Goal: Task Accomplishment & Management: Manage account settings

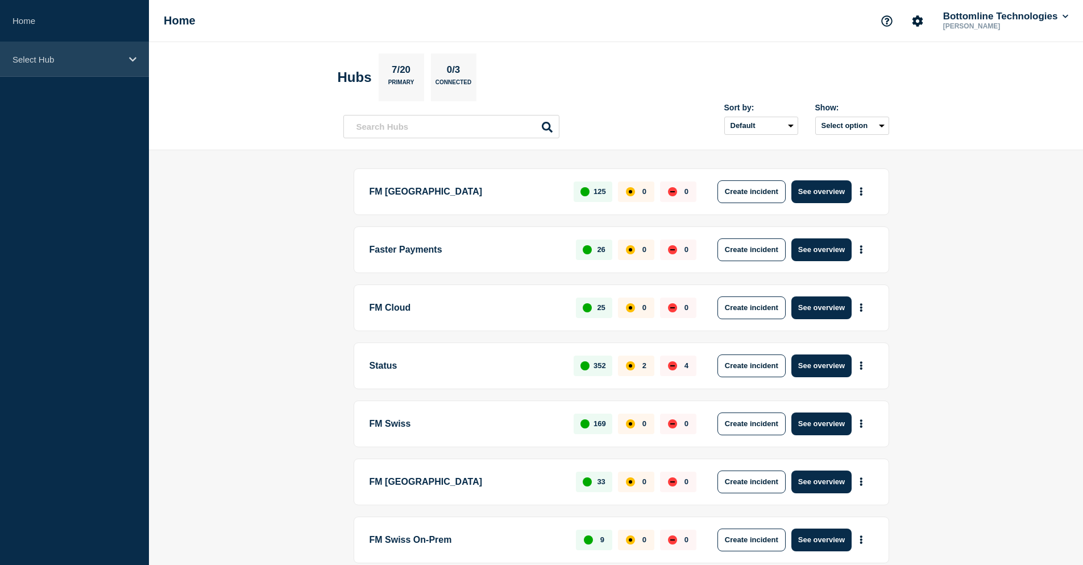
click at [67, 57] on p "Select Hub" at bounding box center [67, 60] width 109 height 10
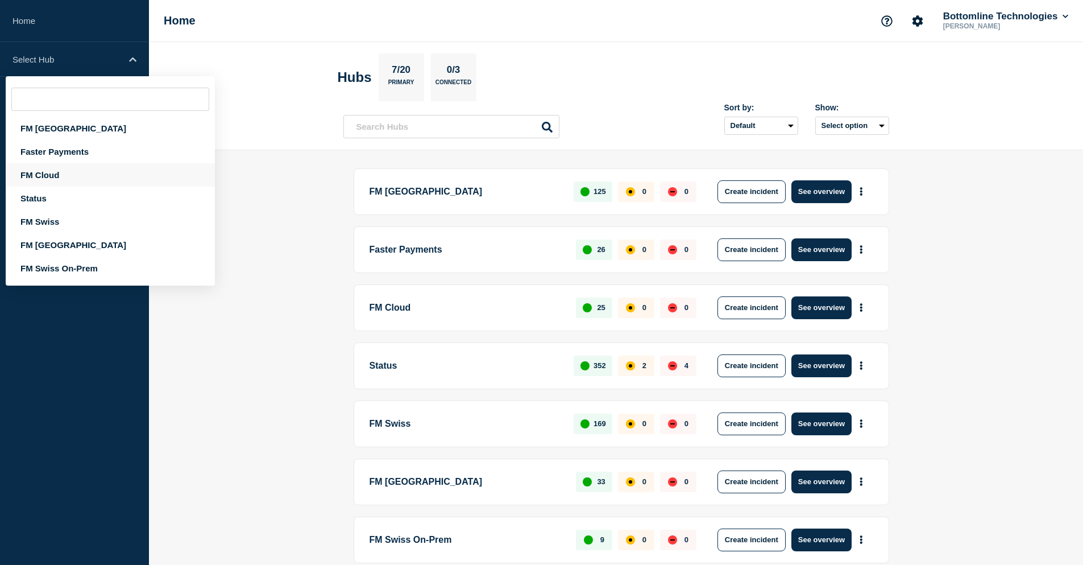
click at [51, 175] on div "FM Cloud" at bounding box center [110, 174] width 209 height 23
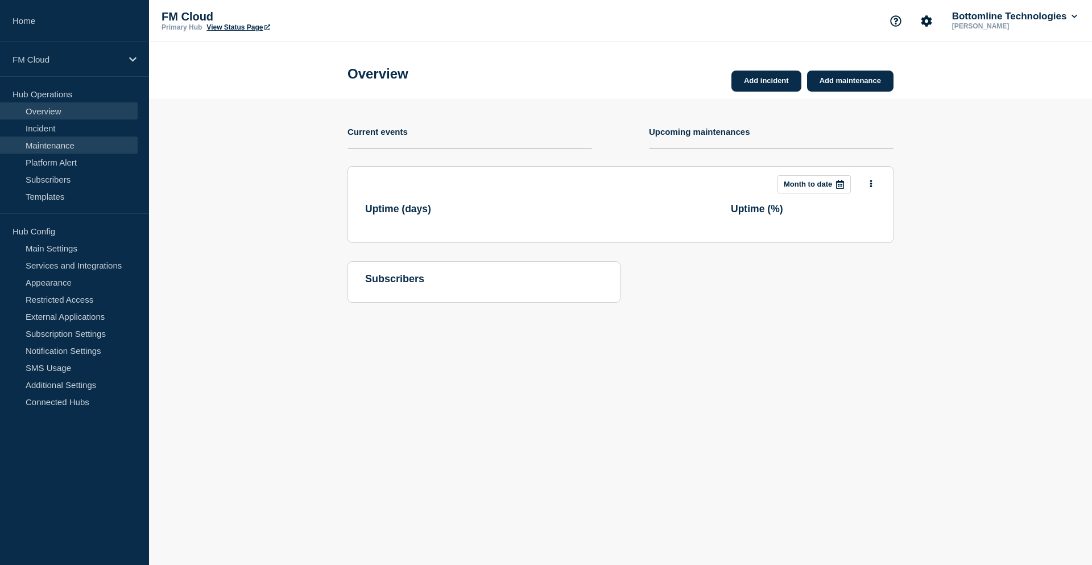
click at [65, 150] on link "Maintenance" at bounding box center [69, 144] width 138 height 17
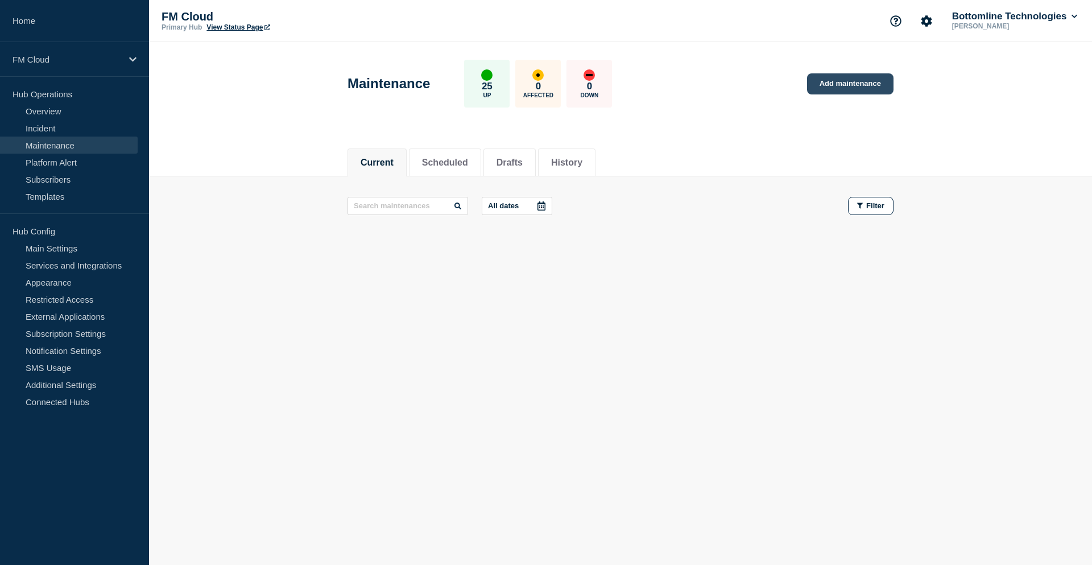
click at [849, 82] on link "Add maintenance" at bounding box center [850, 83] width 86 height 21
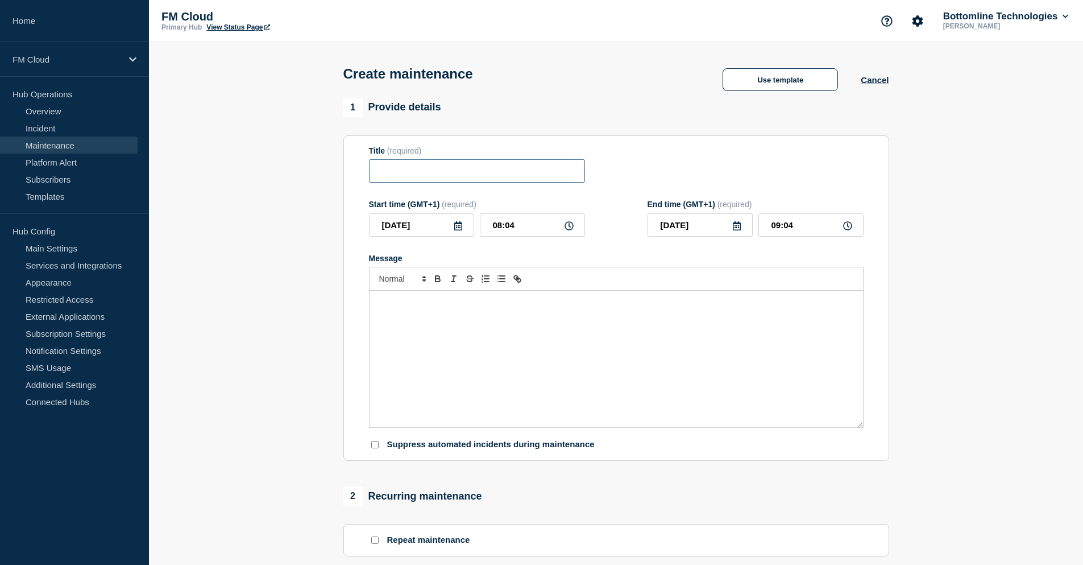
click at [426, 165] on input "Title" at bounding box center [477, 170] width 216 height 23
paste input "SaaS Platform Release UAT – SR2025 - SEP/2025"
click at [582, 174] on input "SaaS Platform Release UAT – SR2025 - SEP/2025" at bounding box center [477, 170] width 216 height 23
type input "SaaS Platform Release UAT – SR2025 - SEP/2025"
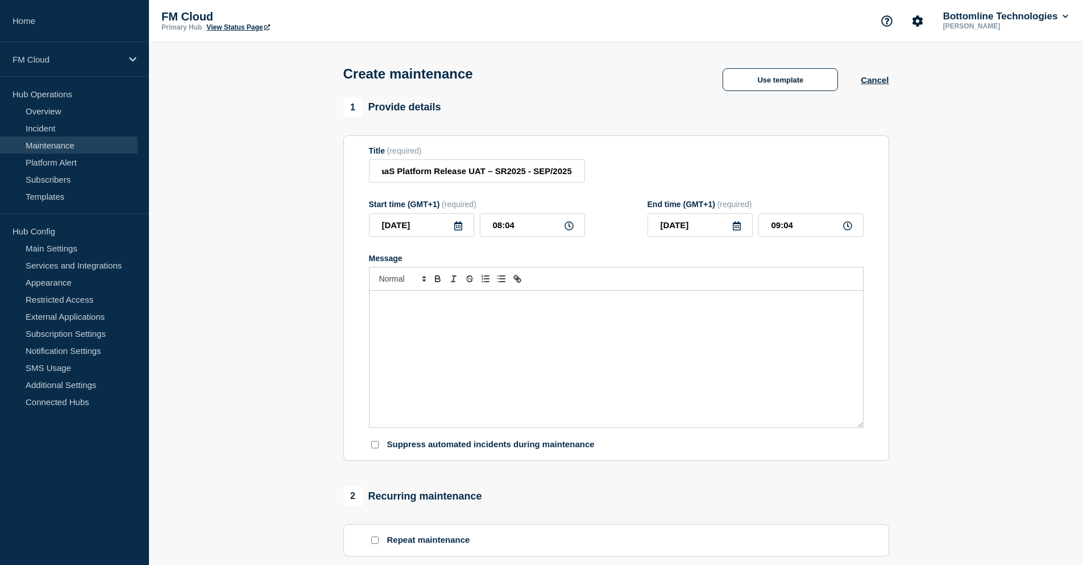
scroll to position [0, 0]
click at [459, 230] on icon at bounding box center [458, 225] width 9 height 9
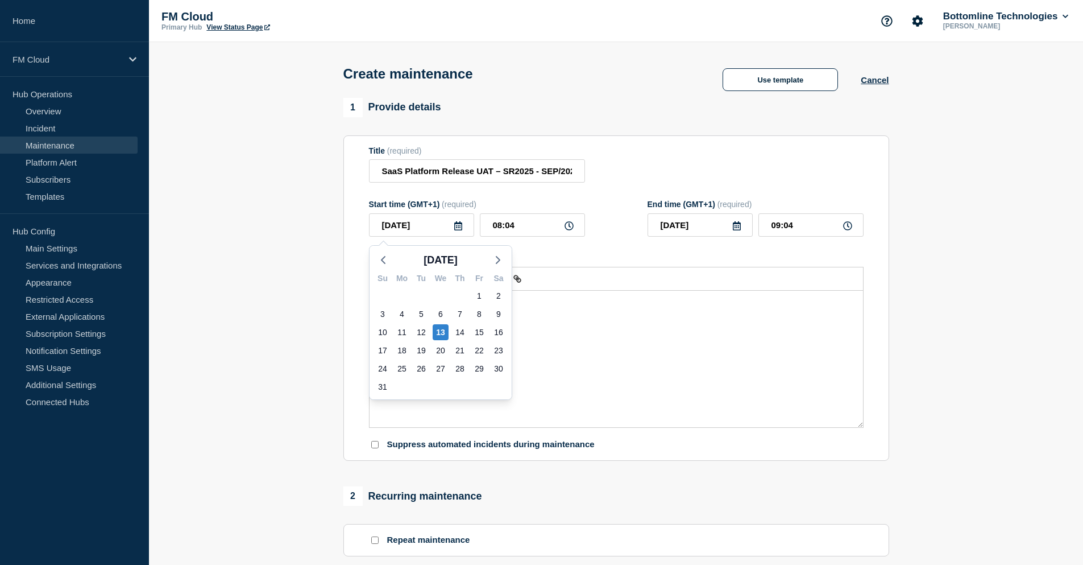
click at [628, 339] on div "Message" at bounding box center [617, 359] width 494 height 136
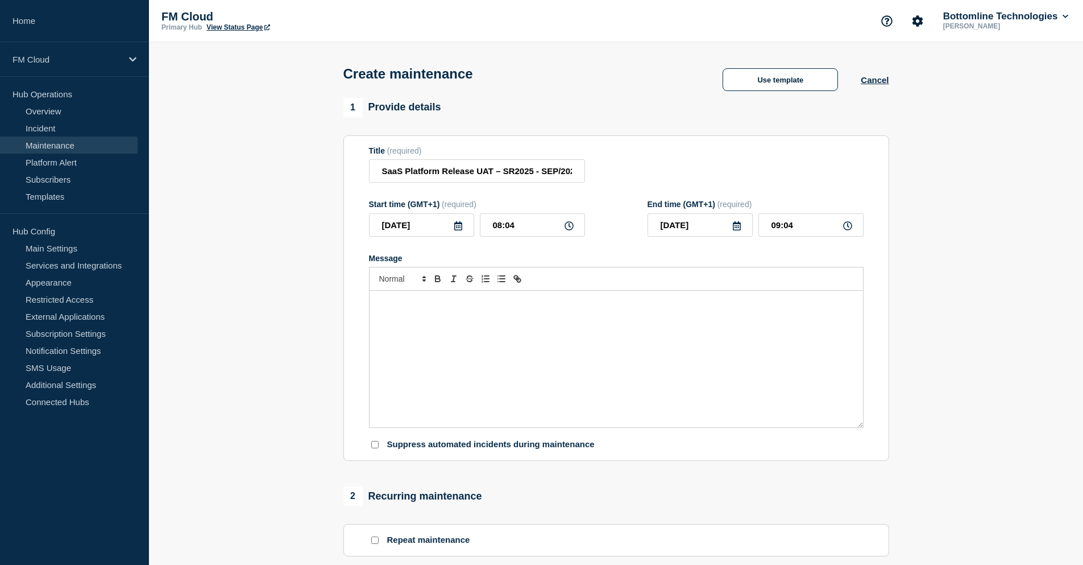
click at [459, 225] on icon at bounding box center [458, 225] width 8 height 9
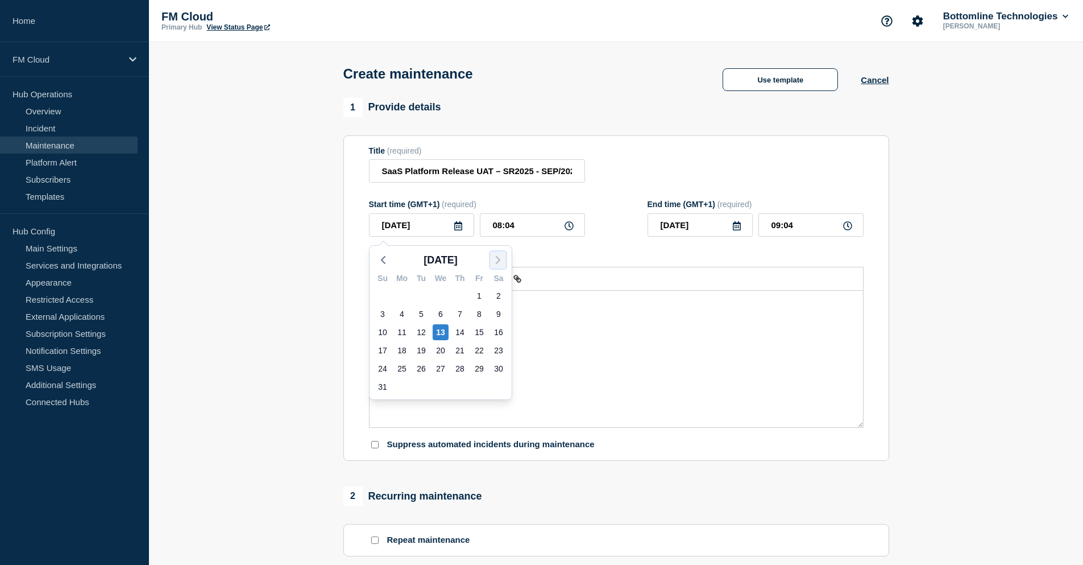
click at [498, 258] on polyline "button" at bounding box center [497, 259] width 3 height 7
click at [400, 292] on div "1" at bounding box center [402, 296] width 16 height 16
type input "[DATE]"
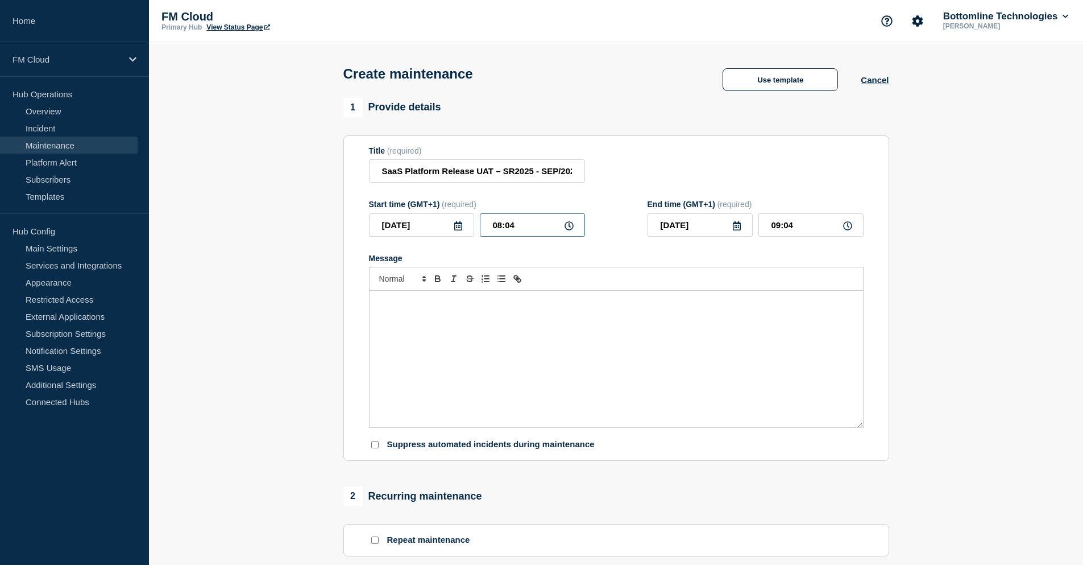
drag, startPoint x: 532, startPoint y: 229, endPoint x: 483, endPoint y: 229, distance: 48.9
click at [483, 229] on input "08:04" at bounding box center [532, 224] width 105 height 23
type input "00:00"
drag, startPoint x: 809, startPoint y: 227, endPoint x: 749, endPoint y: 226, distance: 60.3
click at [749, 226] on div "[DATE] 01:00" at bounding box center [756, 224] width 216 height 23
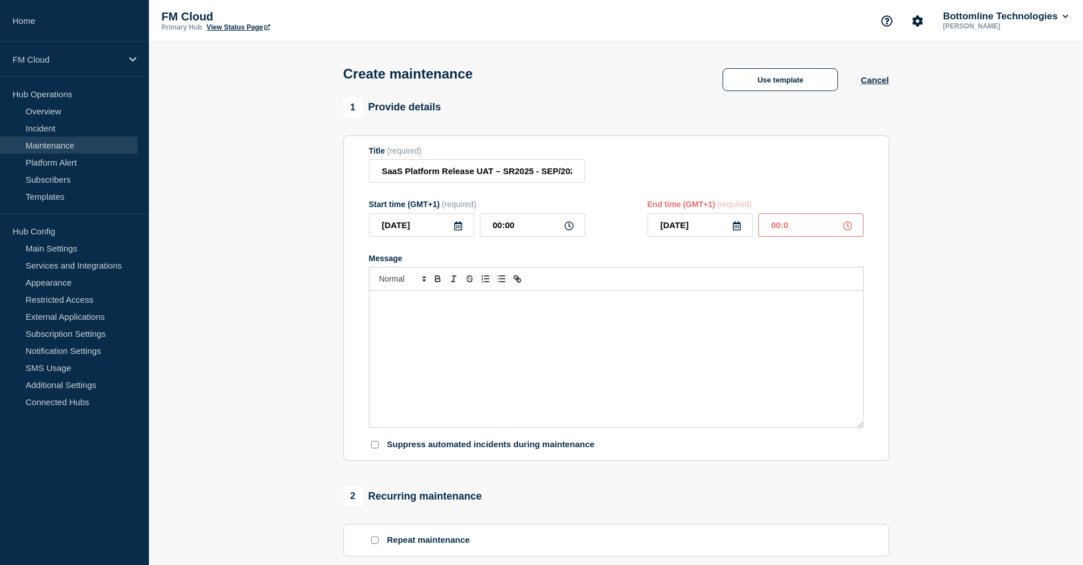
type input "00:01"
click at [481, 351] on div "Message" at bounding box center [617, 359] width 494 height 136
click at [483, 324] on div "Message" at bounding box center [617, 359] width 494 height 136
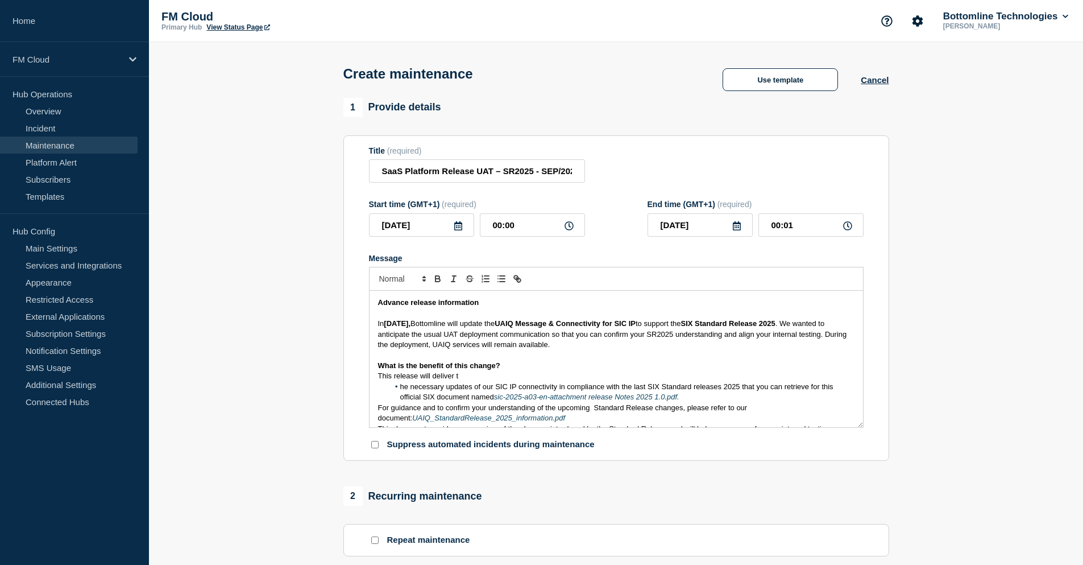
scroll to position [131, 0]
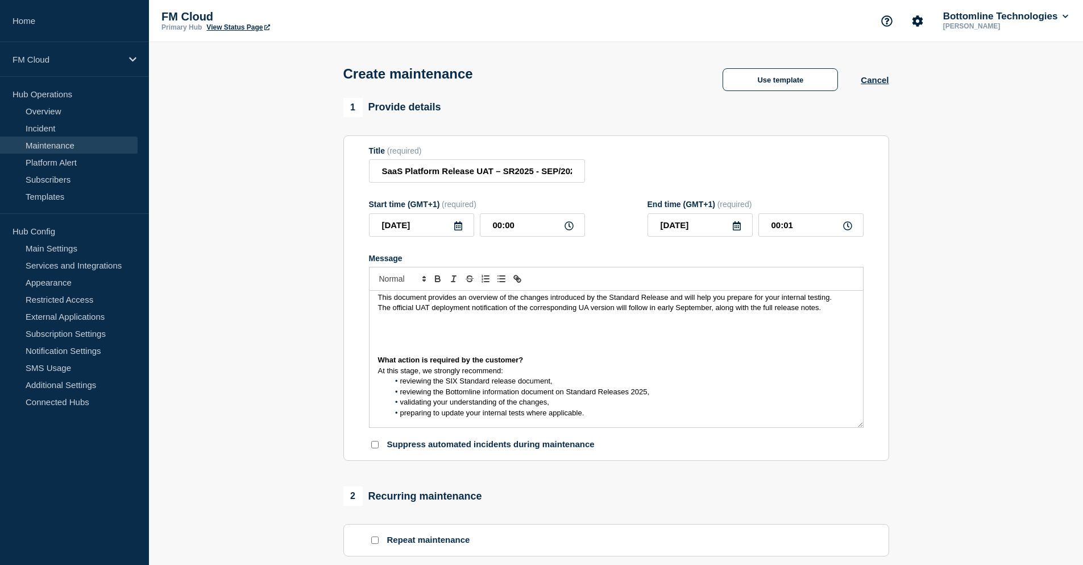
click at [421, 344] on p "Message" at bounding box center [616, 339] width 477 height 10
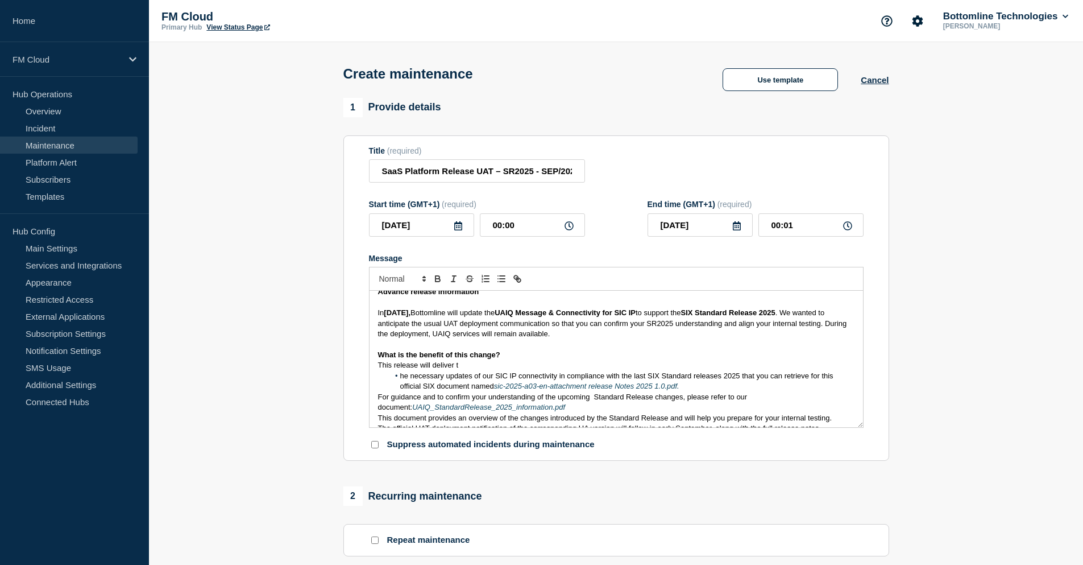
scroll to position [0, 0]
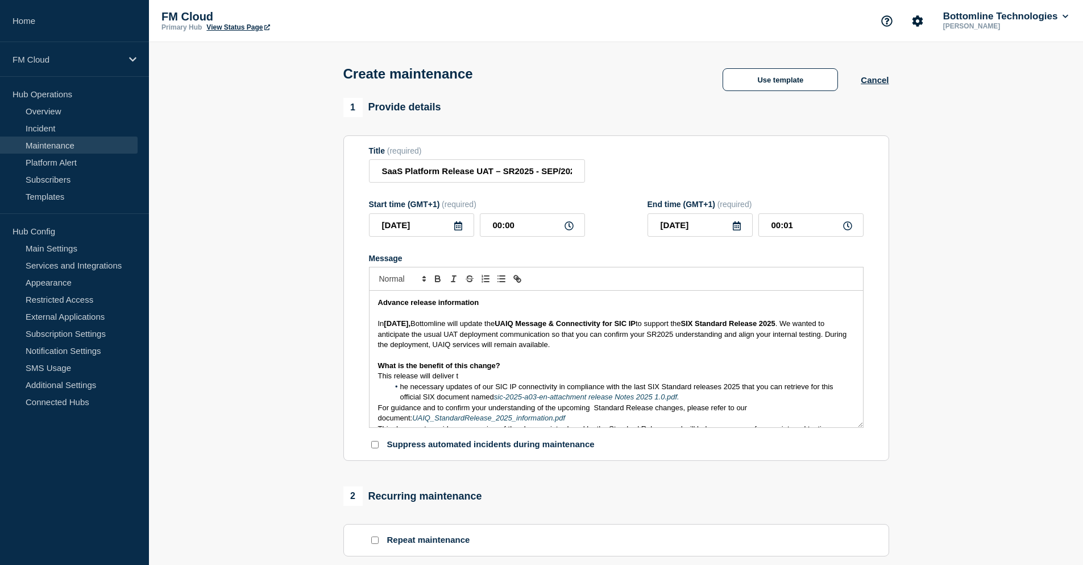
click at [511, 305] on p "Advance release information" at bounding box center [616, 302] width 477 height 10
click at [413, 303] on strong "Advance release information" at bounding box center [428, 302] width 101 height 9
click at [620, 345] on p "In [DATE], Bottomline will update the UAIQ Message & Connectivity for SIC IP to…" at bounding box center [616, 333] width 477 height 31
click at [488, 376] on p "This release will deliver t" at bounding box center [616, 376] width 477 height 10
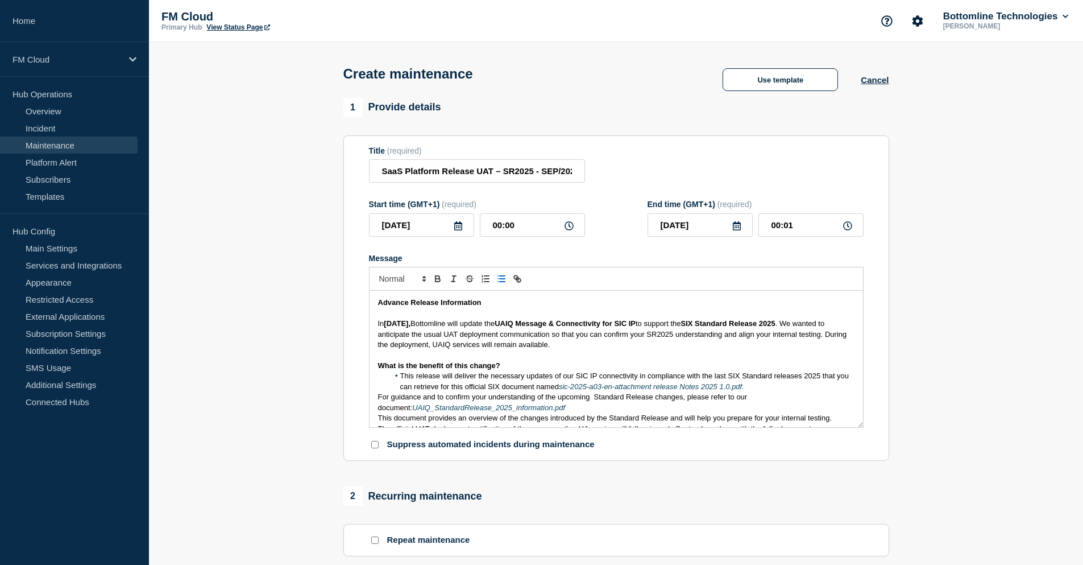
click at [401, 376] on span "This release will deliver the necessary updates of our SIC IP connectivity in c…" at bounding box center [625, 380] width 451 height 19
click at [501, 276] on line "Toggle bulleted list" at bounding box center [502, 276] width 5 height 0
click at [756, 376] on span "This release will deliver the necessary updates of our SIC IP connectivity in c…" at bounding box center [610, 380] width 465 height 19
click at [412, 387] on span "This release will deliver the necessary updates of our SIC IP connectivity in c…" at bounding box center [612, 380] width 468 height 19
click at [612, 386] on em "sic-2025-a03-en-attachment release Notes 2025 1.0.pdf." at bounding box center [621, 386] width 185 height 9
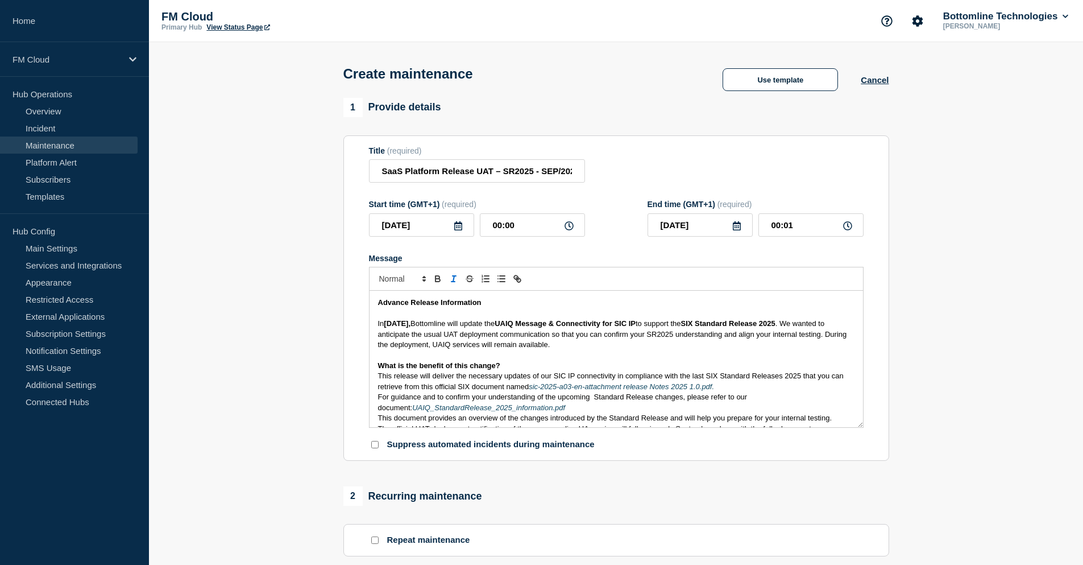
click at [432, 388] on span "This release will deliver the necessary updates of our SIC IP connectivity in c…" at bounding box center [612, 380] width 468 height 19
click at [708, 384] on em "sic-2025-a03-en-attachment release Notes 2025 1.0.pdf." at bounding box center [620, 386] width 185 height 9
click at [738, 387] on p "This release will deliver the necessary updates of our SIC IP connectivity in c…" at bounding box center [616, 381] width 477 height 21
click at [622, 390] on em "sic-2025-a03-en-attachment release Notes 2025 1.0.pdf." at bounding box center [620, 386] width 185 height 9
drag, startPoint x: 622, startPoint y: 390, endPoint x: 602, endPoint y: 386, distance: 20.3
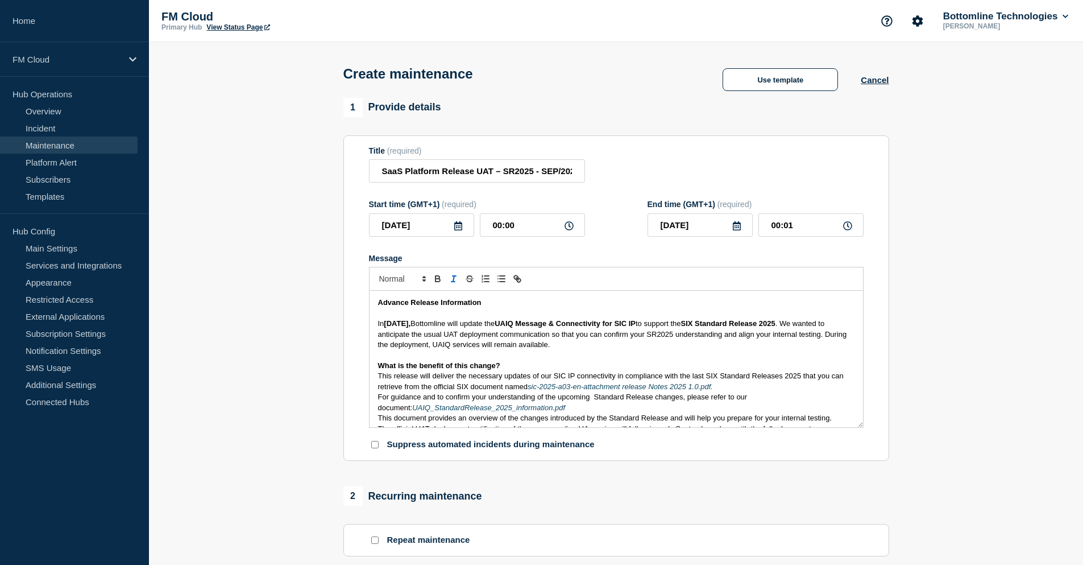
click at [602, 386] on em "sic-2025-a03-en-attachment release Notes 2025 1.0.pdf." at bounding box center [620, 386] width 185 height 9
click at [600, 390] on em "sic-2025-a03-en-attachment release Notes 2025 1.0.pdf." at bounding box center [620, 386] width 185 height 9
click at [589, 391] on em "sic-2025-a03-en-attachment release Notes 2025 1.0.pdf." at bounding box center [620, 386] width 185 height 9
drag, startPoint x: 587, startPoint y: 392, endPoint x: 674, endPoint y: 390, distance: 87.0
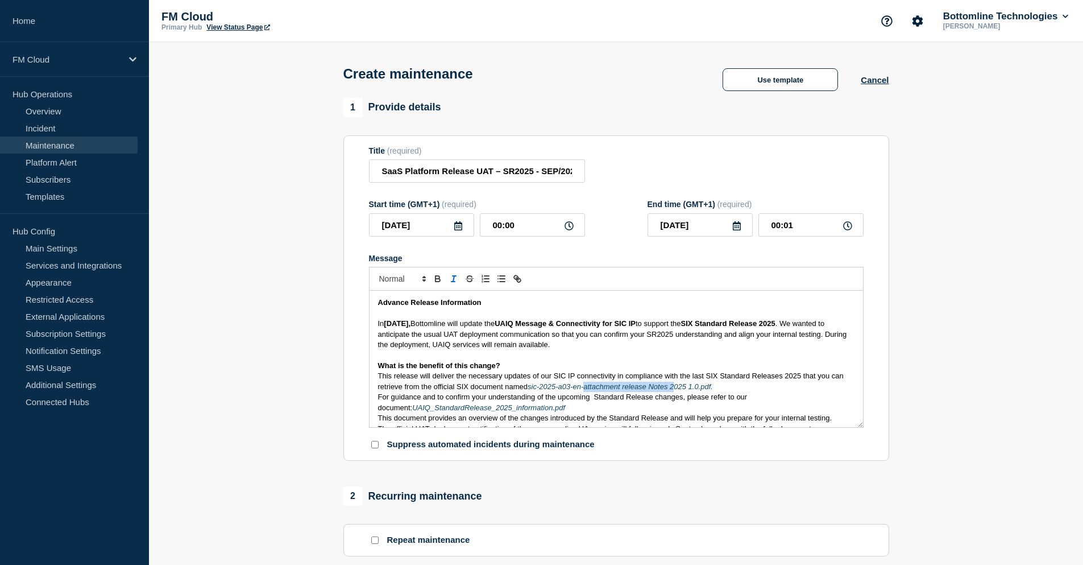
click at [674, 390] on em "sic-2025-a03-en-attachment release Notes 2025 1.0.pdf." at bounding box center [620, 386] width 185 height 9
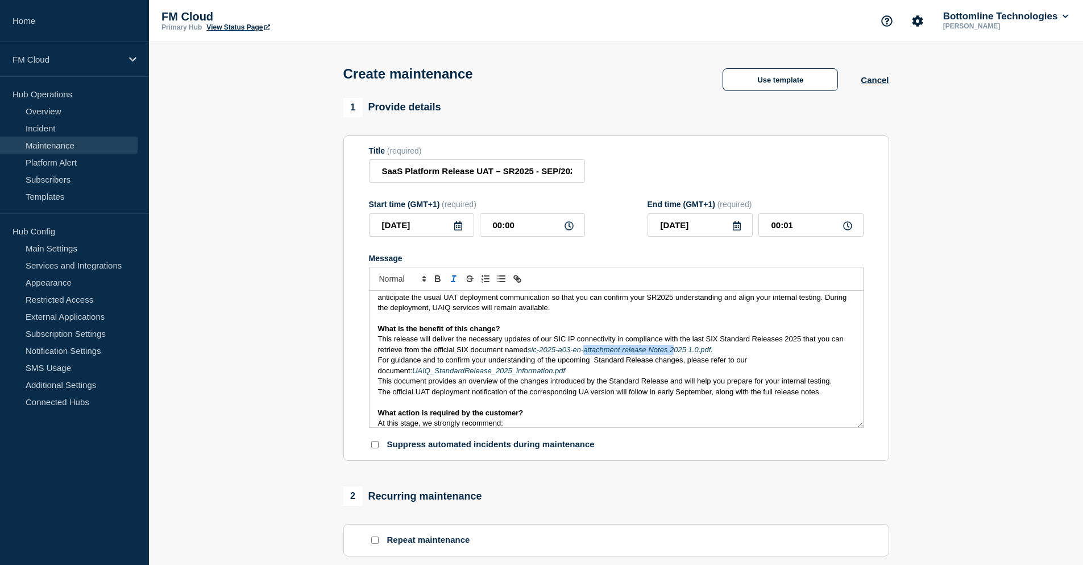
scroll to position [57, 0]
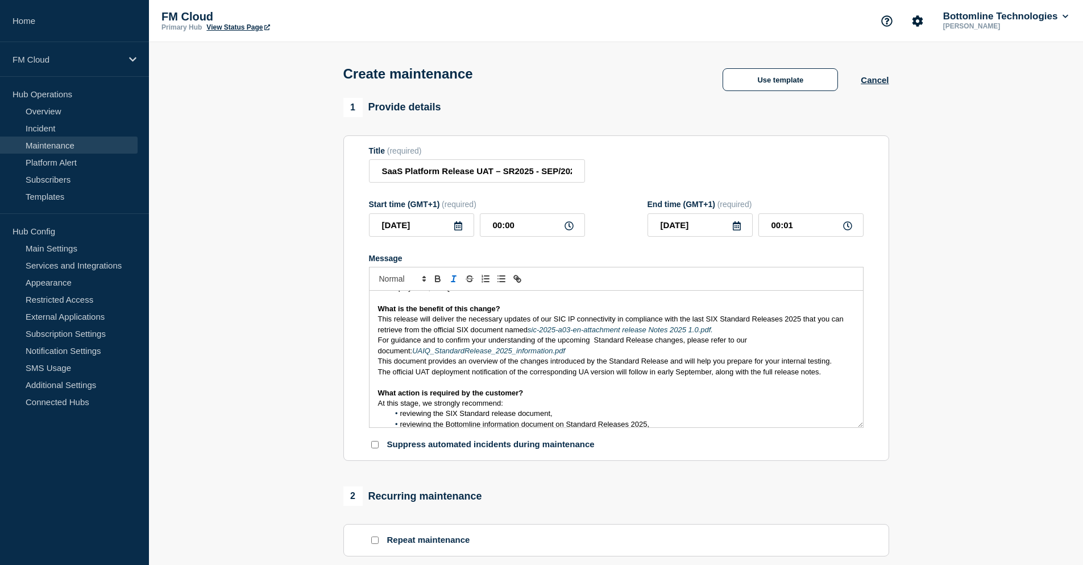
click at [376, 343] on div "Advance Release Information In [DATE], Bottomline will update the UAIQ Message …" at bounding box center [617, 359] width 494 height 136
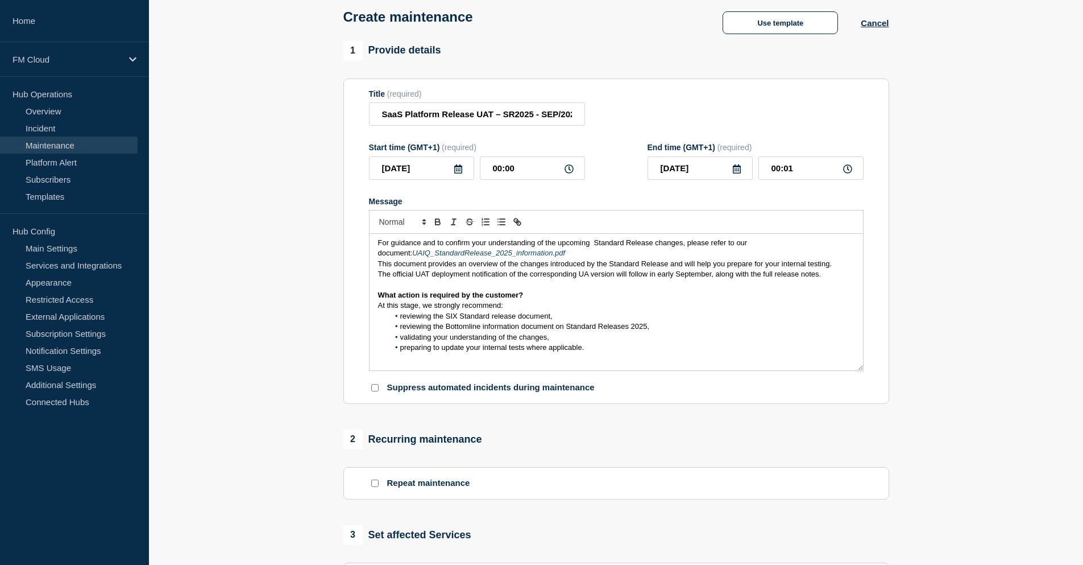
click at [403, 317] on span "reviewing the SIX Standard release document," at bounding box center [476, 316] width 152 height 9
click at [566, 318] on li "Reviewing the SIX Standard release document," at bounding box center [622, 316] width 466 height 10
click at [666, 327] on li "Reviewing the Bottomline information document on Standard Releases 2025," at bounding box center [622, 326] width 466 height 10
click at [626, 337] on li "Validating your understanding of the changes," at bounding box center [622, 337] width 466 height 10
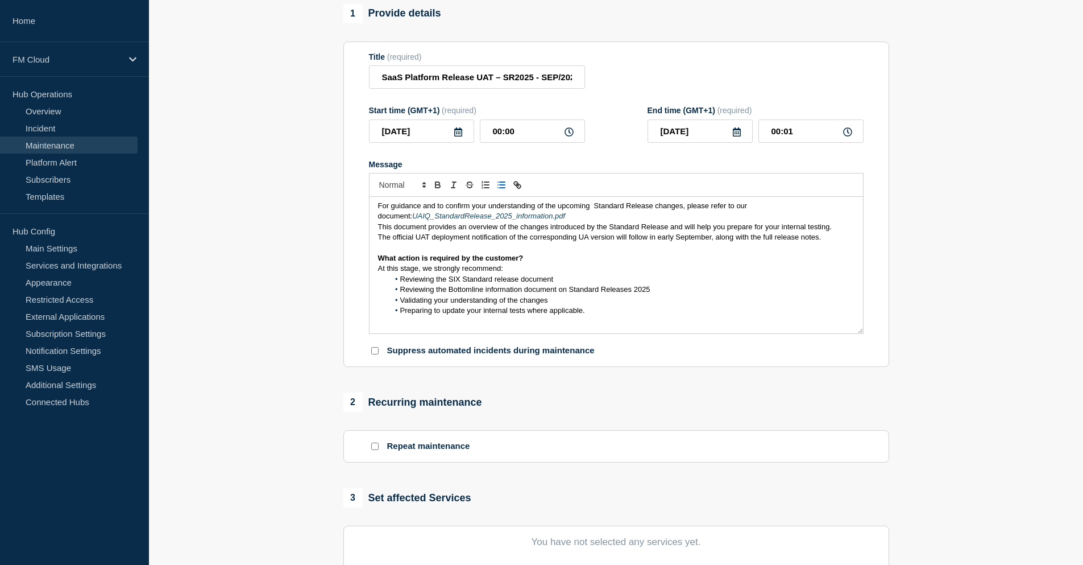
scroll to position [114, 0]
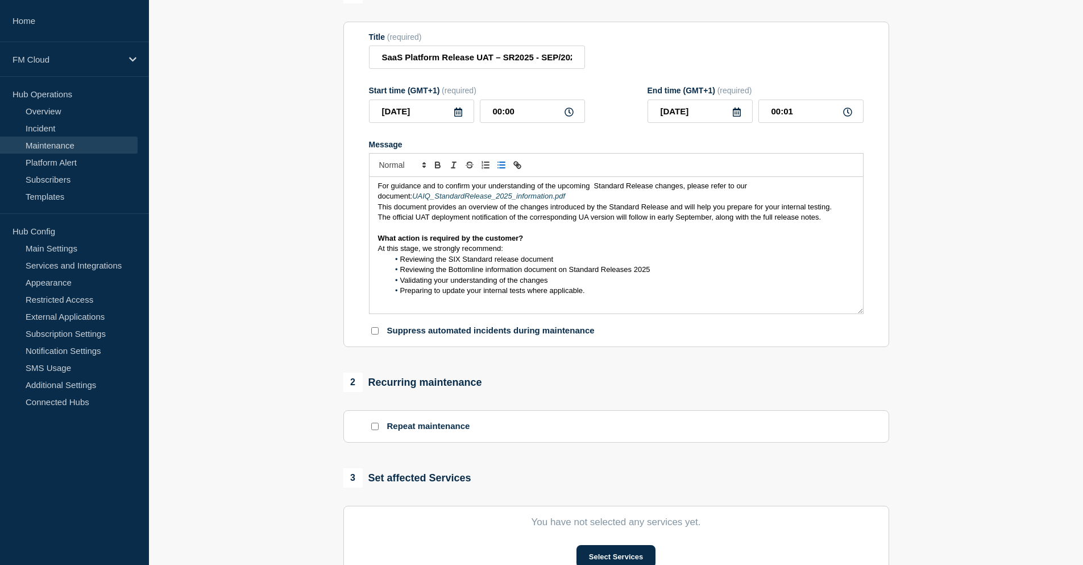
click at [610, 296] on li "Preparing to update your internal tests where applicable." at bounding box center [622, 290] width 466 height 10
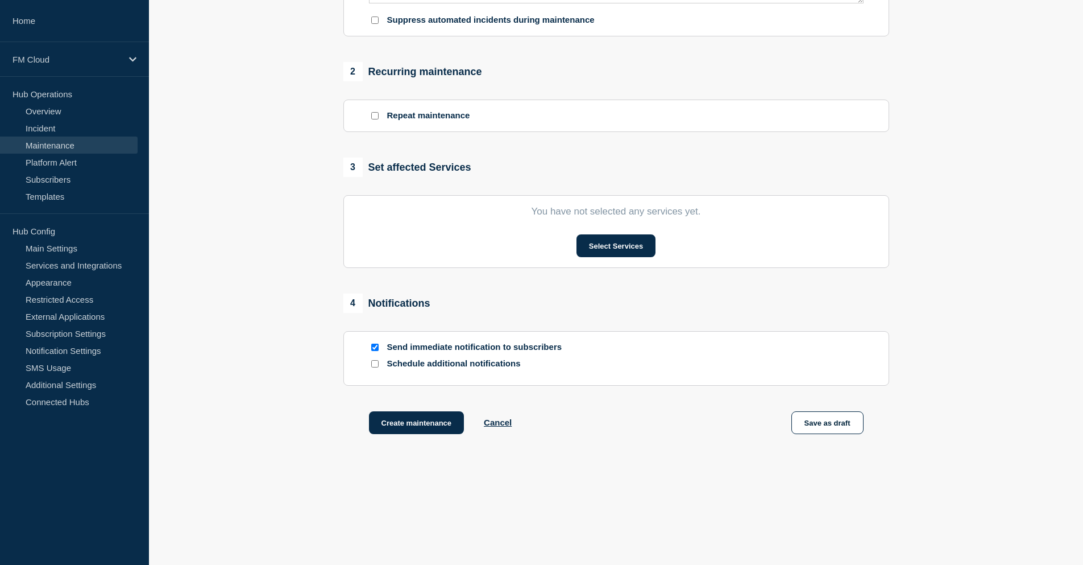
scroll to position [427, 0]
click at [630, 248] on button "Select Services" at bounding box center [616, 245] width 79 height 23
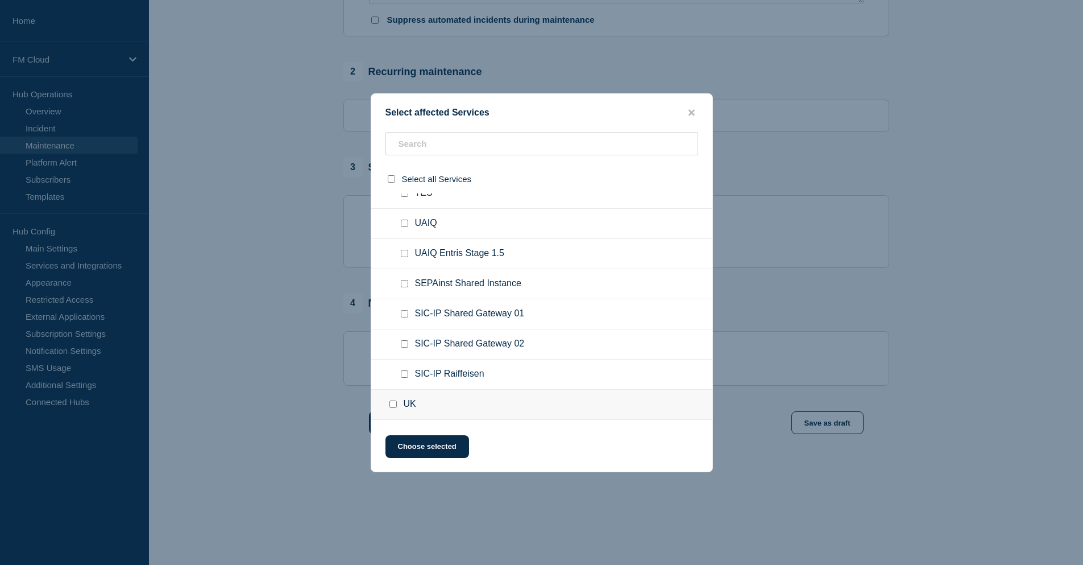
scroll to position [284, 0]
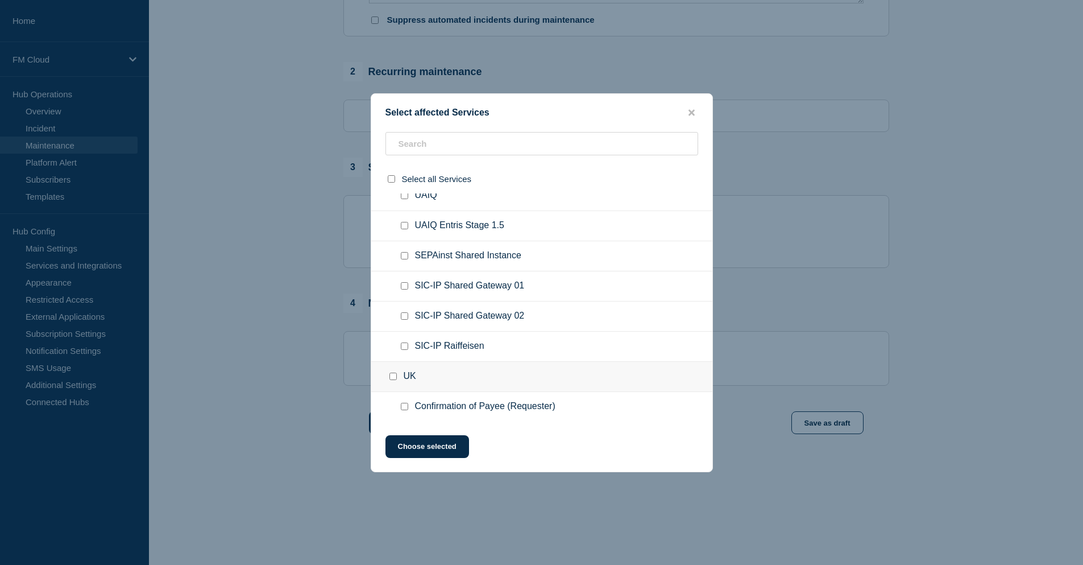
click at [406, 349] on input "SIC-IP Raiffeisen checkbox" at bounding box center [404, 345] width 7 height 7
checkbox input "true"
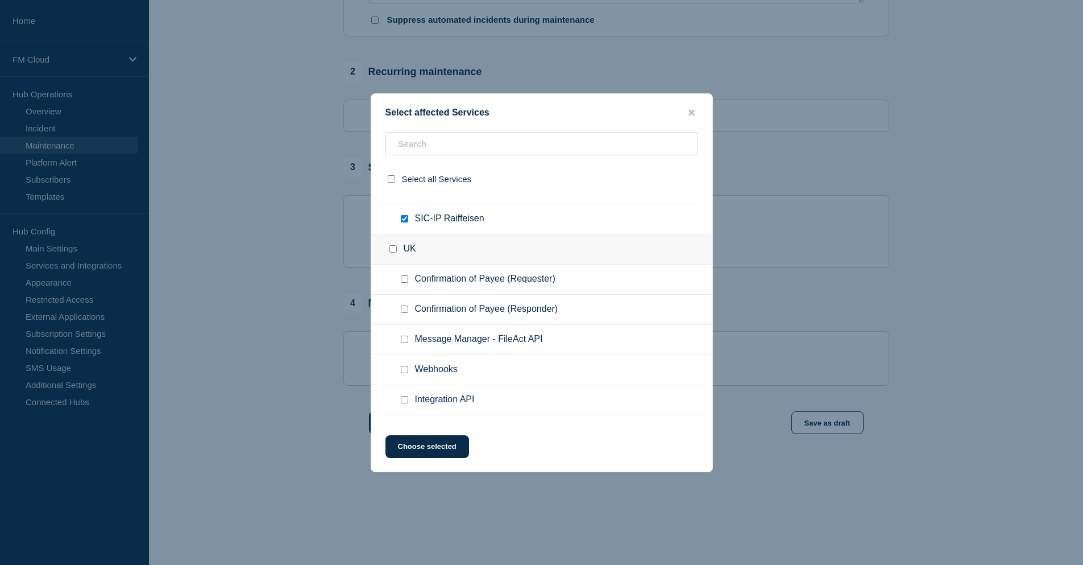
scroll to position [333, 0]
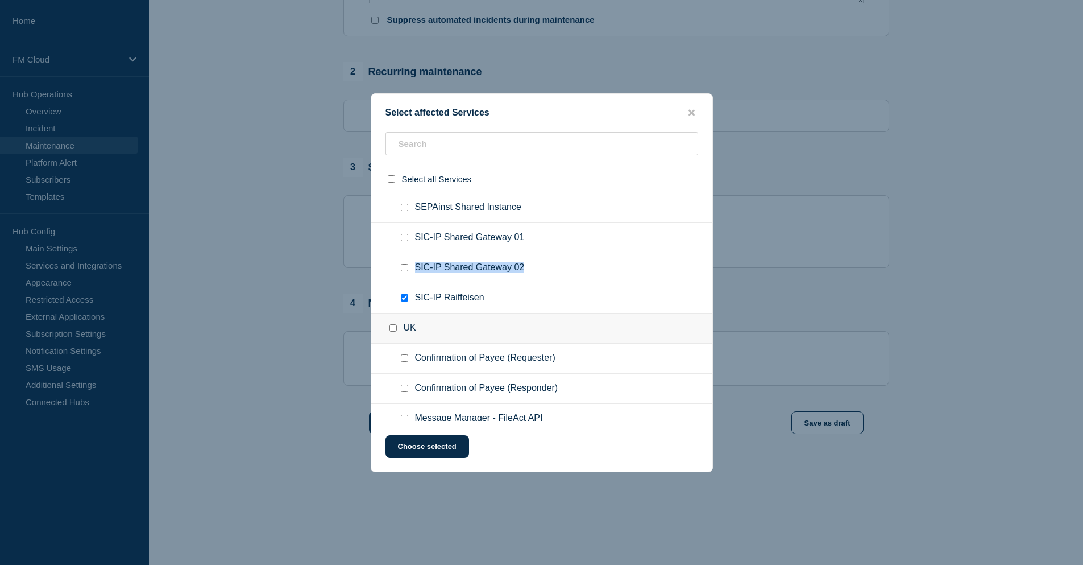
drag, startPoint x: 540, startPoint y: 274, endPoint x: 416, endPoint y: 272, distance: 124.0
click at [416, 272] on ul "SIC-IP Shared Gateway 02" at bounding box center [541, 268] width 341 height 30
click at [639, 216] on ul "SEPAinst Shared Instance" at bounding box center [541, 208] width 341 height 30
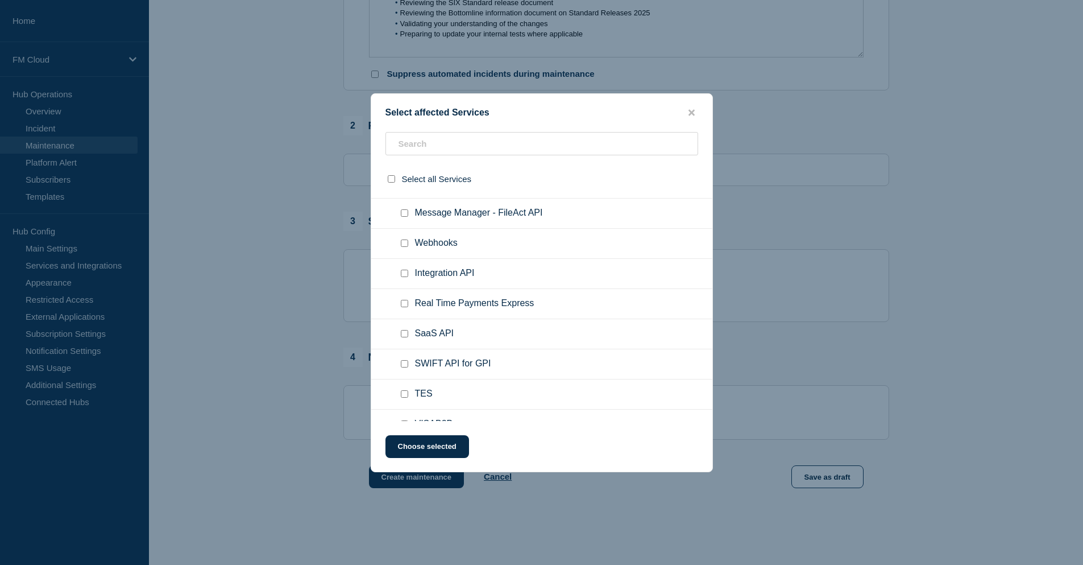
scroll to position [617, 0]
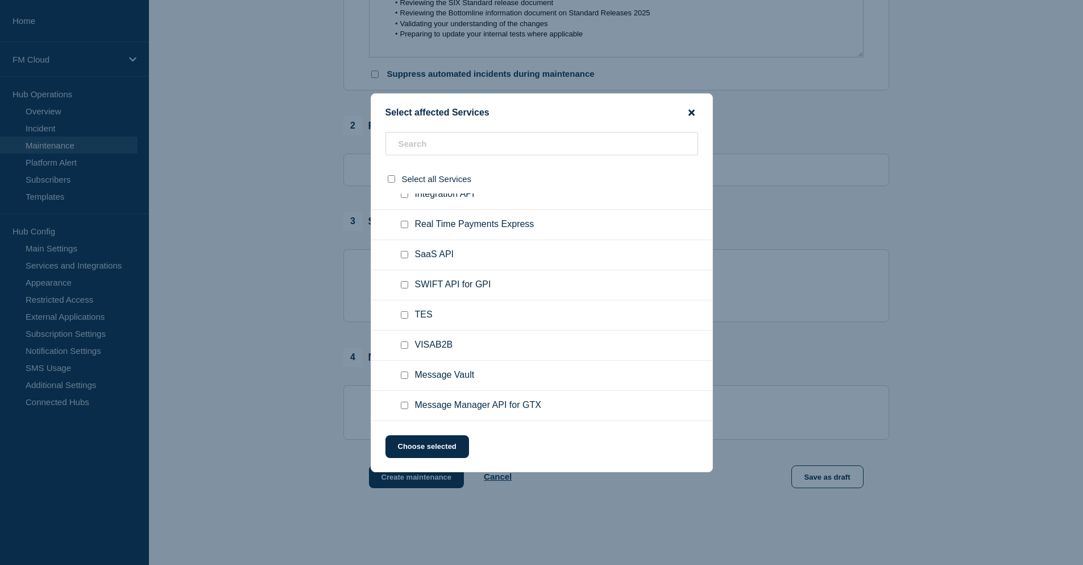
click at [693, 111] on icon "close button" at bounding box center [692, 112] width 6 height 6
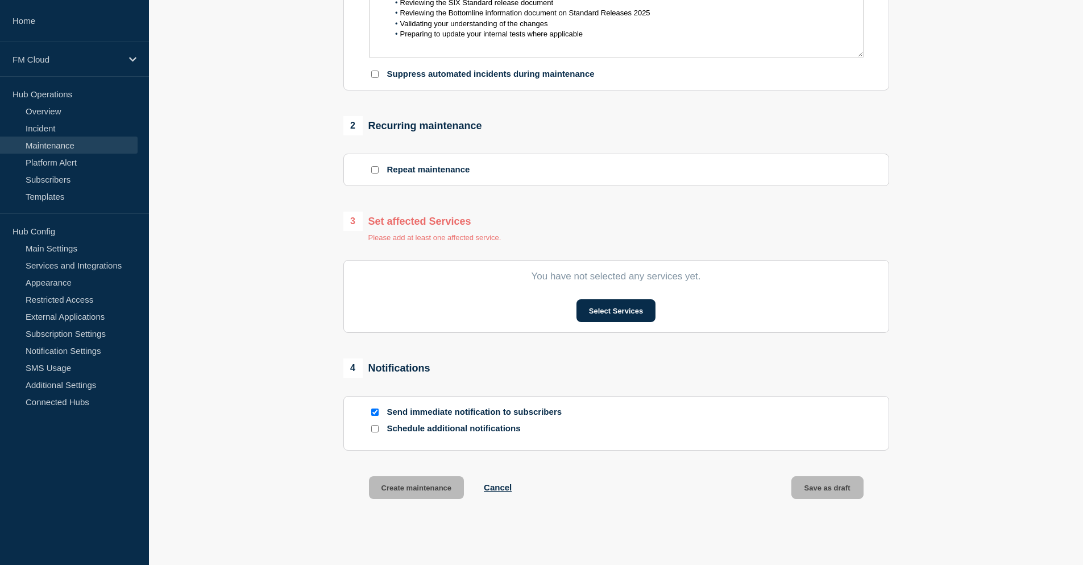
click at [858, 339] on div "1 Provide details Title (required) SaaS Platform Release UAT – SR2025 - SEP/202…" at bounding box center [616, 128] width 559 height 800
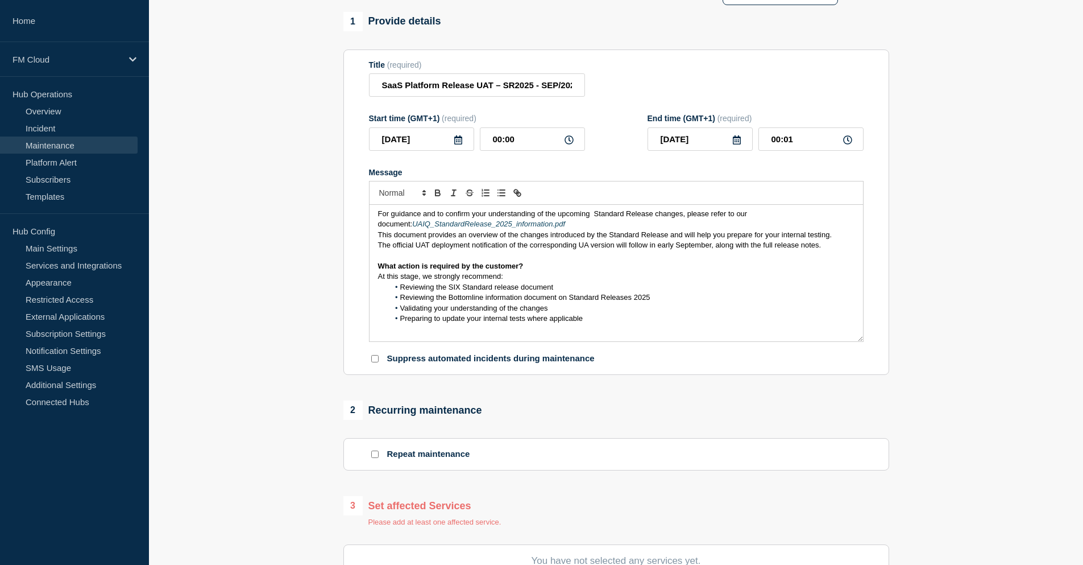
click at [503, 322] on span "Preparing to update your internal tests where applicable" at bounding box center [491, 318] width 183 height 9
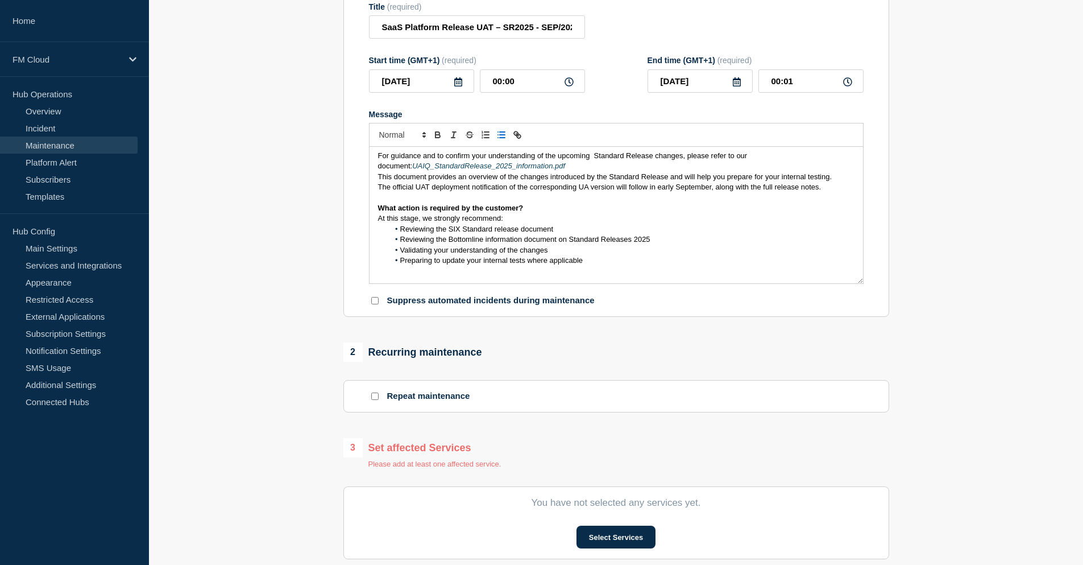
scroll to position [143, 0]
click at [432, 277] on p "Message" at bounding box center [616, 272] width 477 height 10
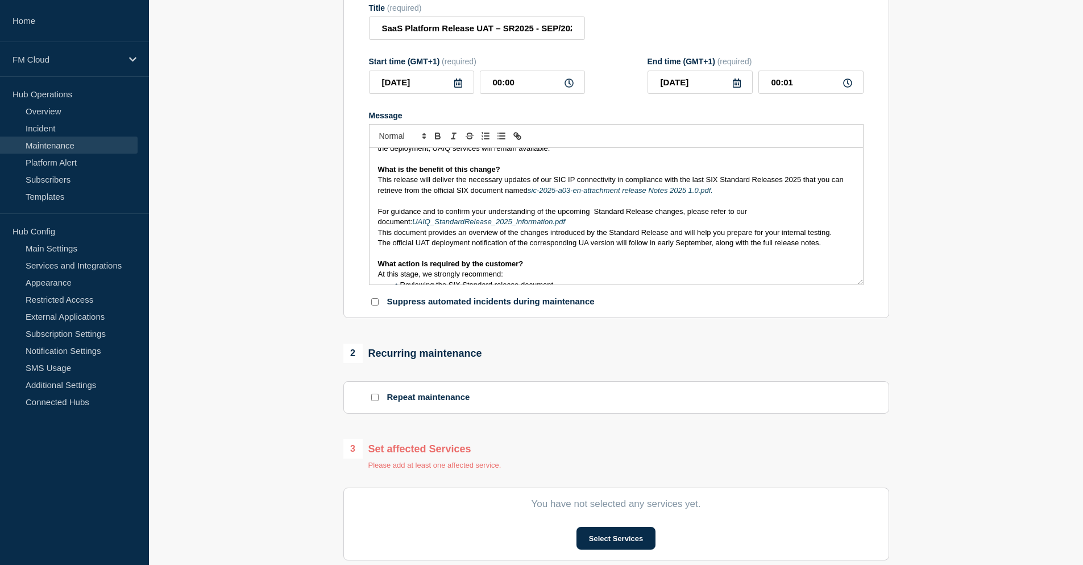
scroll to position [0, 0]
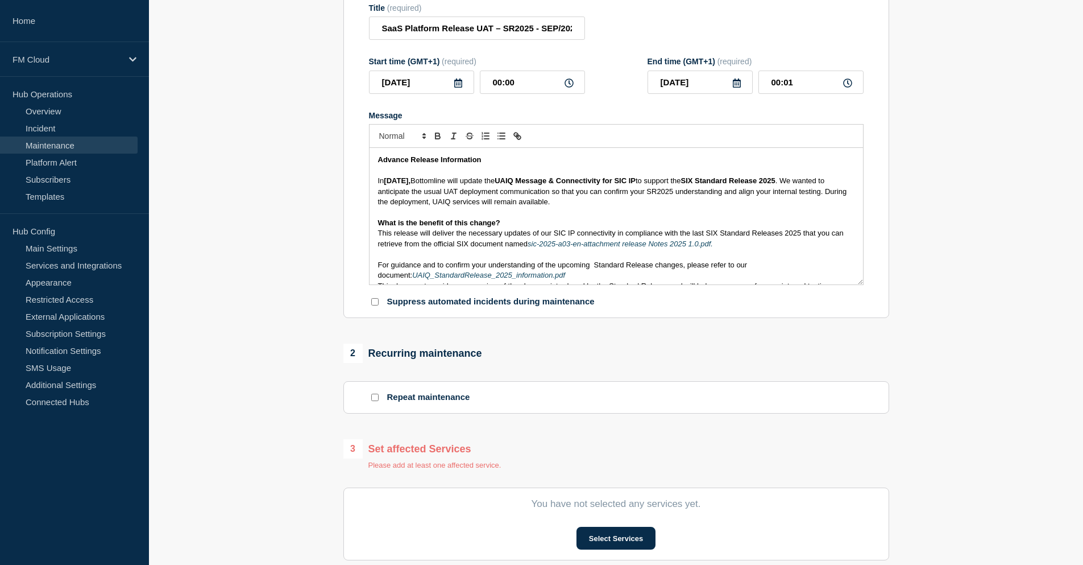
click at [52, 147] on link "Maintenance" at bounding box center [69, 144] width 138 height 17
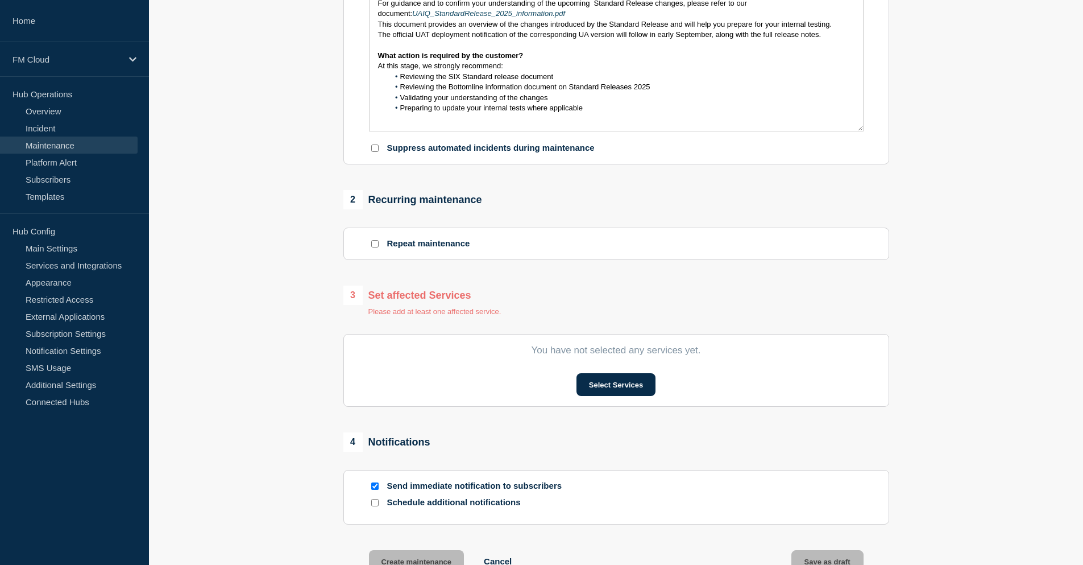
scroll to position [313, 0]
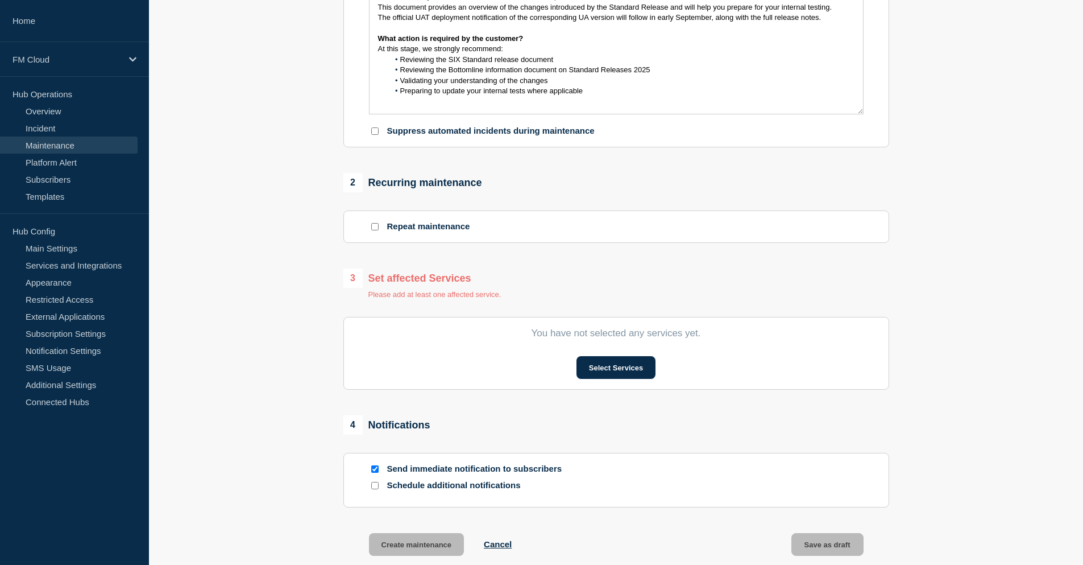
click at [397, 107] on p "Message" at bounding box center [616, 102] width 477 height 10
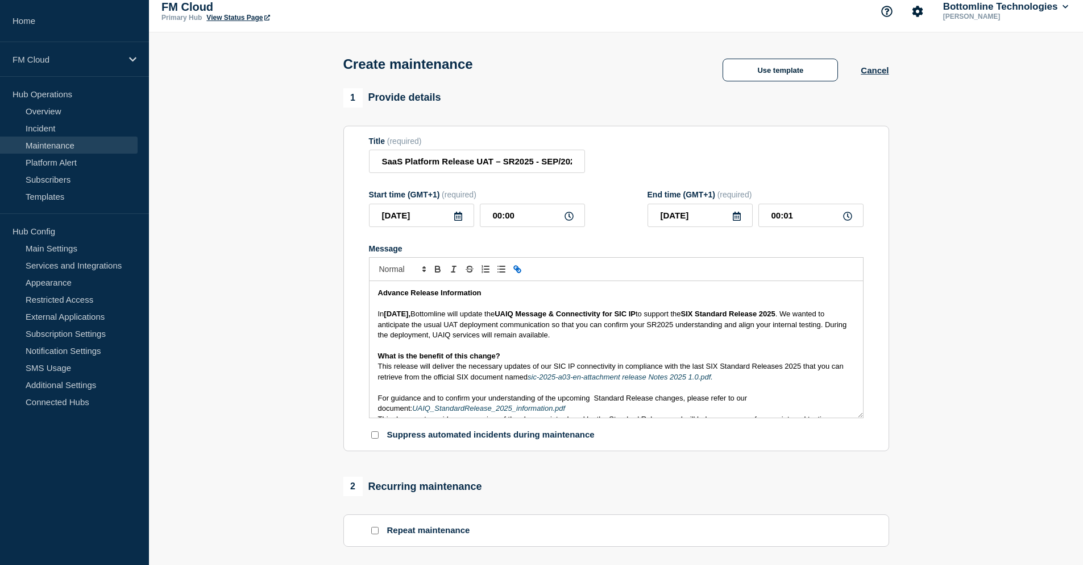
scroll to position [0, 0]
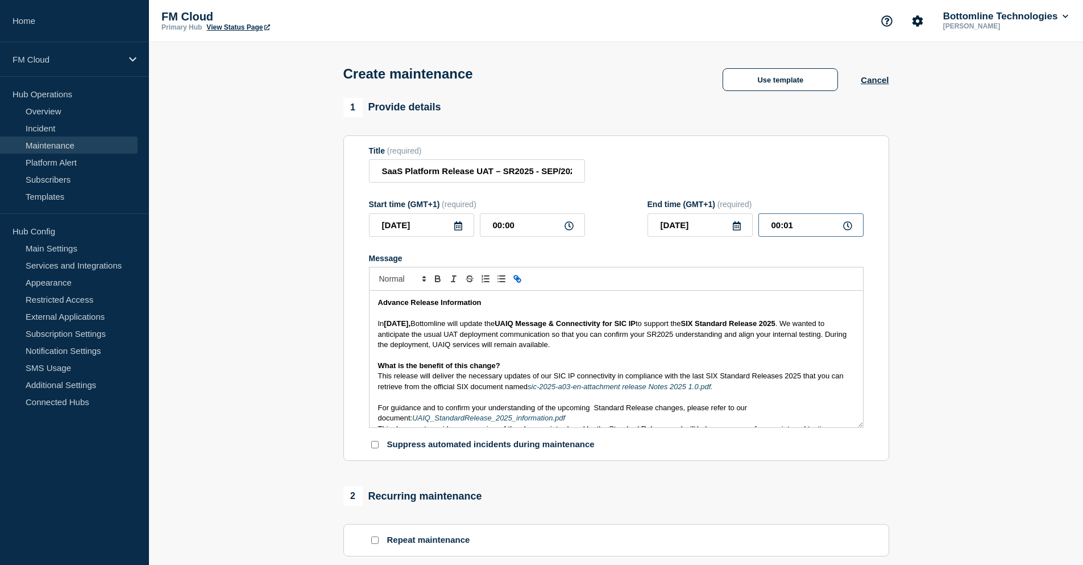
click at [815, 230] on input "00:01" at bounding box center [811, 224] width 105 height 23
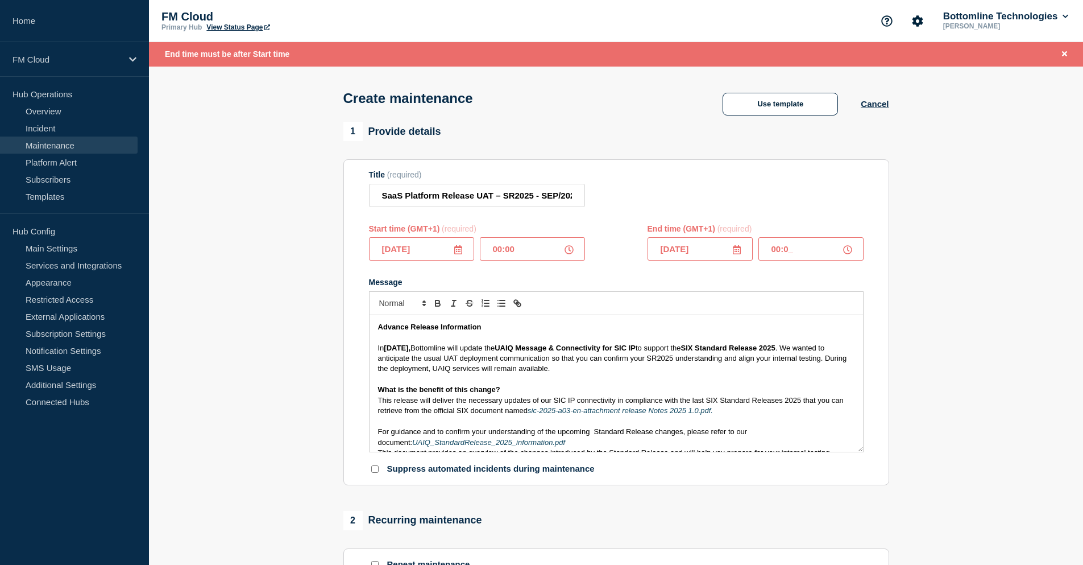
type input "00:01"
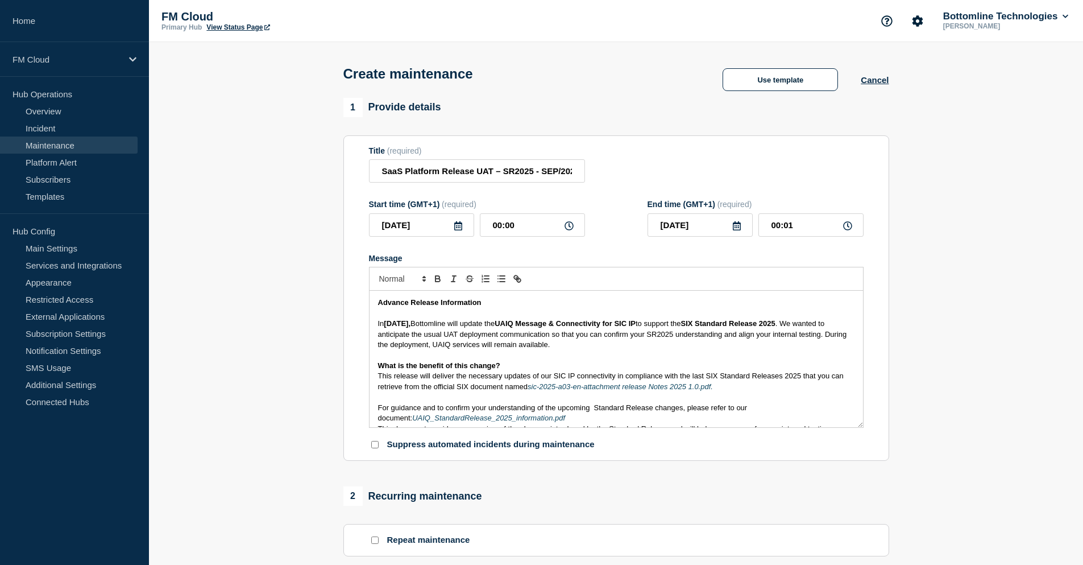
click at [701, 363] on p "What is the benefit of this change?" at bounding box center [616, 366] width 477 height 10
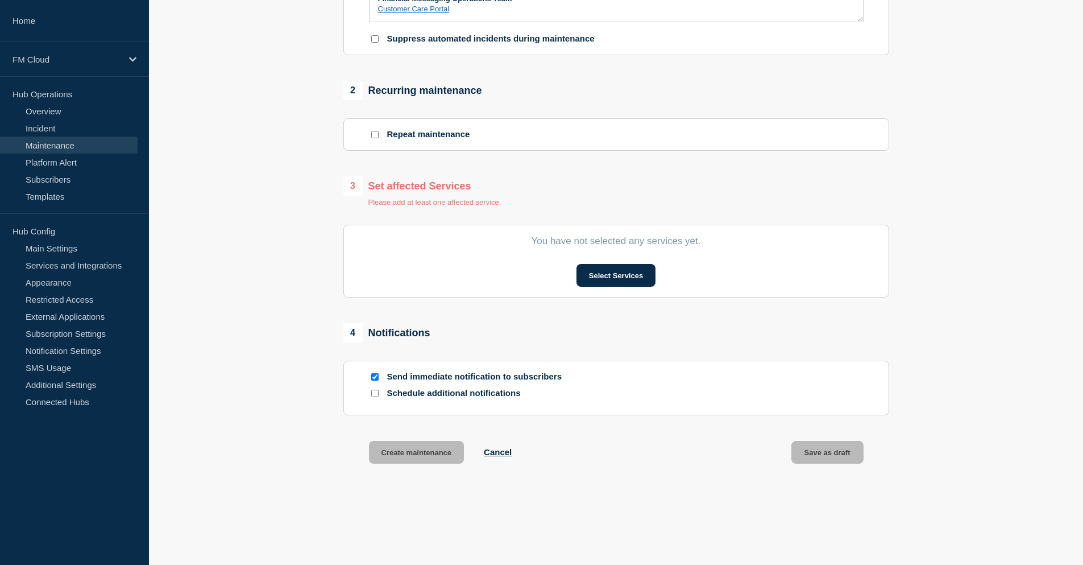
scroll to position [438, 0]
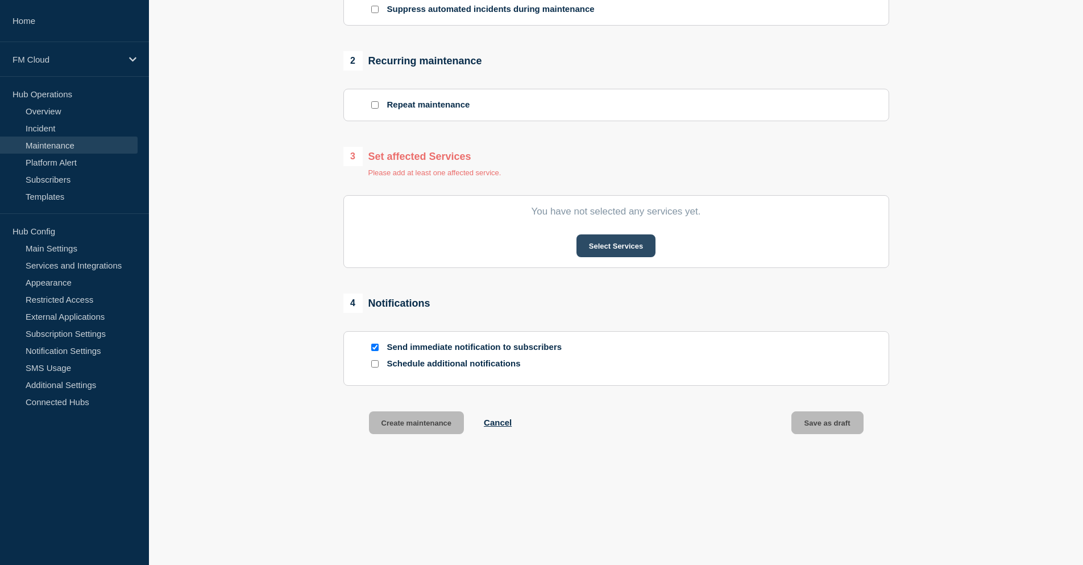
click at [617, 248] on button "Select Services" at bounding box center [616, 245] width 79 height 23
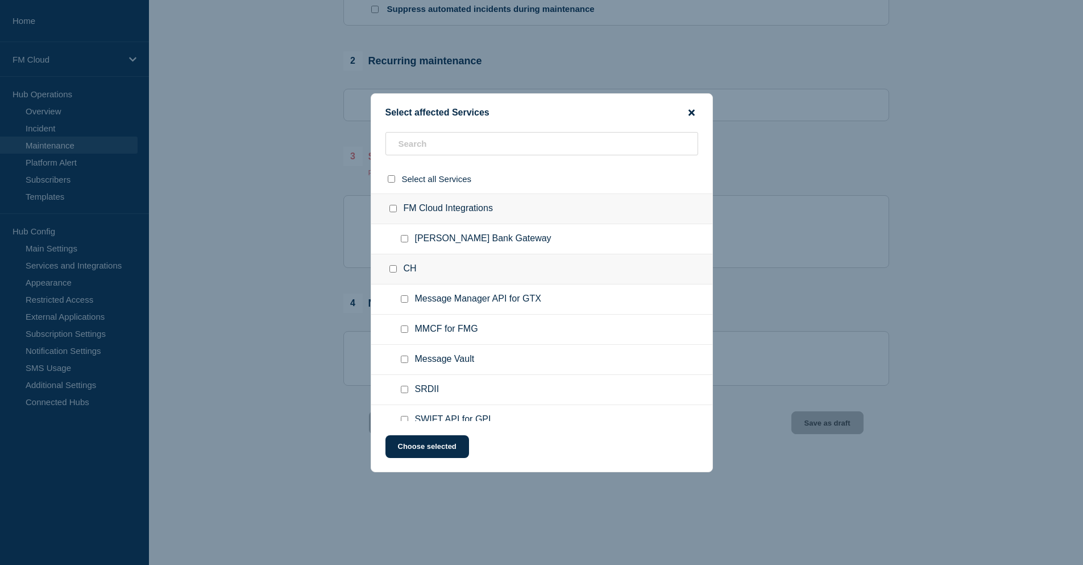
click at [691, 111] on icon "close button" at bounding box center [692, 112] width 6 height 6
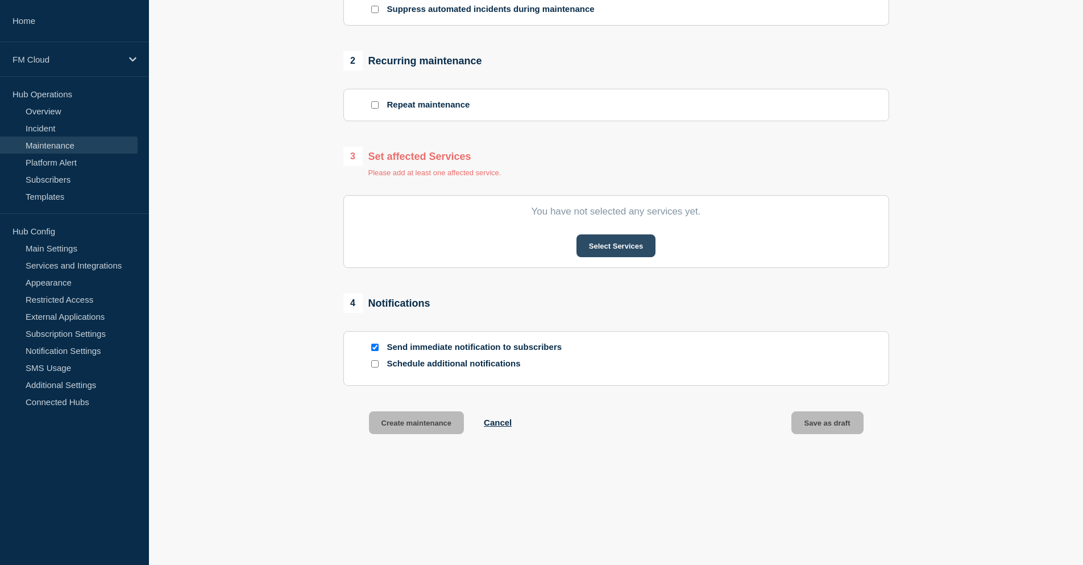
click at [628, 249] on button "Select Services" at bounding box center [616, 245] width 79 height 23
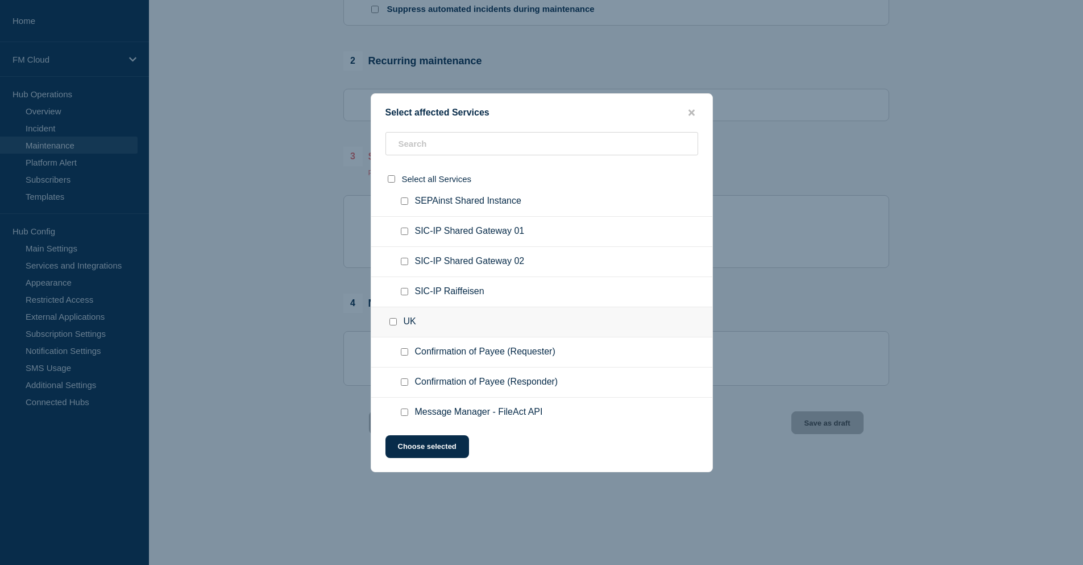
scroll to position [341, 0]
click at [401, 234] on div at bounding box center [407, 228] width 16 height 11
click at [409, 230] on div at bounding box center [407, 228] width 16 height 11
drag, startPoint x: 404, startPoint y: 227, endPoint x: 407, endPoint y: 247, distance: 19.5
click at [404, 230] on input "SIC-IP Shared Gateway 01 checkbox" at bounding box center [404, 228] width 7 height 7
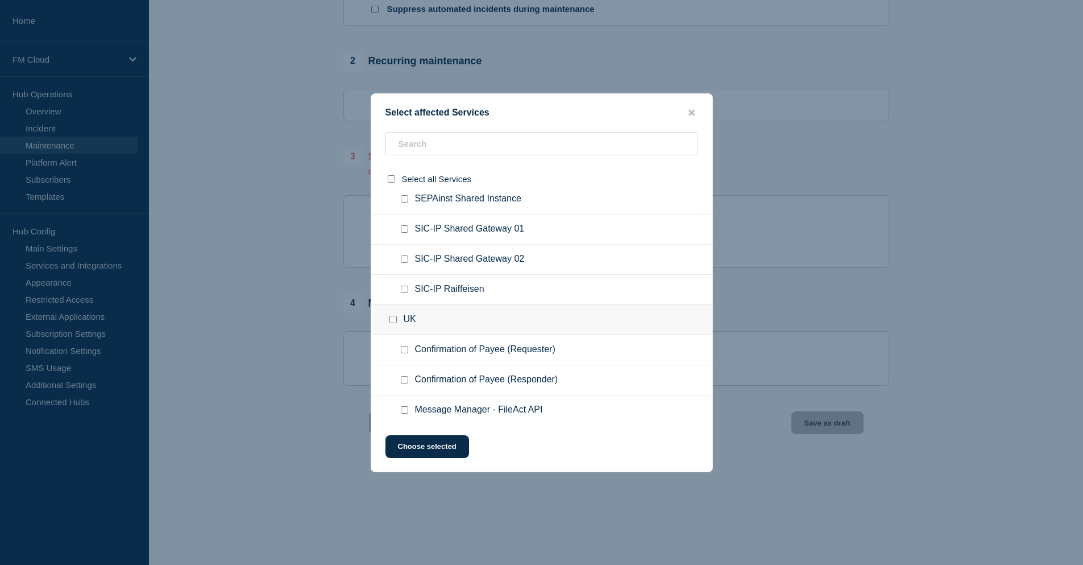
checkbox input "true"
click at [404, 264] on div at bounding box center [407, 259] width 16 height 11
click at [404, 261] on input "SIC-IP Shared Gateway 02 checkbox" at bounding box center [404, 258] width 7 height 7
checkbox input "true"
click at [404, 291] on input "SIC-IP Raiffeisen checkbox" at bounding box center [404, 288] width 7 height 7
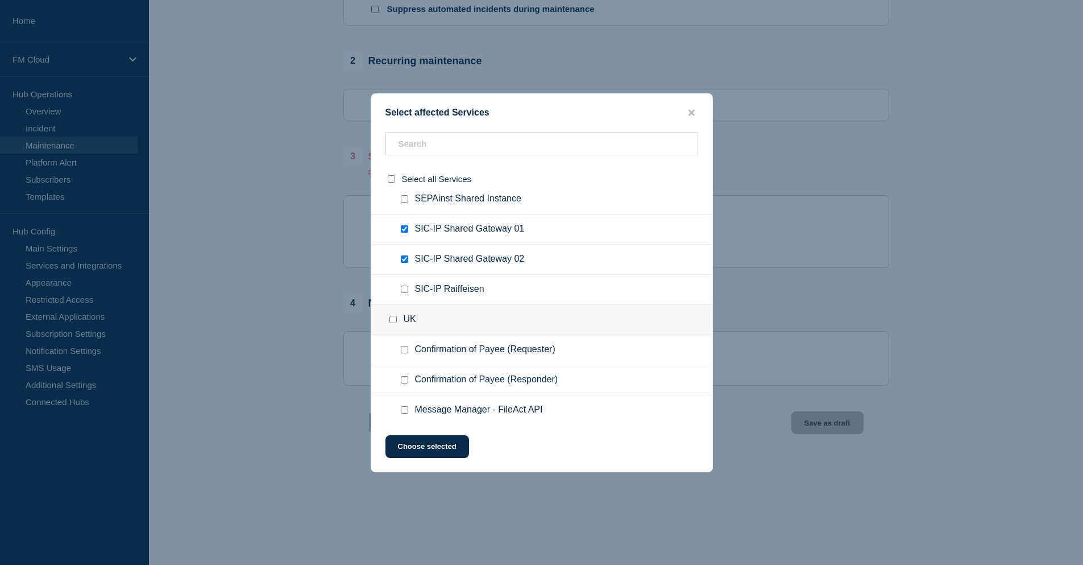
checkbox input "true"
click at [421, 446] on button "Choose selected" at bounding box center [428, 446] width 84 height 23
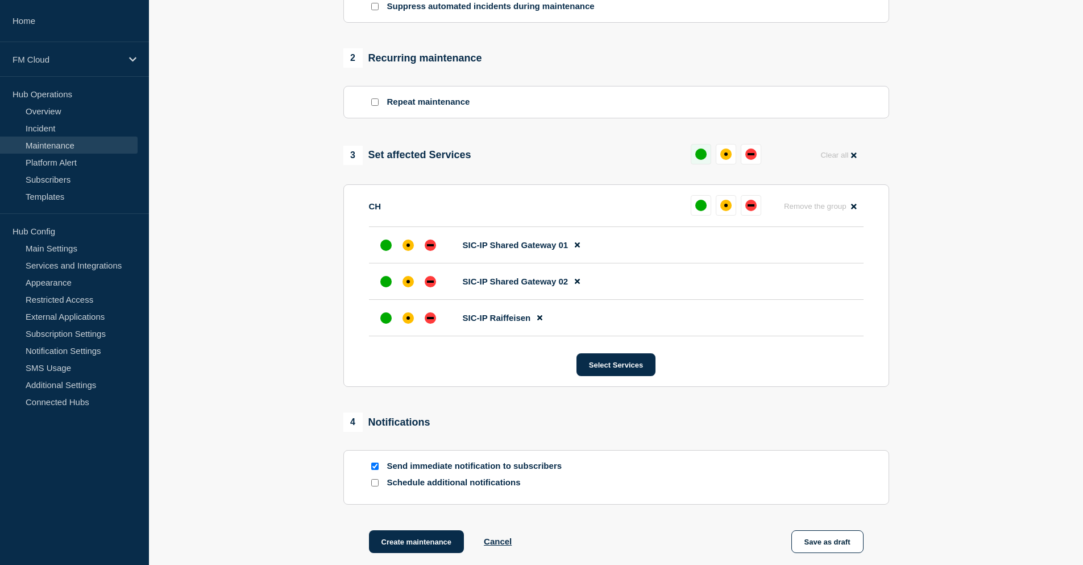
click at [703, 157] on div "up" at bounding box center [700, 153] width 11 height 11
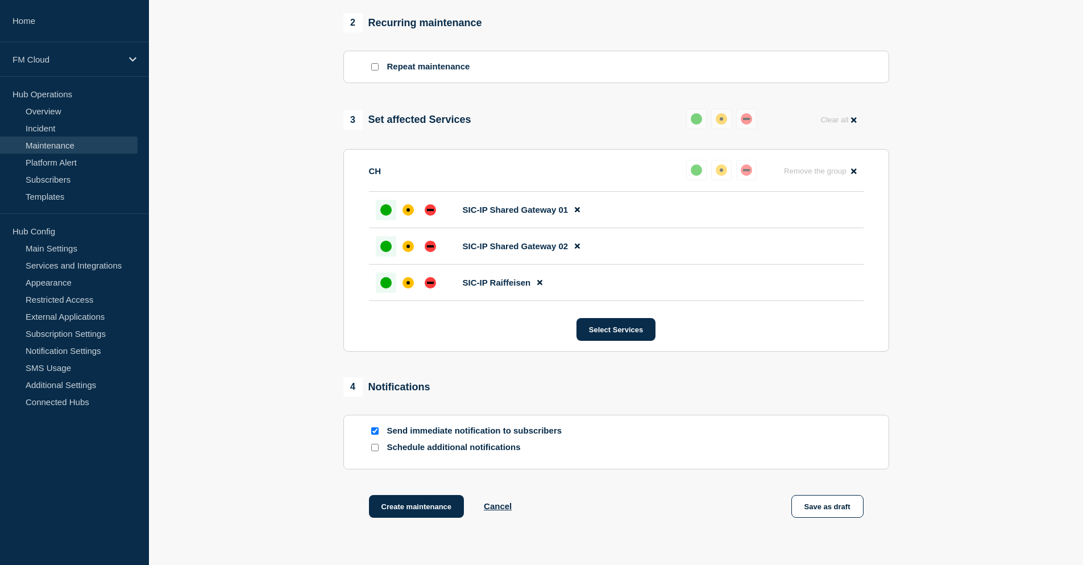
scroll to position [560, 0]
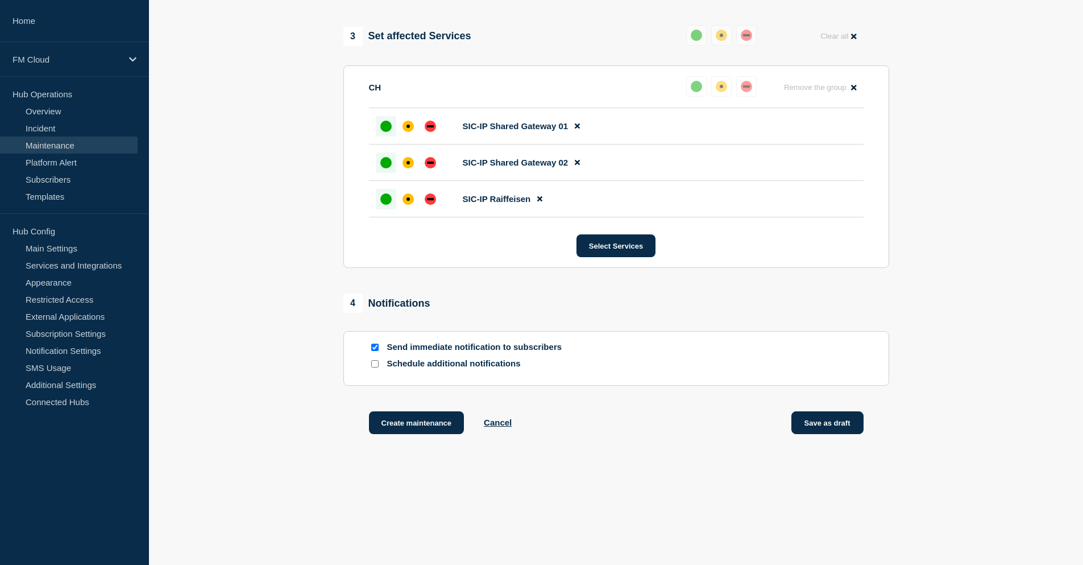
click at [840, 424] on button "Save as draft" at bounding box center [828, 422] width 72 height 23
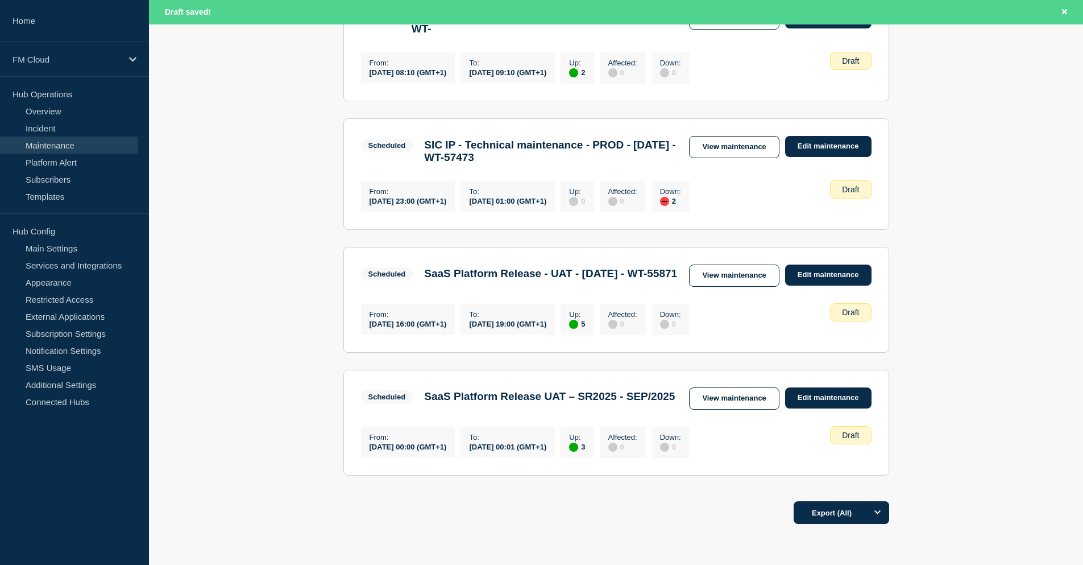
scroll to position [455, 0]
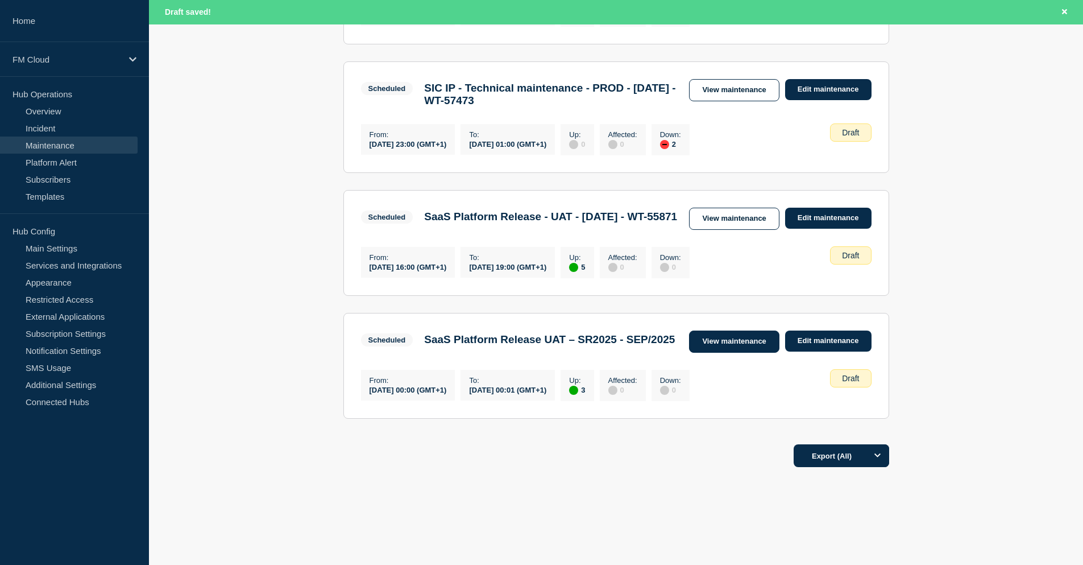
click at [716, 353] on link "View maintenance" at bounding box center [734, 341] width 90 height 22
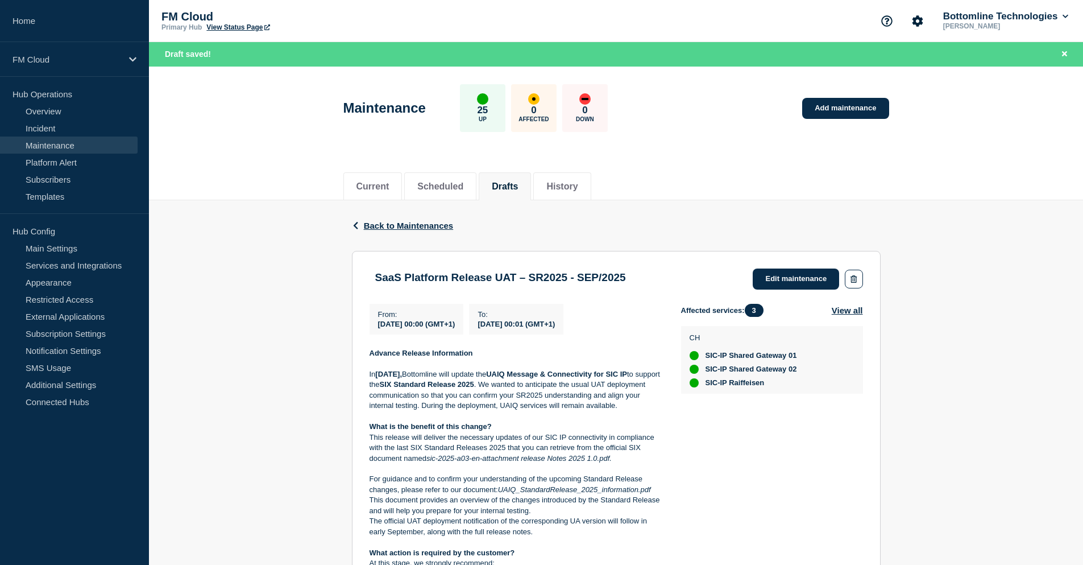
click at [196, 163] on div "Current Scheduled Drafts History" at bounding box center [616, 180] width 934 height 39
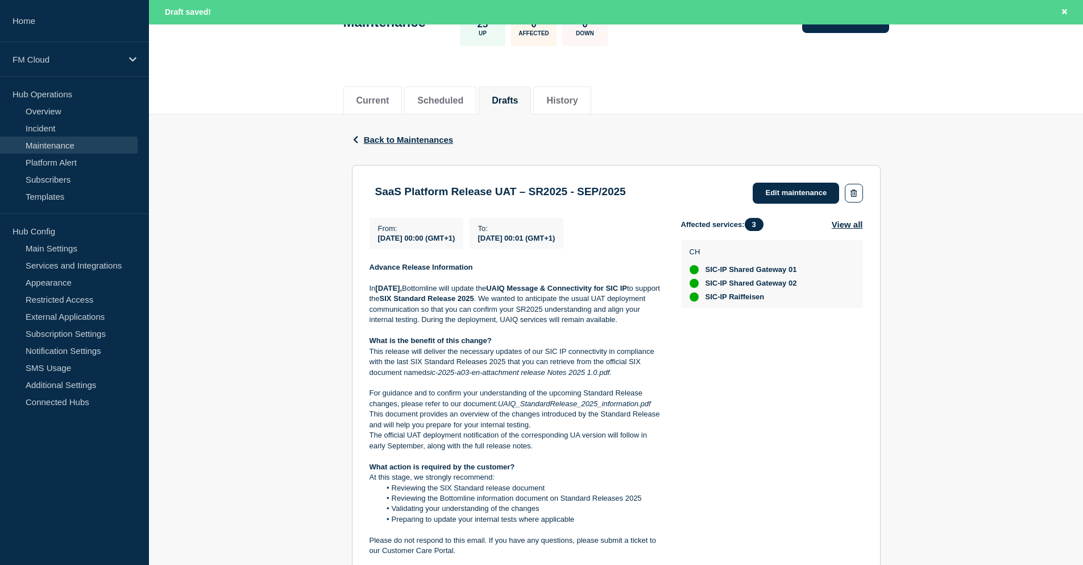
scroll to position [57, 0]
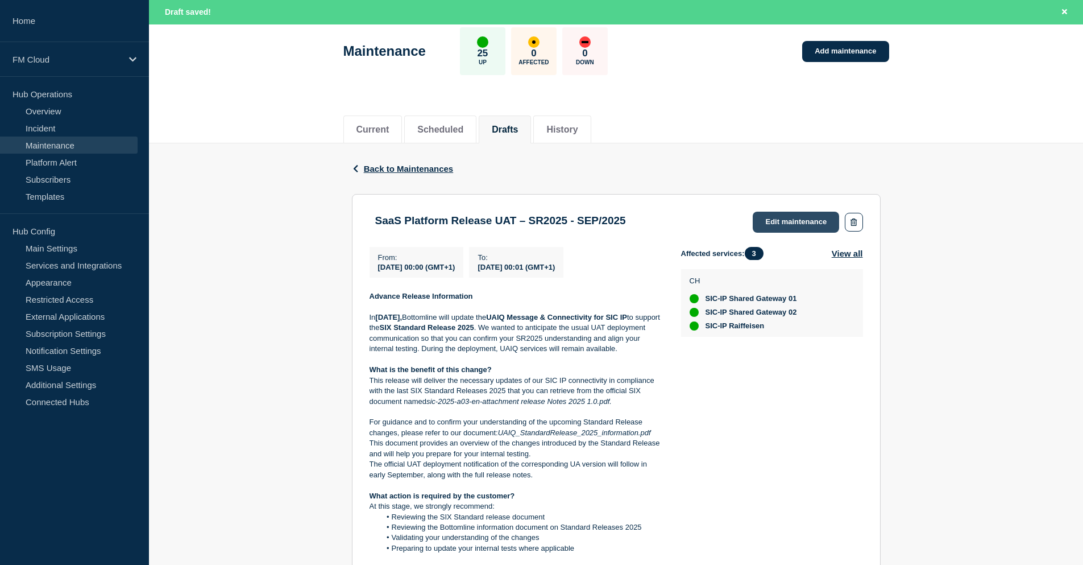
click at [794, 219] on link "Edit maintenance" at bounding box center [796, 222] width 86 height 21
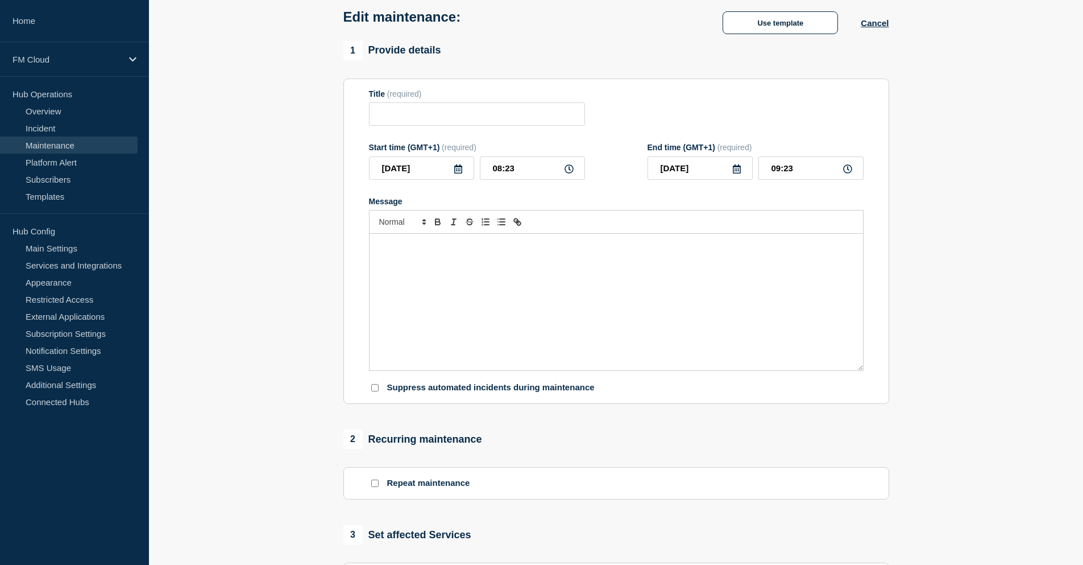
type input "SaaS Platform Release UAT – SR2025 - SEP/2025"
type input "[DATE]"
type input "00:00"
type input "[DATE]"
type input "00:01"
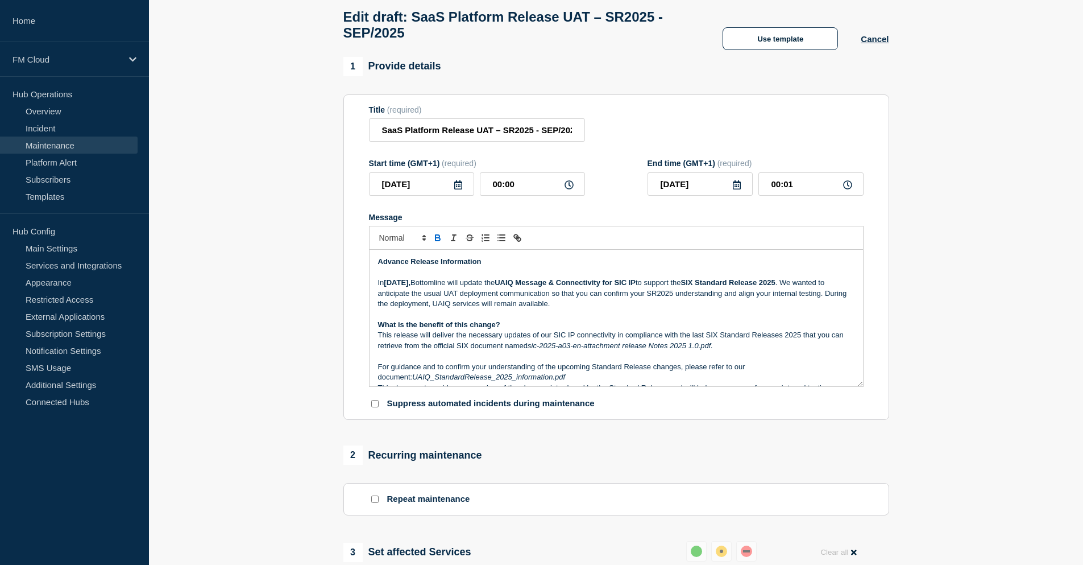
click at [458, 189] on icon at bounding box center [458, 184] width 8 height 9
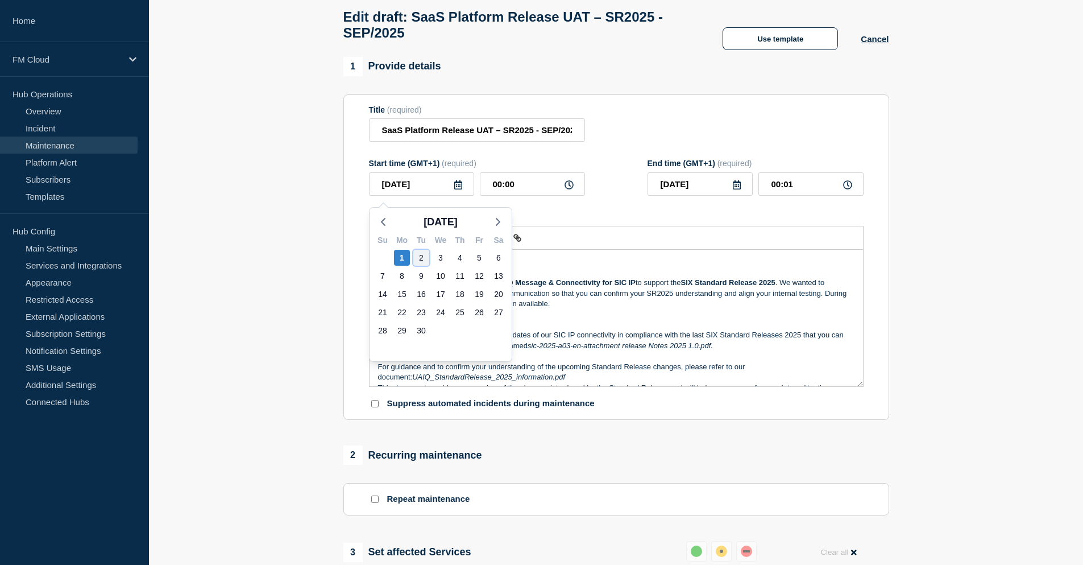
click at [417, 254] on div "2" at bounding box center [421, 258] width 16 height 16
type input "[DATE]"
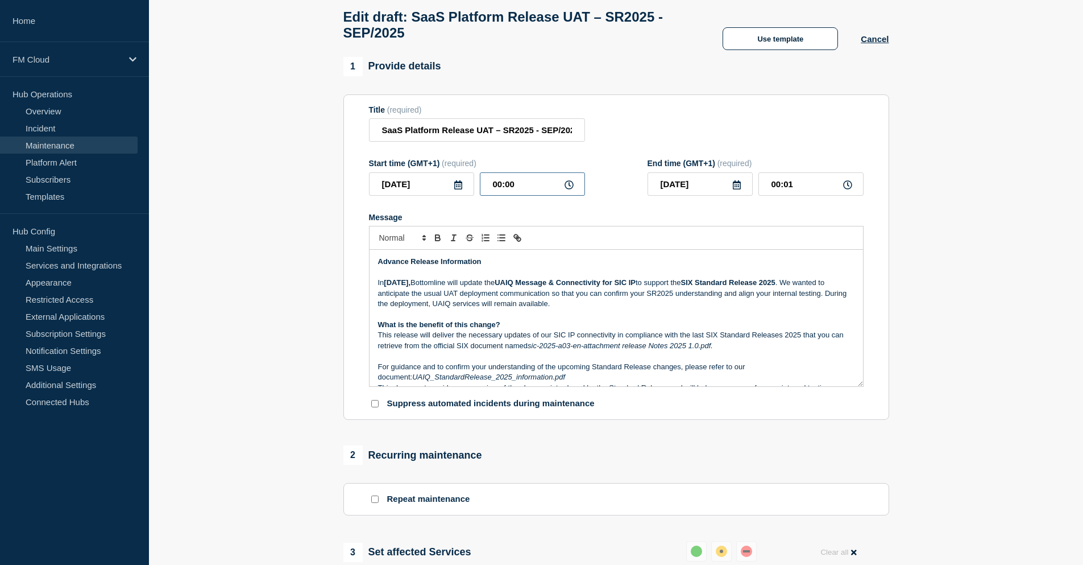
drag, startPoint x: 521, startPoint y: 191, endPoint x: 498, endPoint y: 189, distance: 22.8
click at [498, 189] on input "00:00" at bounding box center [532, 183] width 105 height 23
type input "08:00"
type input "08:01"
click at [470, 296] on p "In [DATE], Bottomline will update the UAIQ Message & Connectivity for SIC IP to…" at bounding box center [616, 292] width 477 height 31
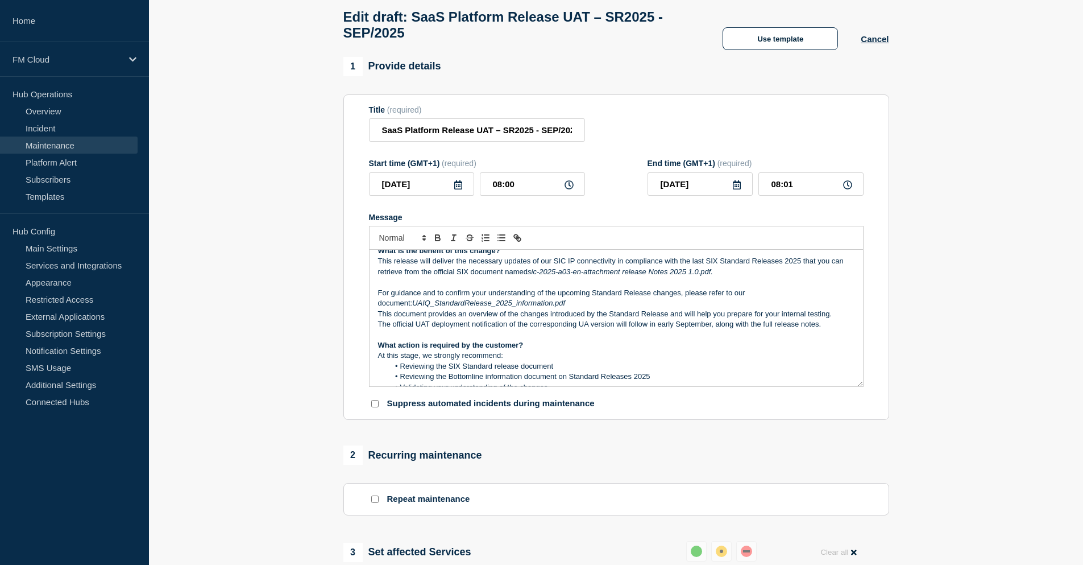
scroll to position [57, 0]
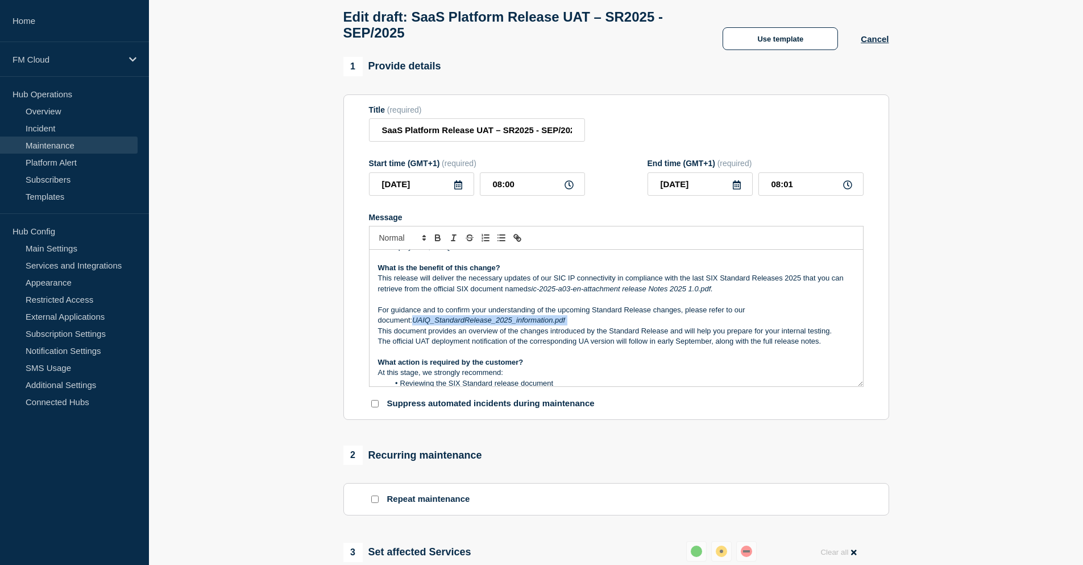
drag, startPoint x: 540, startPoint y: 325, endPoint x: 379, endPoint y: 330, distance: 161.0
click at [379, 326] on p "For guidance and to confirm your understanding of the upcoming Standard Release…" at bounding box center [616, 315] width 477 height 21
click at [517, 241] on icon "Toggle link" at bounding box center [519, 239] width 4 height 4
type input "UAIQ_StandardRelease_2025_information.pdf"
paste input "[URL][DOMAIN_NAME]"
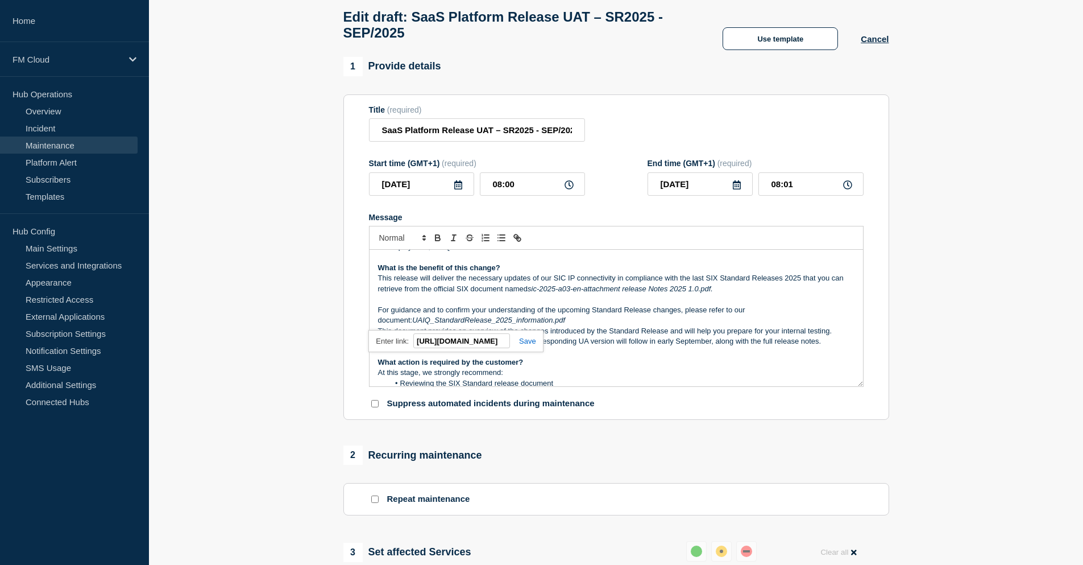
scroll to position [0, 183]
type input "[URL][DOMAIN_NAME]"
click at [522, 345] on link at bounding box center [523, 341] width 26 height 9
click at [566, 357] on p "Message" at bounding box center [616, 352] width 477 height 10
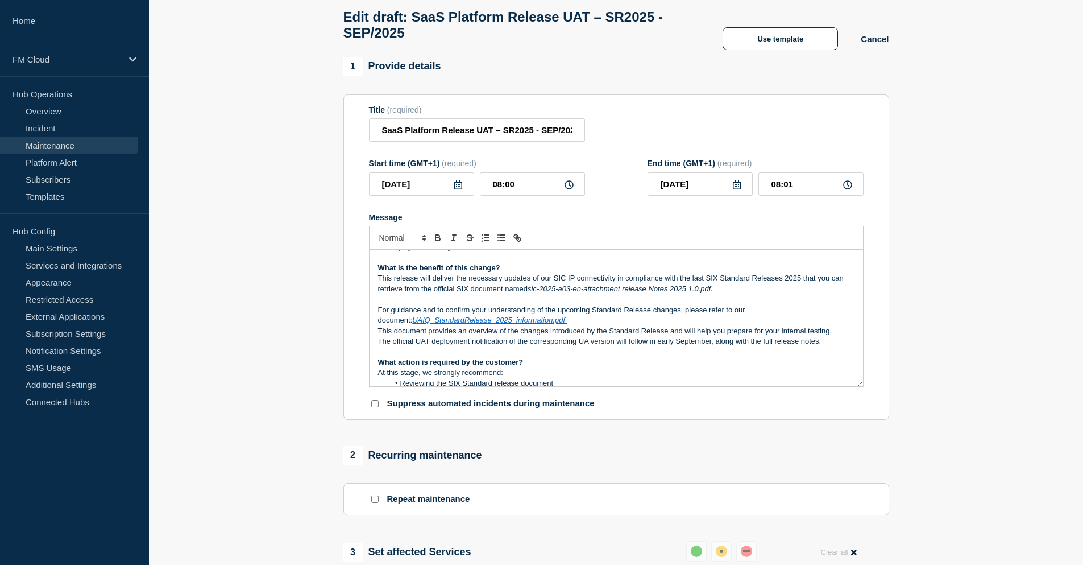
click at [540, 326] on p "For guidance and to confirm your understanding of the upcoming Standard Release…" at bounding box center [616, 315] width 477 height 21
click at [420, 322] on link "UAIQ_StandardRelease_2025_information.pdf" at bounding box center [488, 320] width 153 height 9
click at [421, 344] on link "[URL][DOMAIN_NAME]" at bounding box center [426, 340] width 78 height 15
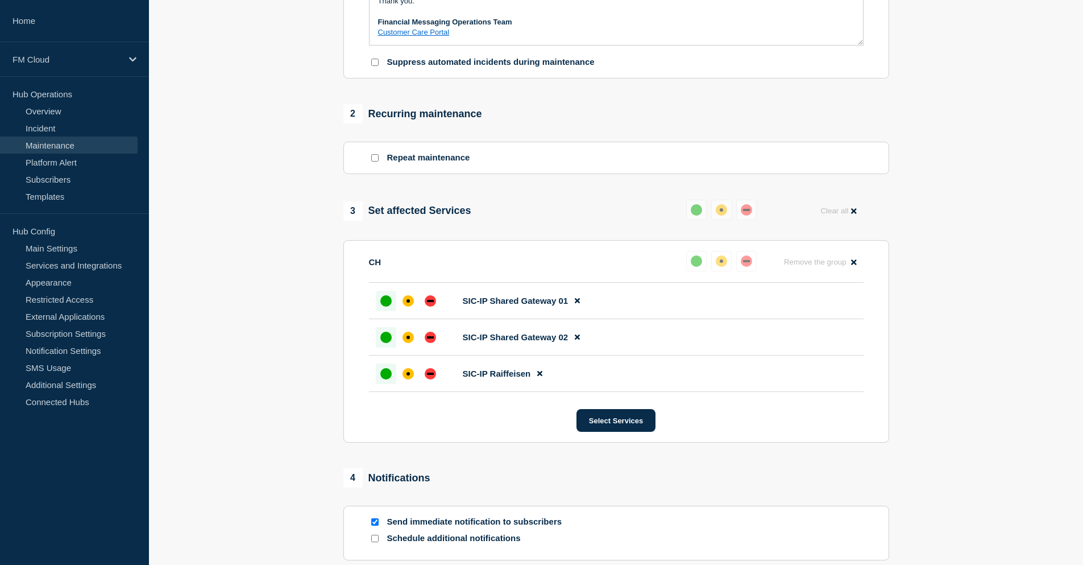
scroll to position [521, 0]
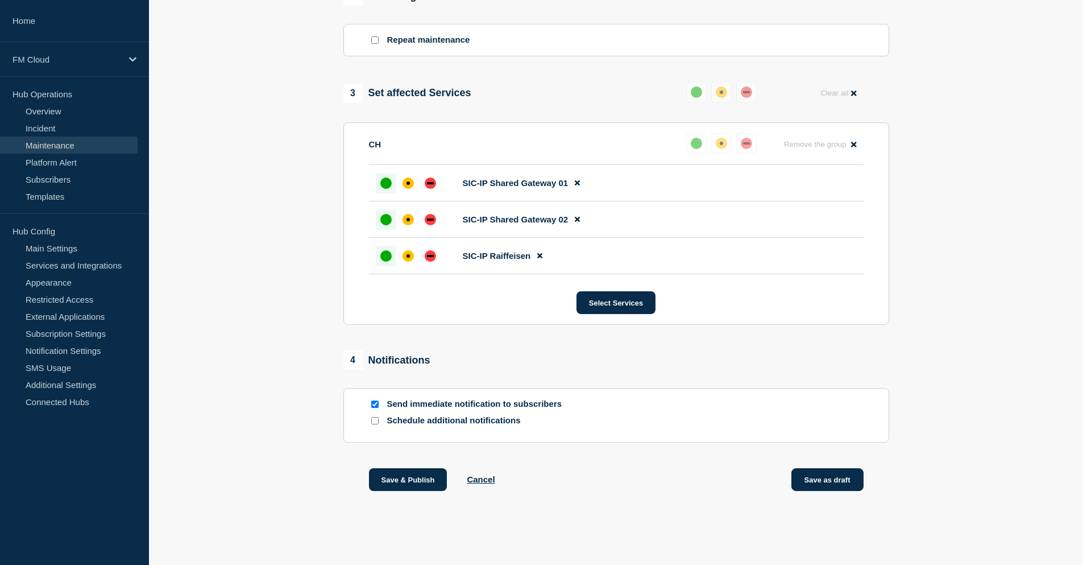
click at [830, 479] on button "Save as draft" at bounding box center [828, 479] width 72 height 23
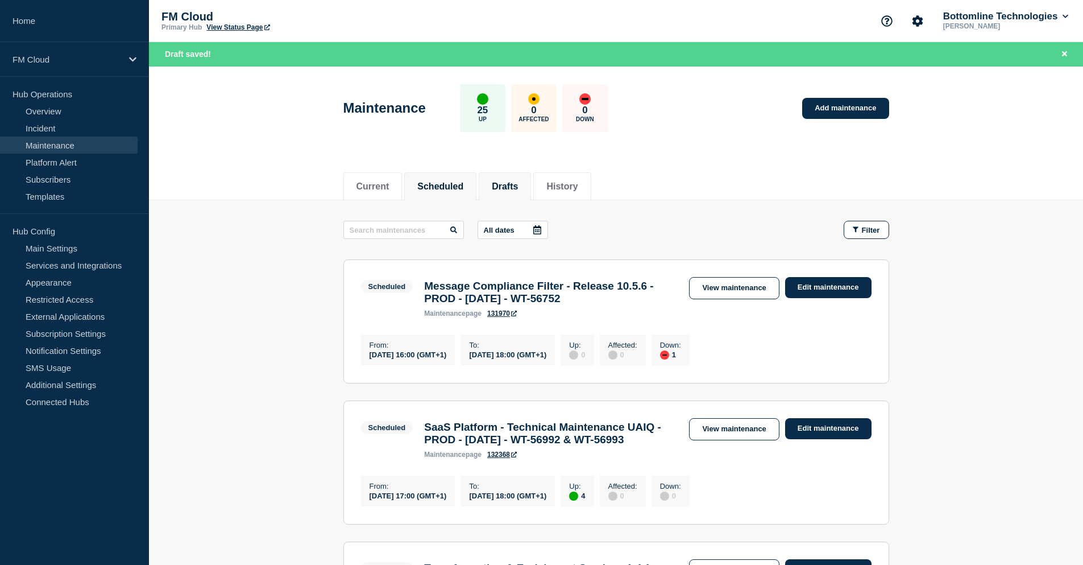
click at [515, 186] on button "Drafts" at bounding box center [505, 186] width 26 height 10
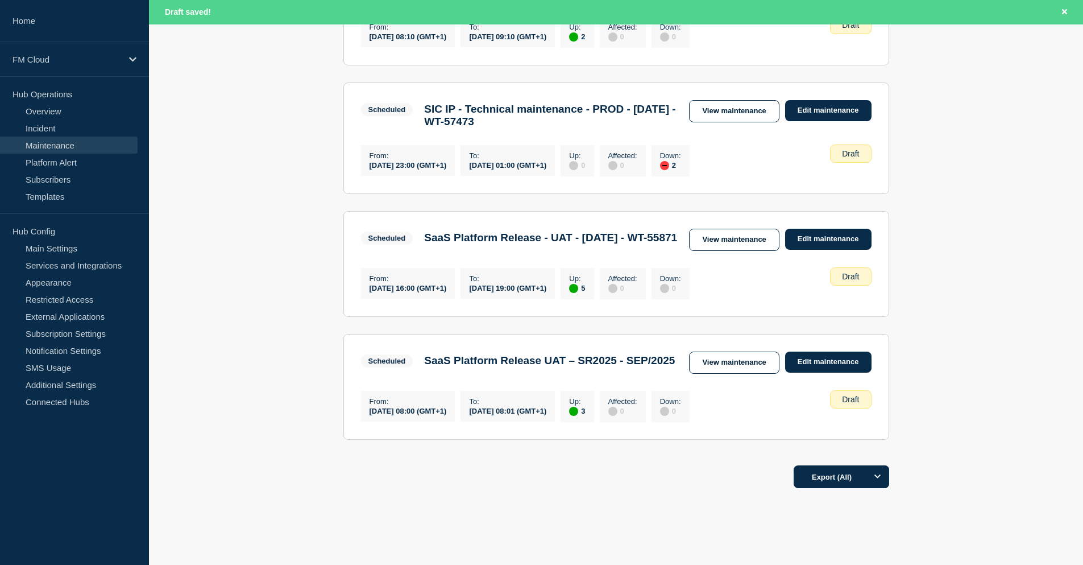
scroll to position [455, 0]
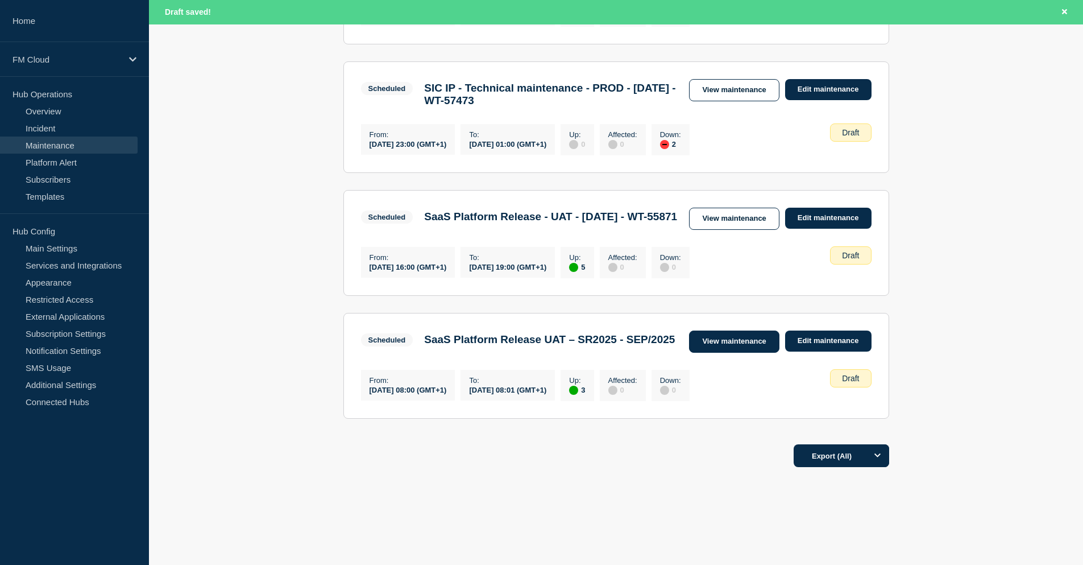
click at [737, 353] on link "View maintenance" at bounding box center [734, 341] width 90 height 22
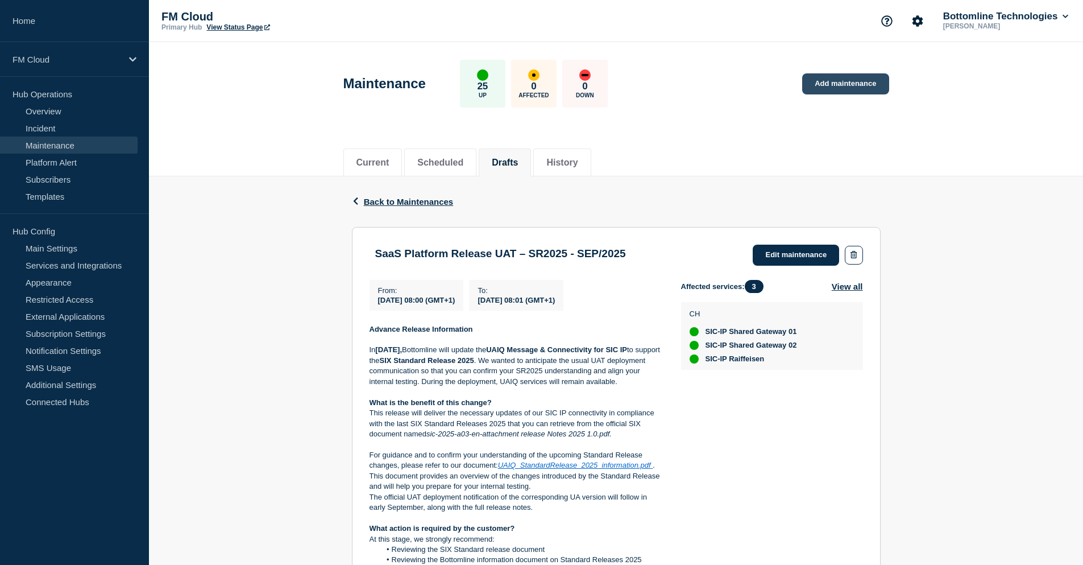
click at [852, 86] on link "Add maintenance" at bounding box center [845, 83] width 86 height 21
click at [378, 254] on h3 "SaaS Platform Release UAT – SR2025 - SEP/2025" at bounding box center [500, 253] width 251 height 13
drag, startPoint x: 378, startPoint y: 254, endPoint x: 674, endPoint y: 250, distance: 296.3
click at [674, 250] on div "SaaS Platform Release UAT – SR2025 - SEP/2025 Edit maintenance" at bounding box center [617, 255] width 494 height 21
copy h3 "SaaS Platform Release UAT – SR2025 - SEP/2025"
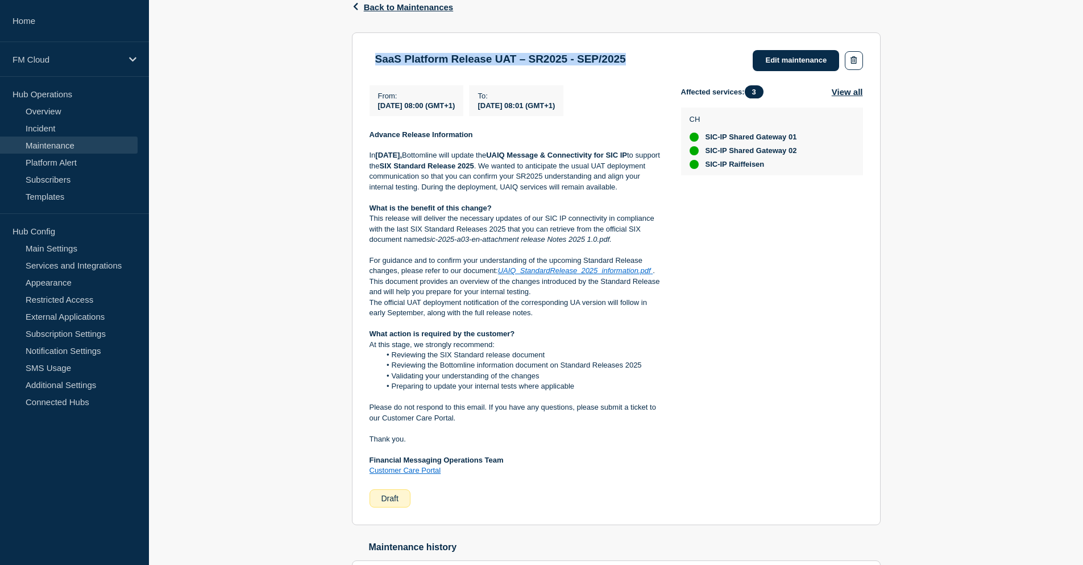
scroll to position [227, 0]
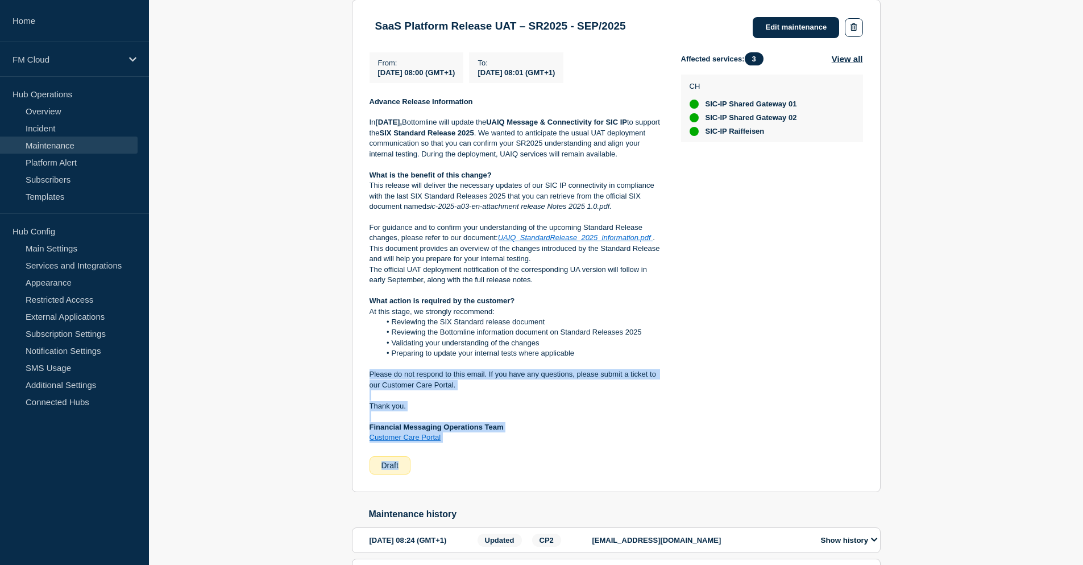
drag, startPoint x: 370, startPoint y: 374, endPoint x: 469, endPoint y: 448, distance: 123.2
click at [469, 448] on div "From : [DATE] 08:00 (GMT+1) To : [DATE] 08:01 (GMT+1) Advance Release Informati…" at bounding box center [526, 263] width 312 height 423
copy div "Please do not respond to this email. If you have any questions, please submit a…"
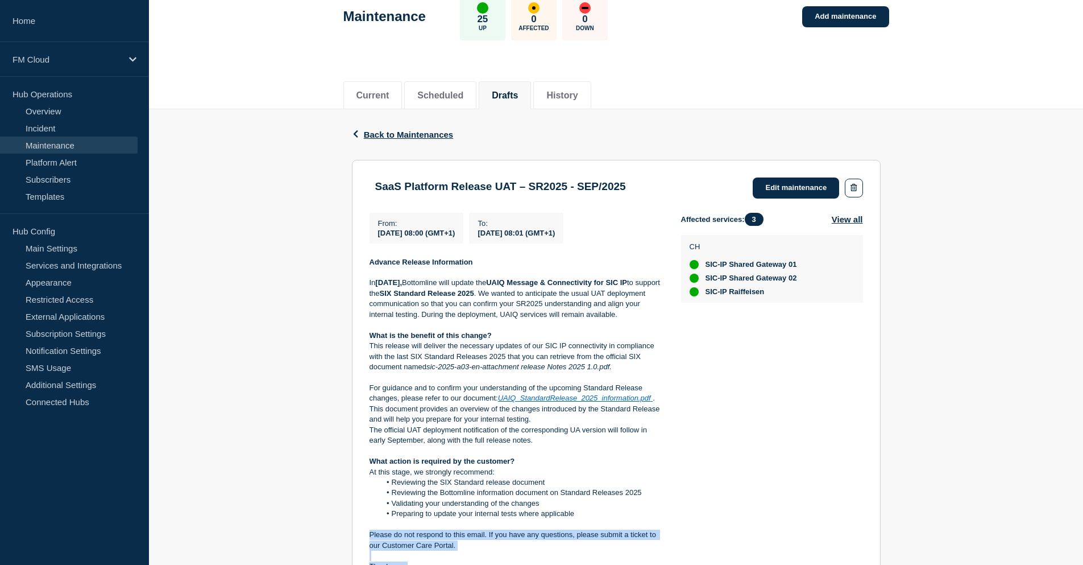
scroll to position [57, 0]
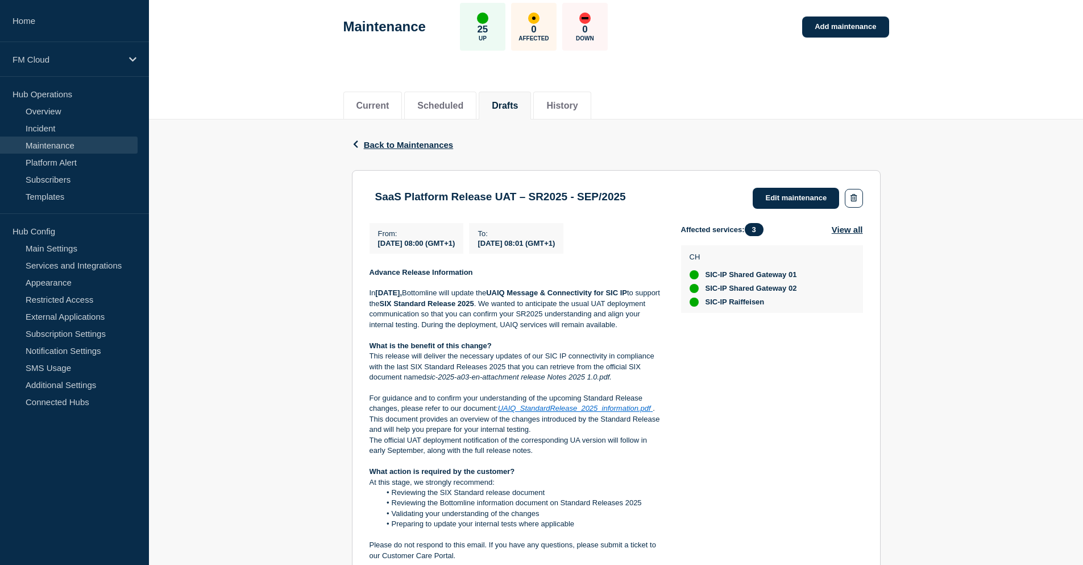
click at [811, 405] on div "Affected services: 3 View all CH SIC-IP Shared Gateway 01 SIC-IP Shared Gateway…" at bounding box center [772, 434] width 182 height 423
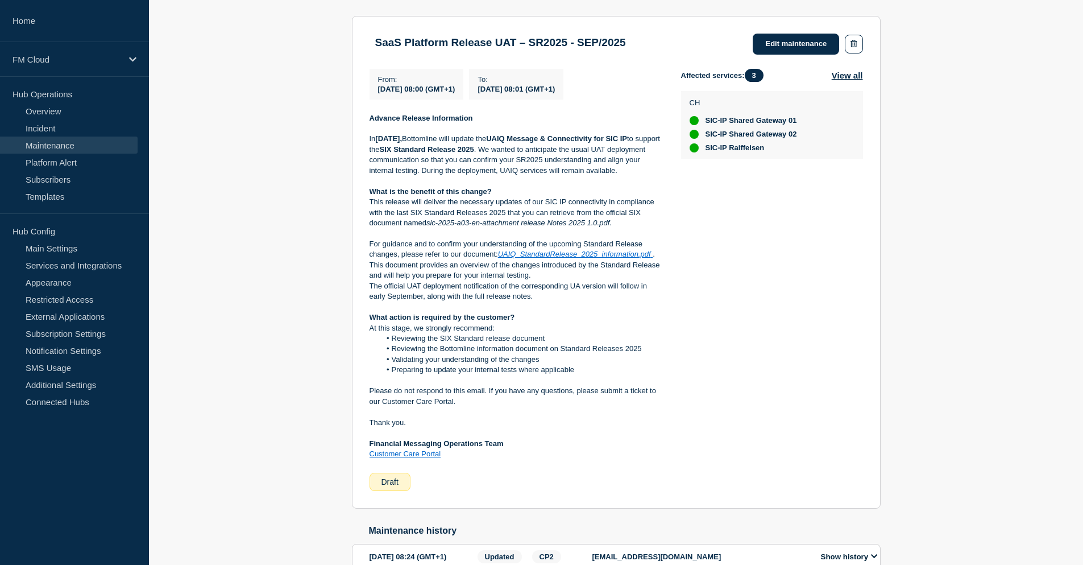
scroll to position [284, 0]
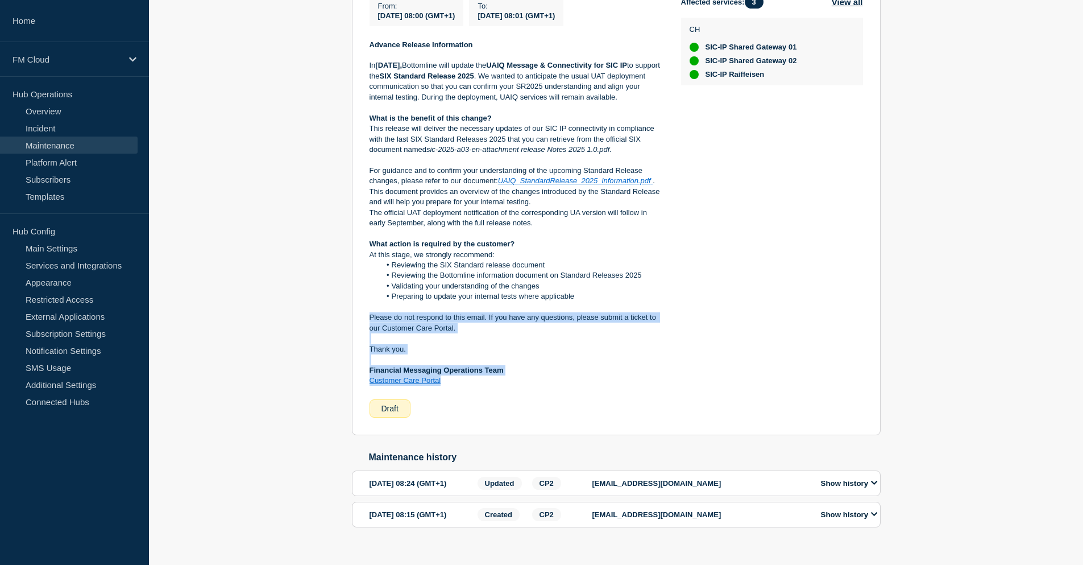
drag, startPoint x: 459, startPoint y: 382, endPoint x: 365, endPoint y: 315, distance: 115.4
click at [365, 315] on section "SaaS Platform Release UAT – SR2025 - SEP/2025 Edit maintenance From : [DATE] 08…" at bounding box center [616, 189] width 529 height 493
copy div "Please do not respond to this email. If you have any questions, please submit a…"
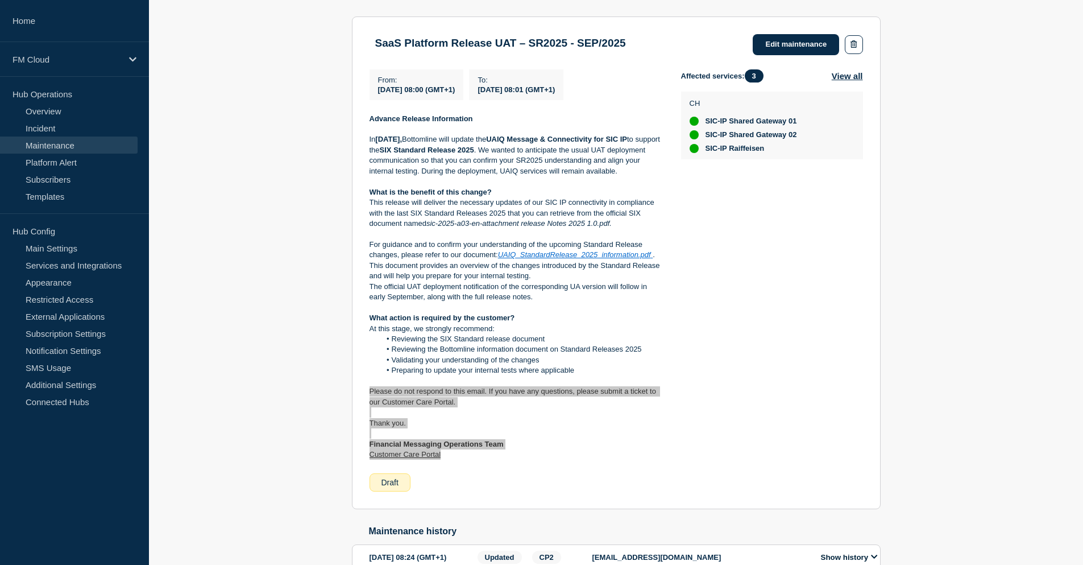
scroll to position [57, 0]
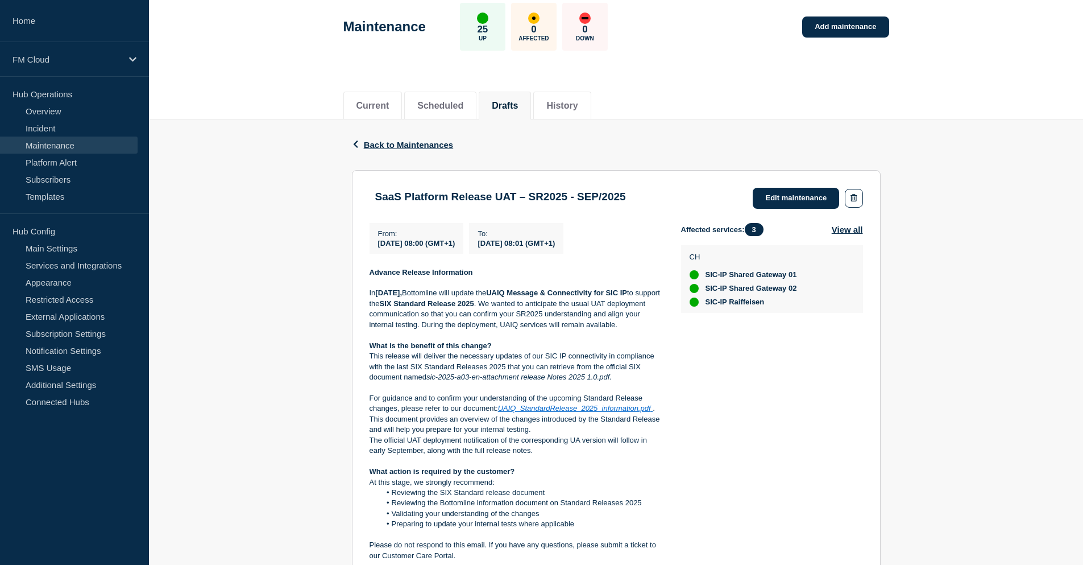
click at [268, 316] on div "Back Back to Maintenances SaaS Platform Release UAT – SR2025 - SEP/2025 From [D…" at bounding box center [616, 454] width 934 height 671
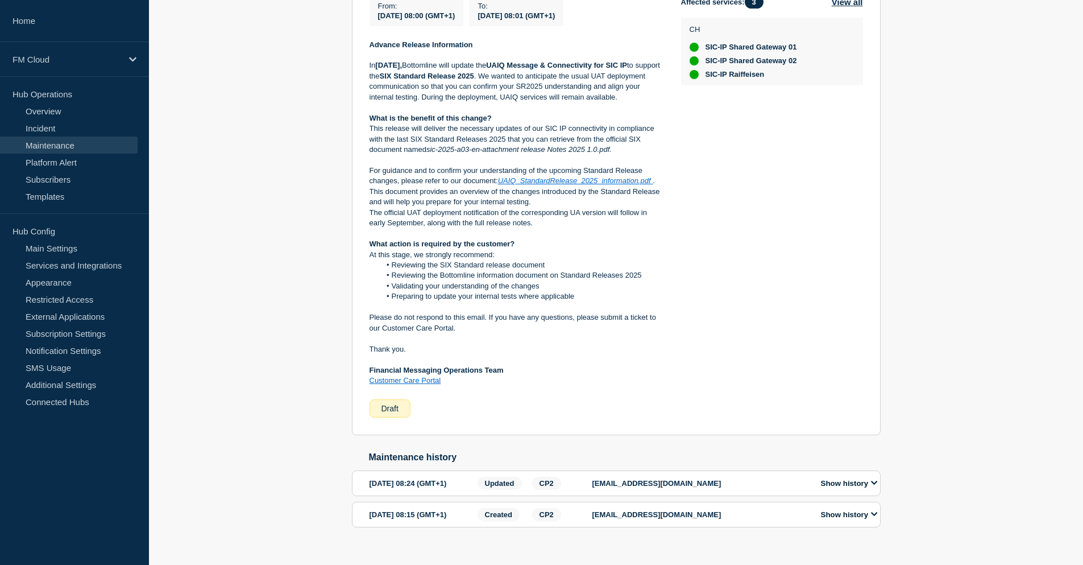
scroll to position [227, 0]
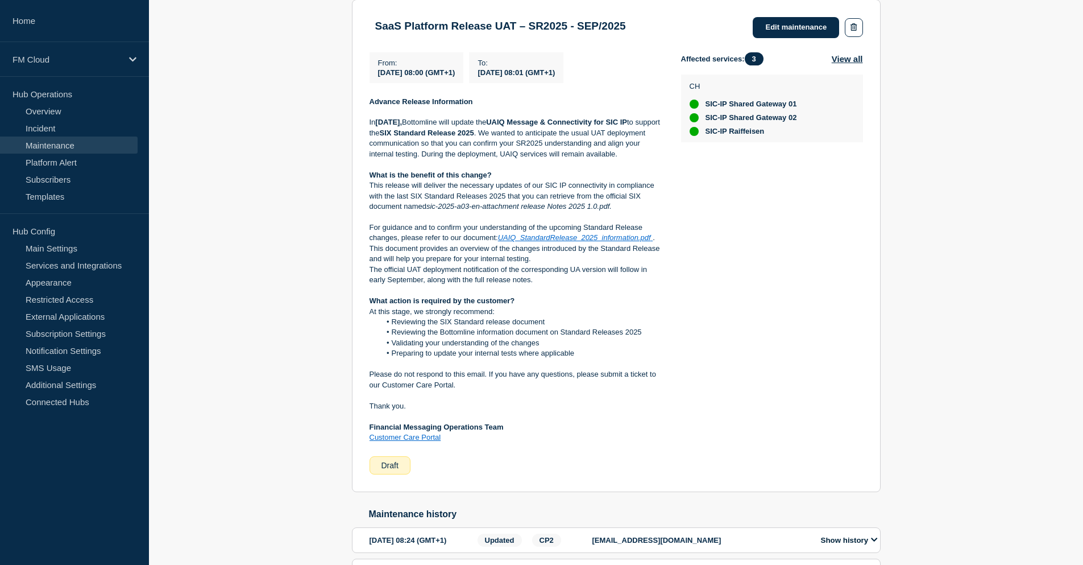
click at [254, 138] on div "Back Back to Maintenances SaaS Platform Release UAT – SR2025 - SEP/2025 From [D…" at bounding box center [616, 284] width 934 height 671
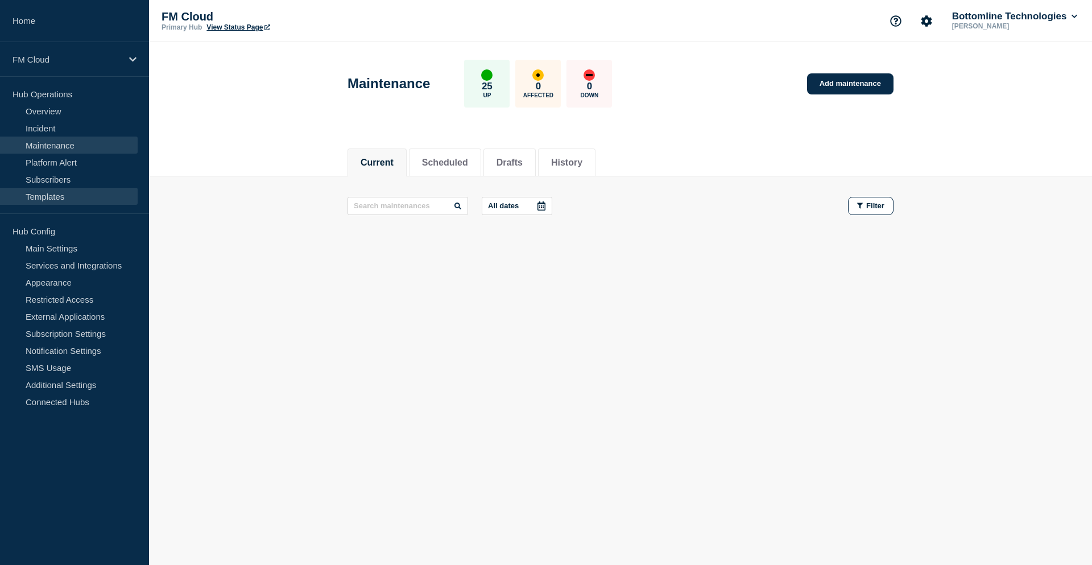
click at [47, 194] on link "Templates" at bounding box center [69, 196] width 138 height 17
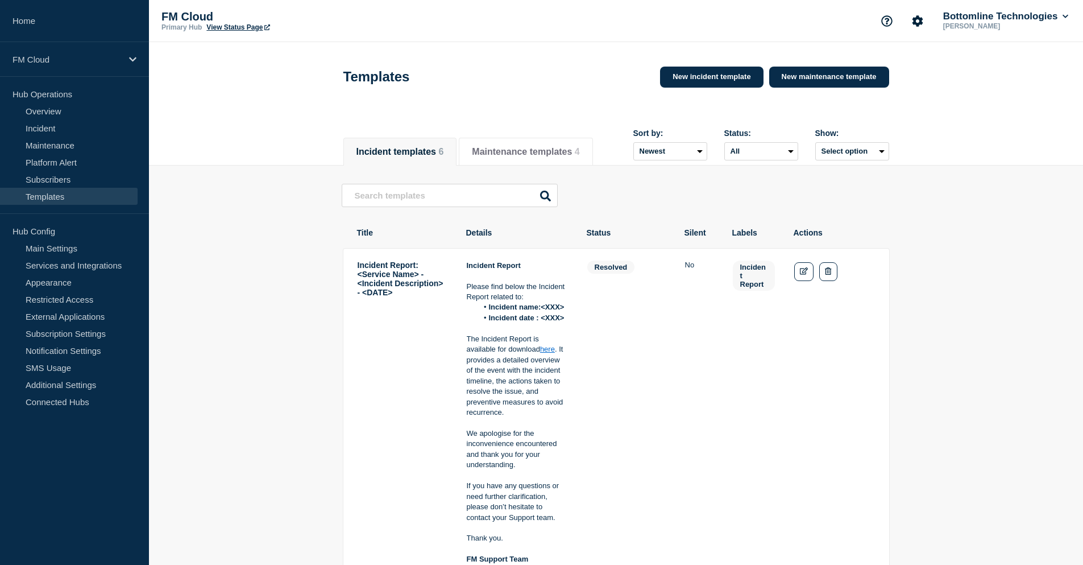
click at [536, 122] on header "Templates New incident template New maintenance template" at bounding box center [616, 84] width 934 height 84
click at [528, 147] on button "Maintenance templates 4" at bounding box center [525, 152] width 107 height 10
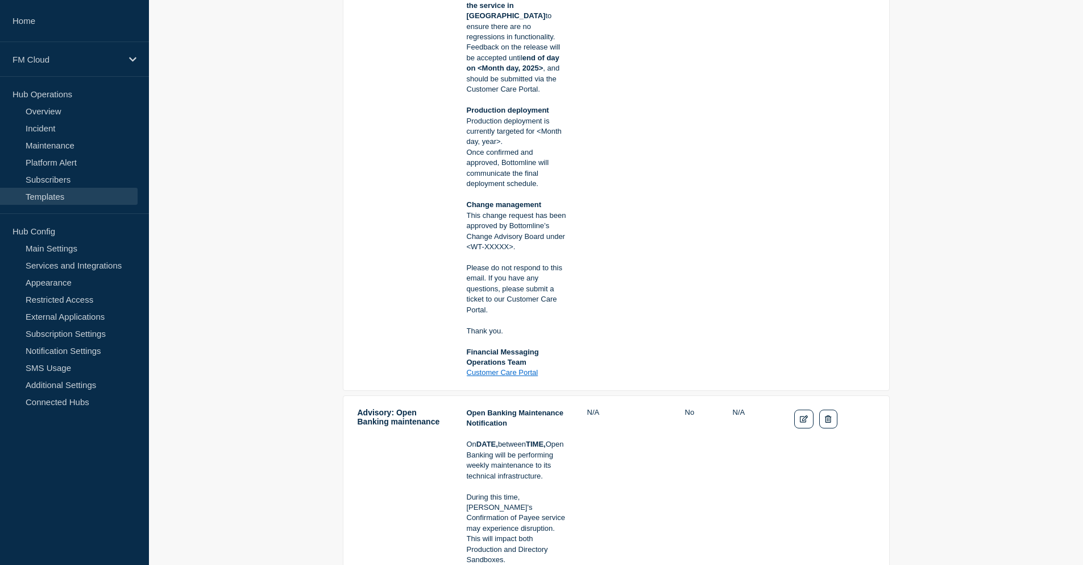
scroll to position [739, 0]
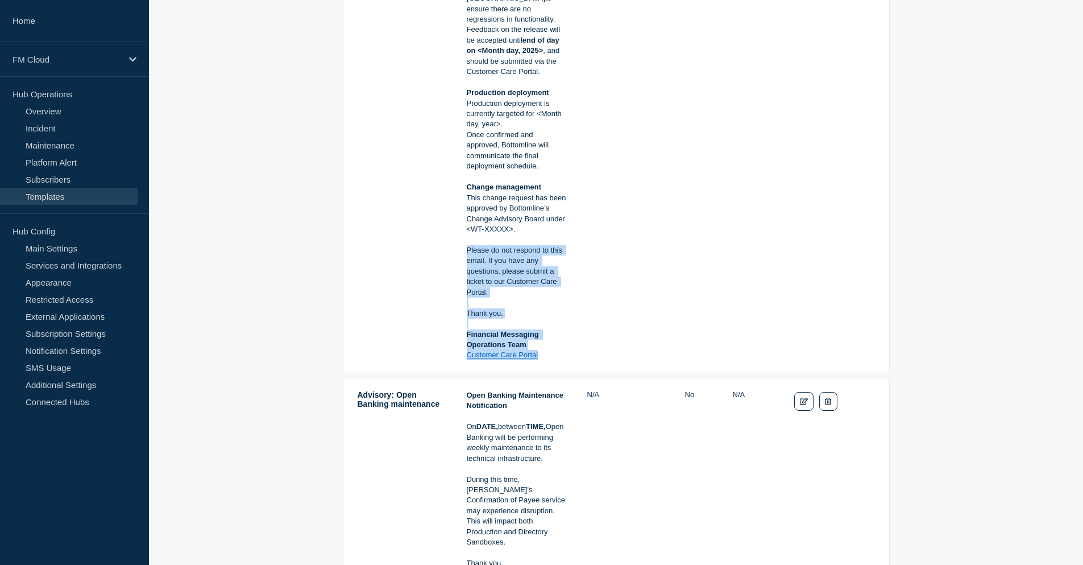
drag, startPoint x: 466, startPoint y: 239, endPoint x: 574, endPoint y: 342, distance: 149.2
click at [574, 378] on tr "<Service Name & Version> - <UAT/PROD> - <DD/MMM/YYYY> - <WT-XXXXX> Maintenance …" at bounding box center [616, 501] width 547 height 246
copy div "Please do not respond to this email. If you have any questions, please submit a…"
click at [76, 263] on link "Services and Integrations" at bounding box center [69, 264] width 138 height 17
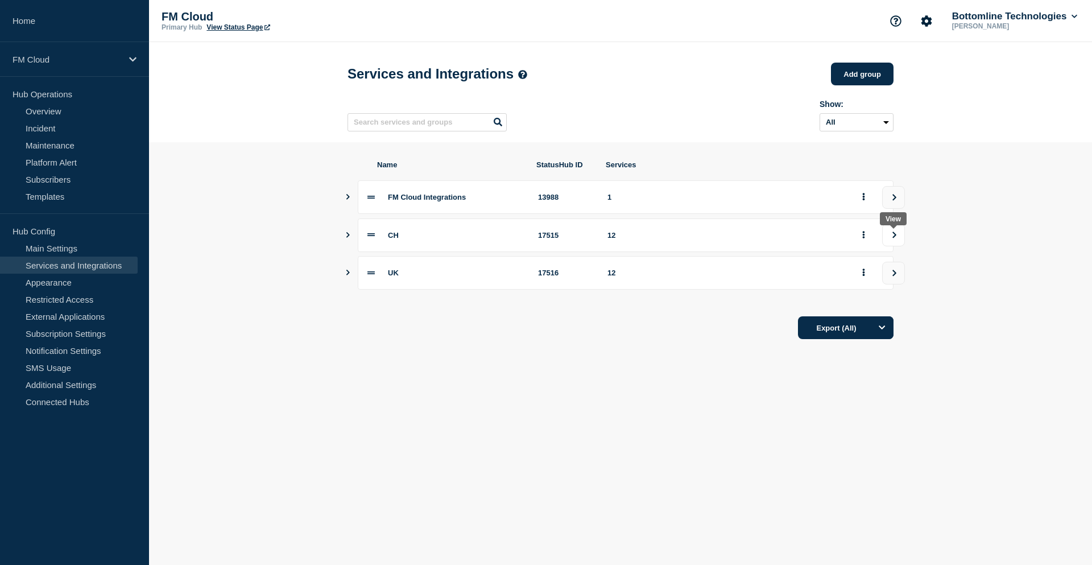
click at [889, 241] on button "view group" at bounding box center [893, 234] width 23 height 23
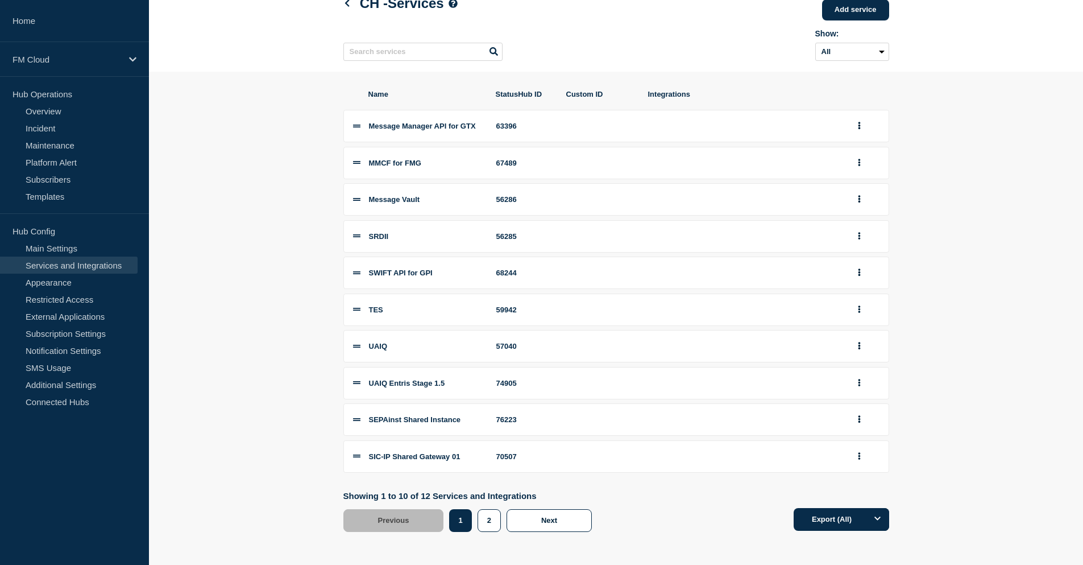
scroll to position [79, 0]
drag, startPoint x: 391, startPoint y: 382, endPoint x: 477, endPoint y: 378, distance: 85.4
click at [477, 378] on div "UAIQ Entris Stage 1.5" at bounding box center [426, 382] width 114 height 9
click at [863, 455] on button "group actions" at bounding box center [859, 455] width 14 height 18
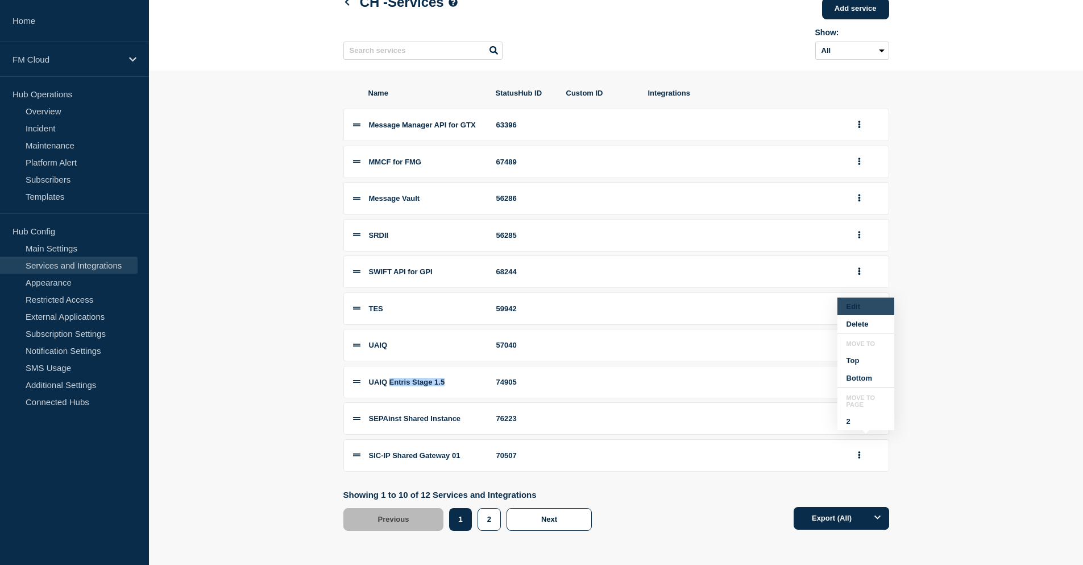
click at [856, 305] on button "Edit" at bounding box center [866, 306] width 57 height 18
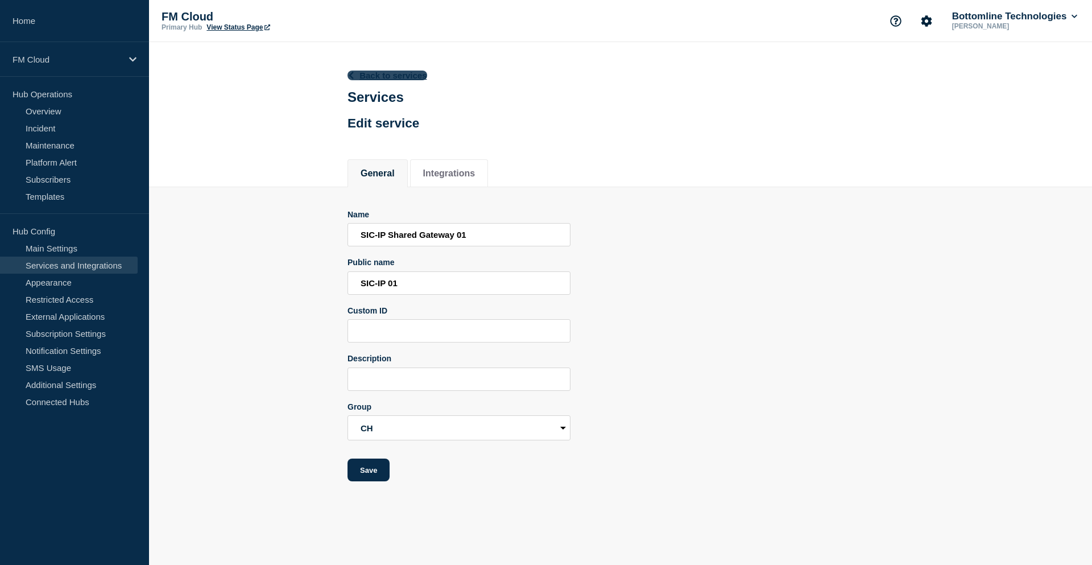
click at [351, 74] on icon at bounding box center [351, 75] width 5 height 7
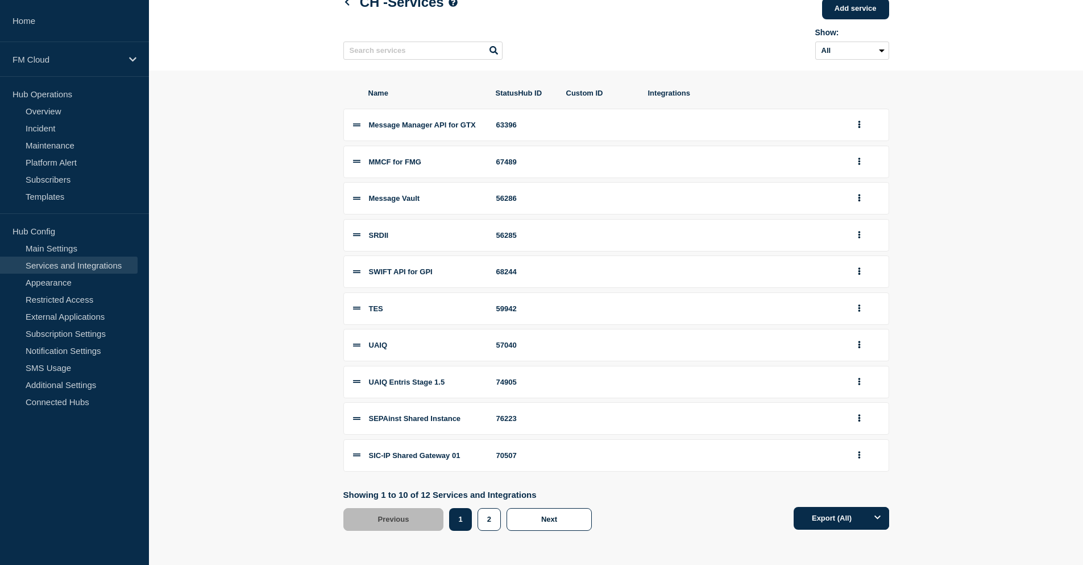
scroll to position [79, 0]
click at [483, 517] on button "2" at bounding box center [489, 519] width 23 height 23
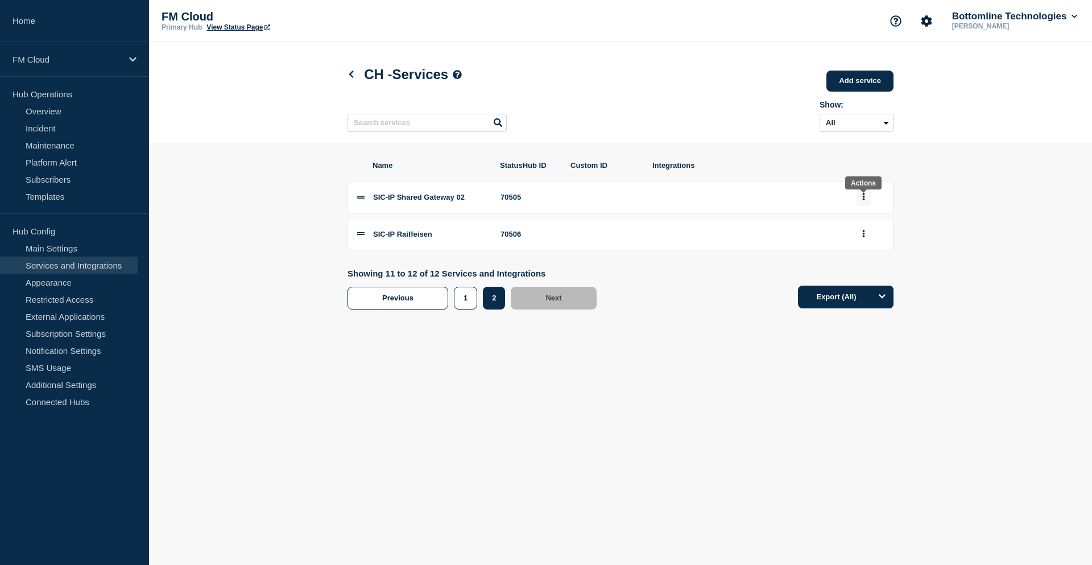
click at [864, 199] on icon "group actions" at bounding box center [864, 196] width 2 height 7
click at [871, 226] on button "Edit" at bounding box center [870, 218] width 57 height 18
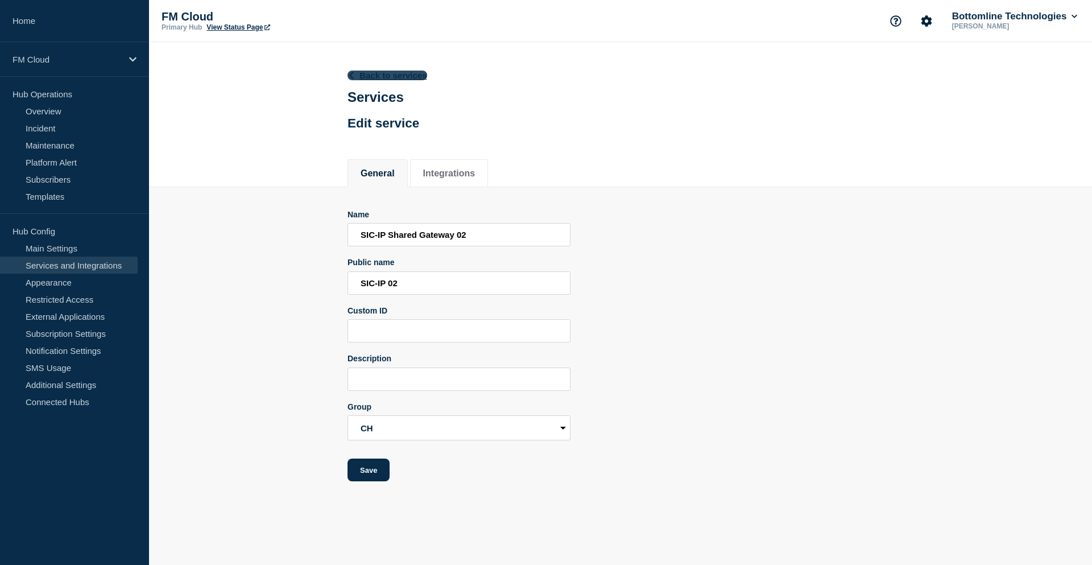
click at [353, 73] on icon at bounding box center [351, 75] width 5 height 7
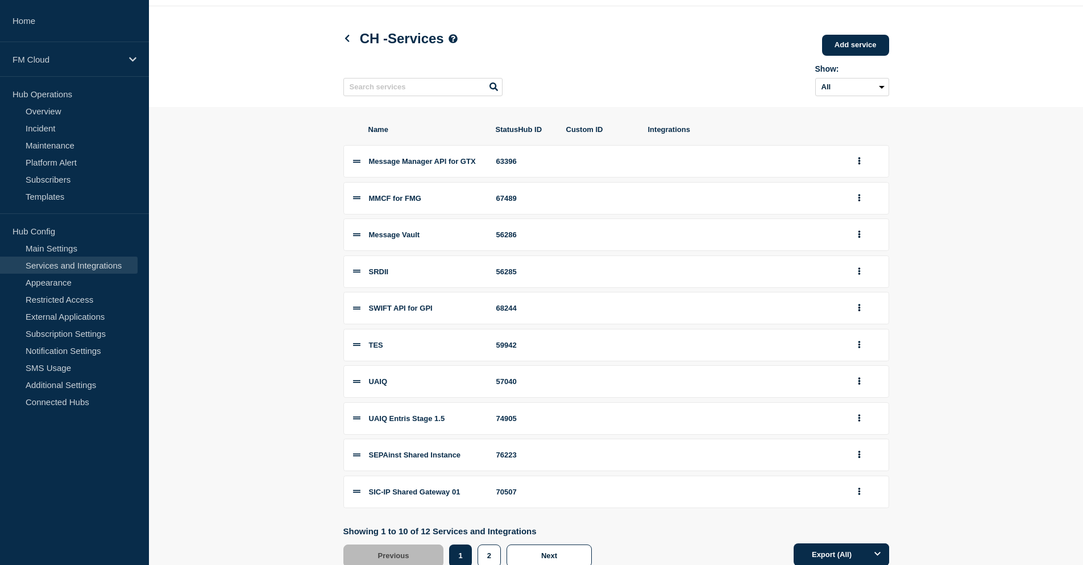
scroll to position [79, 0]
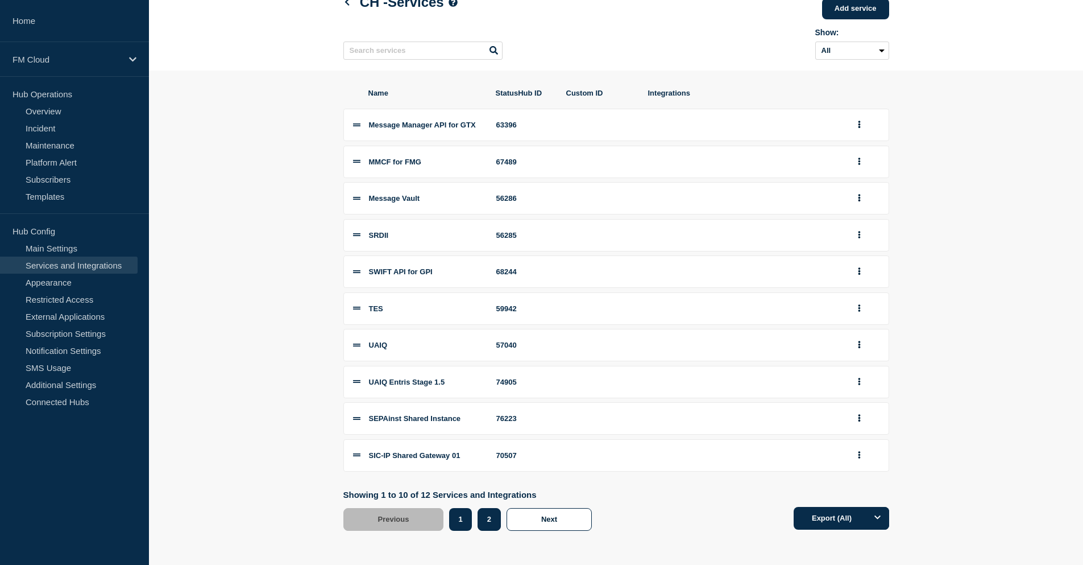
click at [494, 523] on button "2" at bounding box center [489, 519] width 23 height 23
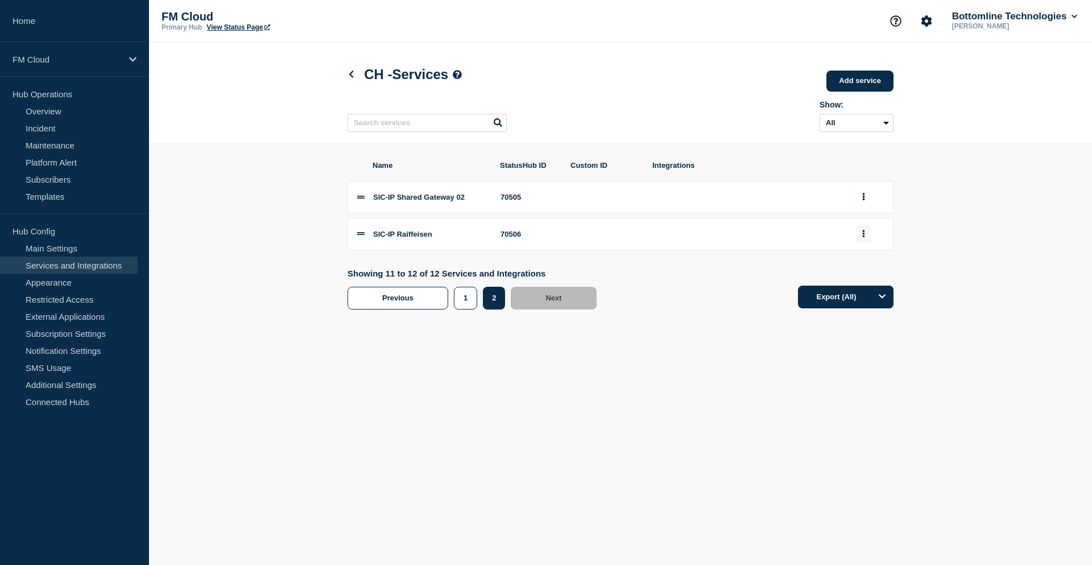
click at [860, 239] on button "group actions" at bounding box center [863, 234] width 14 height 18
click at [863, 256] on button "Edit" at bounding box center [870, 255] width 57 height 18
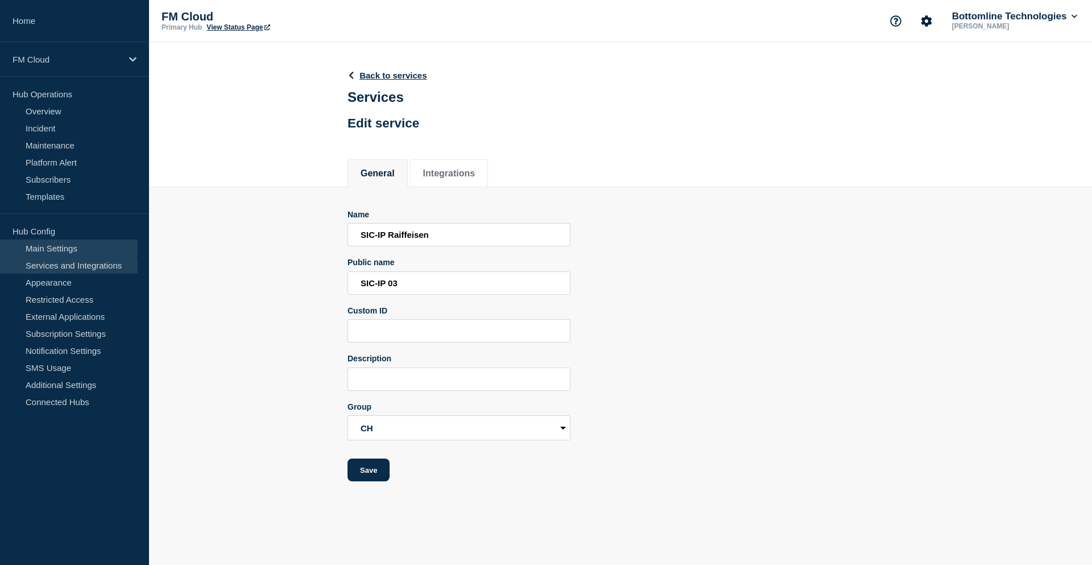
click at [67, 244] on link "Main Settings" at bounding box center [69, 247] width 138 height 17
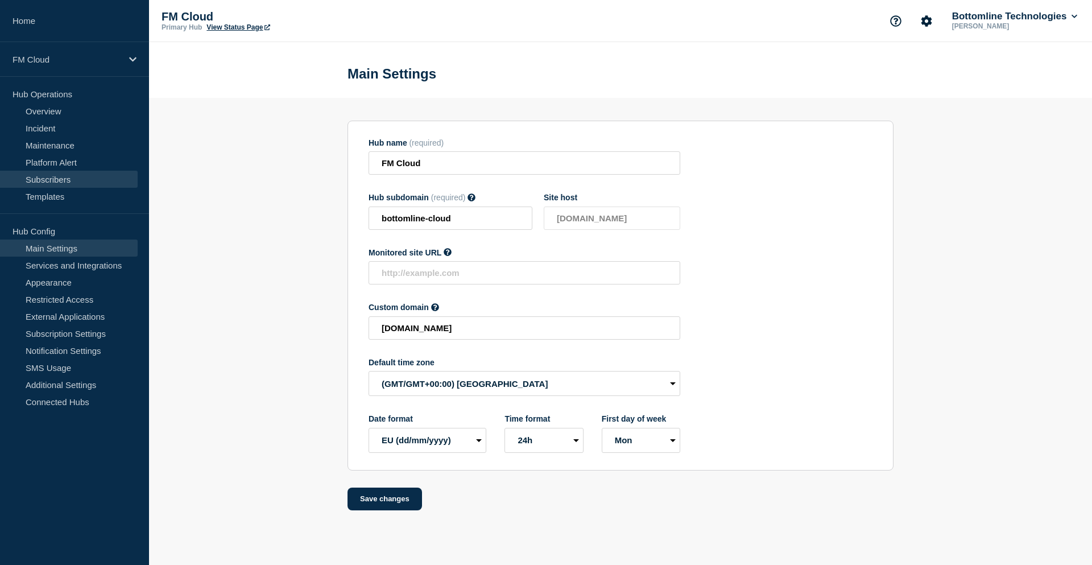
click at [55, 180] on link "Subscribers" at bounding box center [69, 179] width 138 height 17
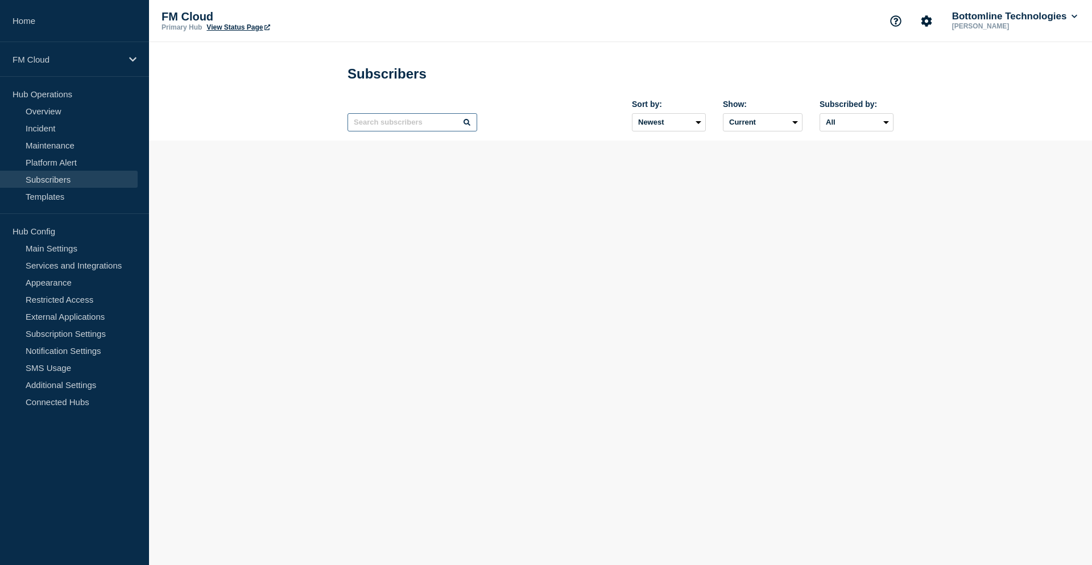
click at [392, 125] on input "text" at bounding box center [412, 122] width 130 height 18
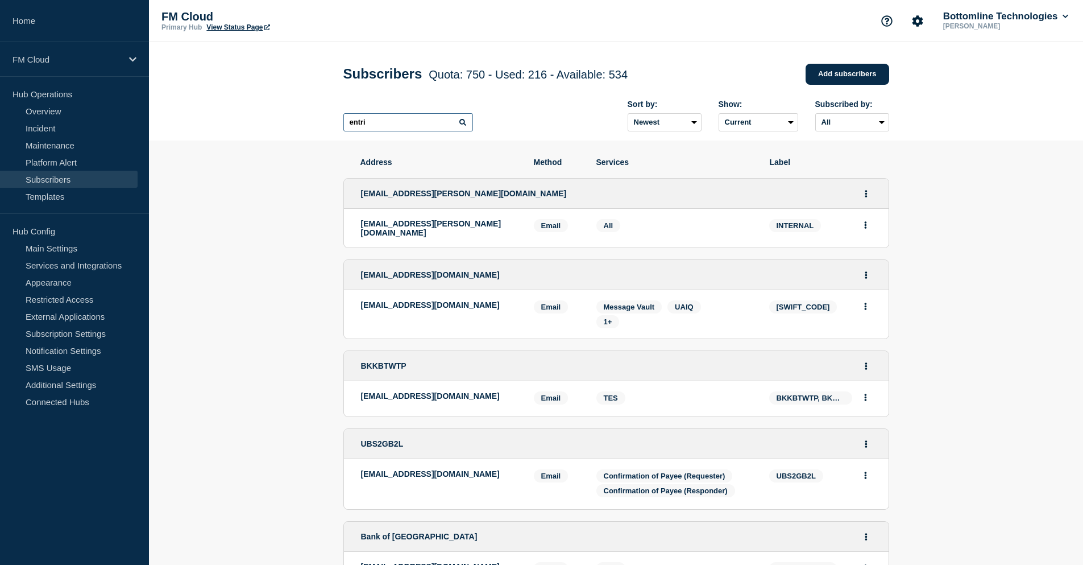
type input "entri"
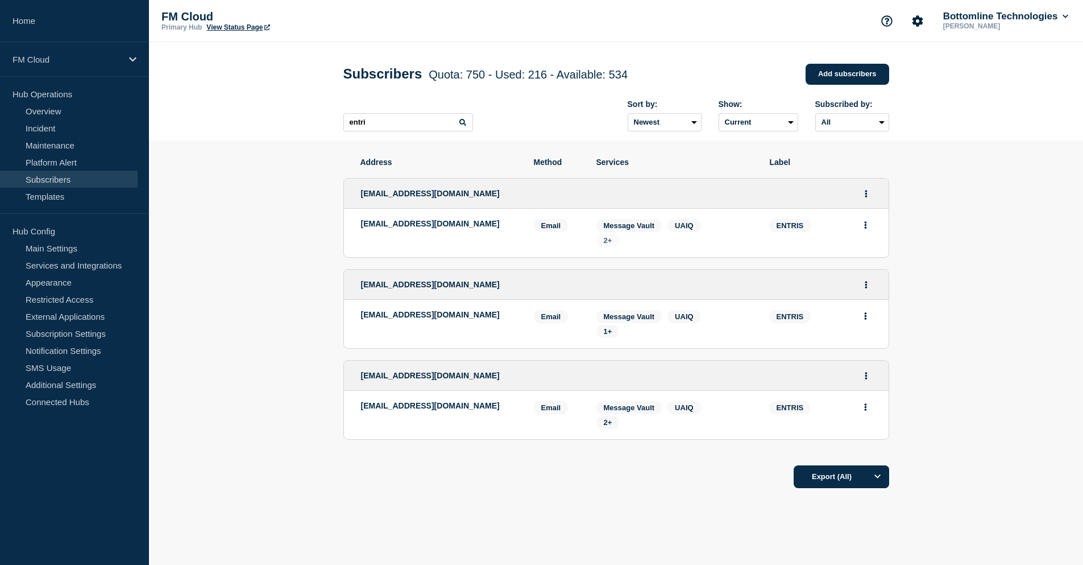
click at [603, 239] on span "2+" at bounding box center [608, 240] width 23 height 13
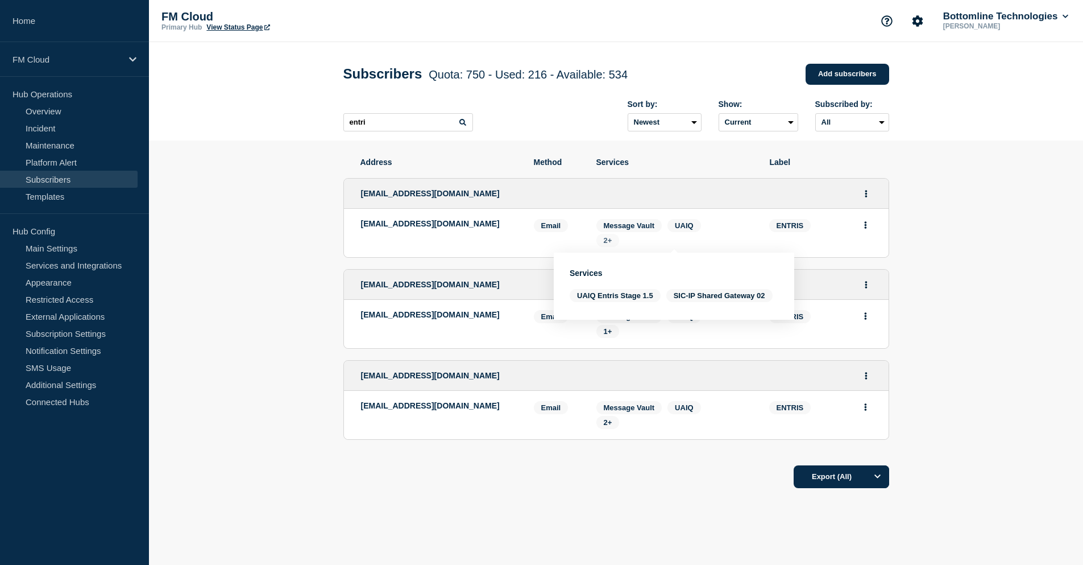
click at [603, 239] on span "2+" at bounding box center [608, 240] width 23 height 13
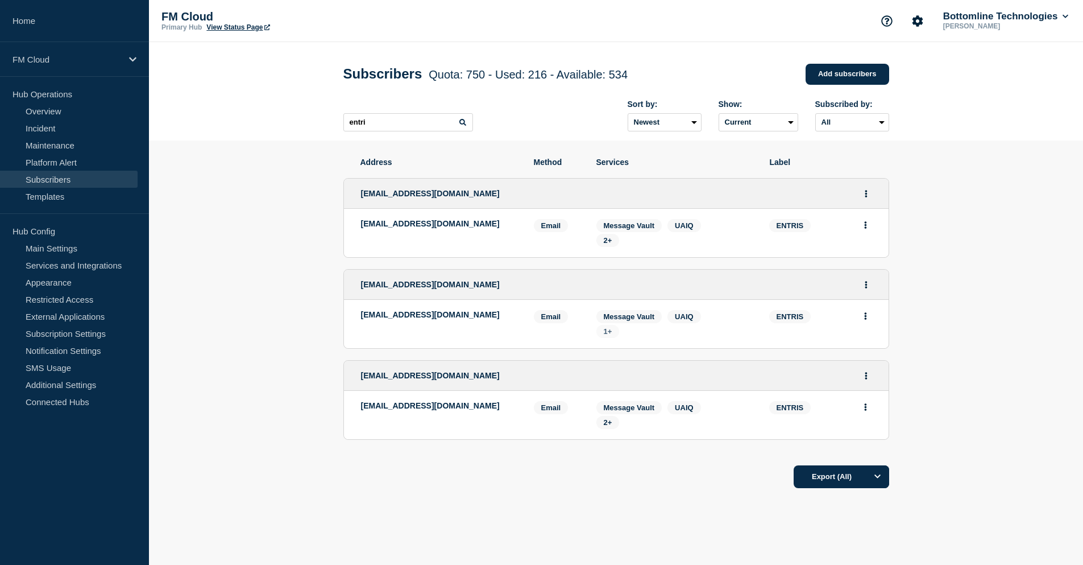
click at [611, 332] on span "1+" at bounding box center [608, 331] width 9 height 9
click at [610, 425] on span "2+" at bounding box center [608, 422] width 9 height 9
drag, startPoint x: 391, startPoint y: 129, endPoint x: 293, endPoint y: 126, distance: 97.8
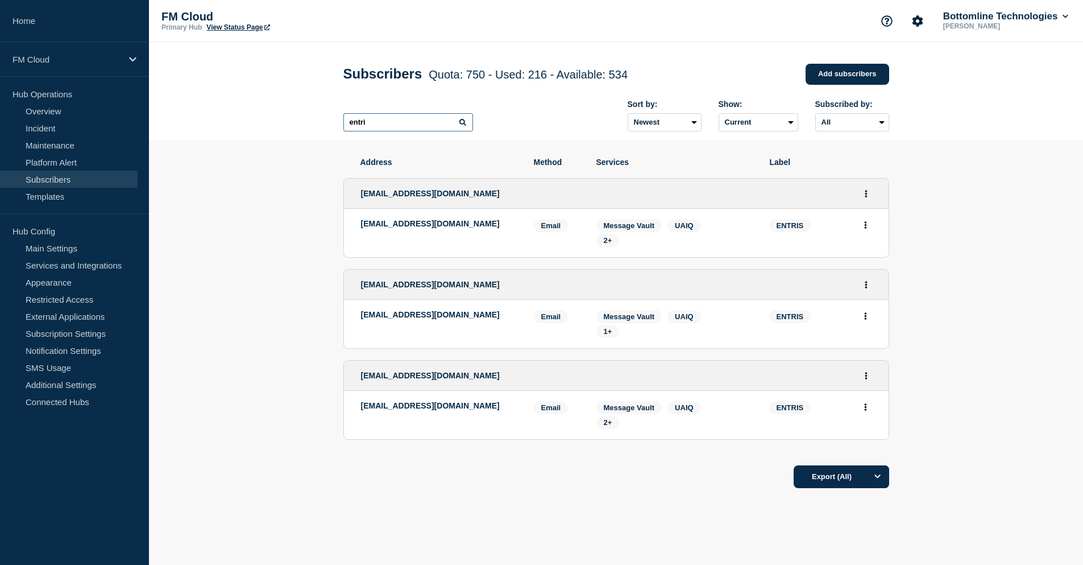
click at [293, 126] on header "Subscribers Quota: 750 - Used: 216 - Available: 534 Quota Used Available 750 21…" at bounding box center [616, 91] width 934 height 98
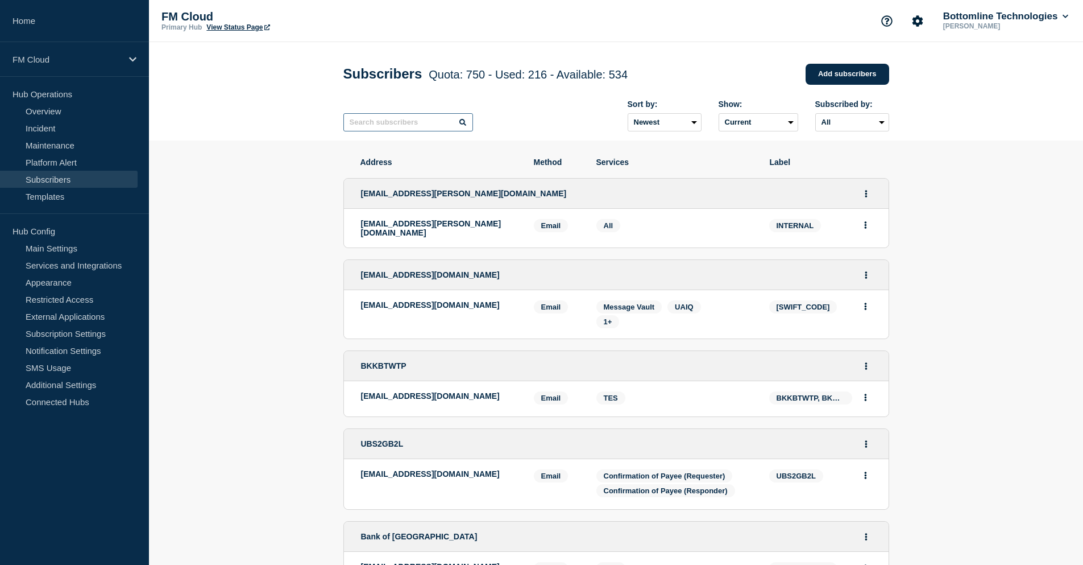
scroll to position [57, 0]
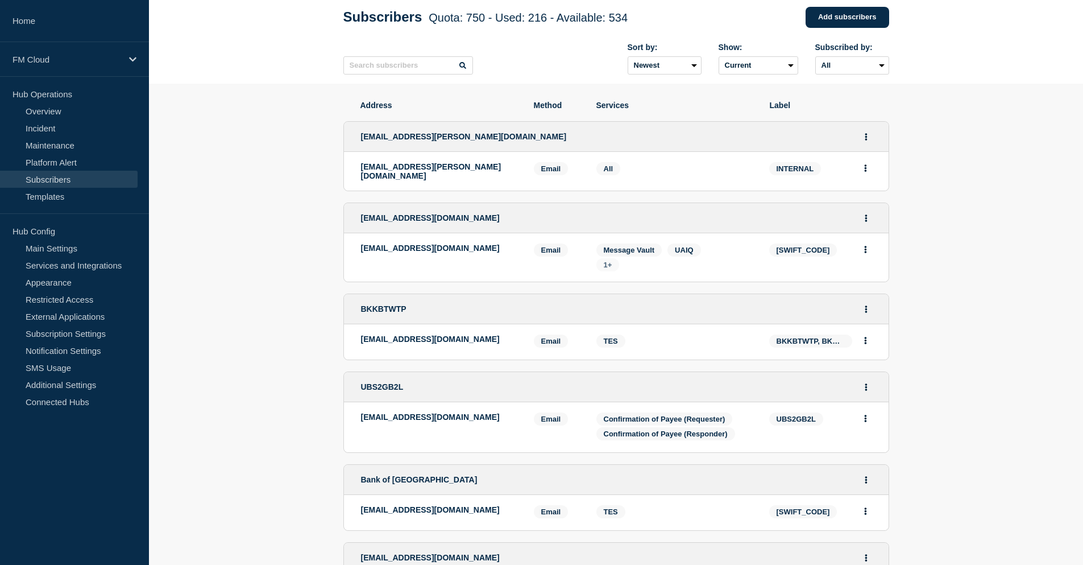
click at [608, 260] on span "1+" at bounding box center [608, 264] width 9 height 9
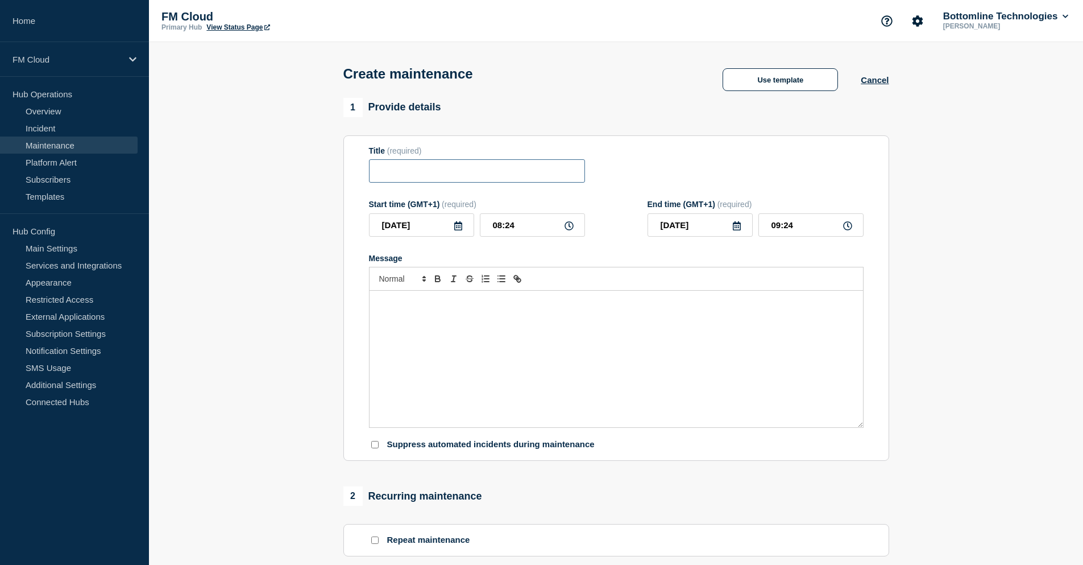
click at [418, 168] on input "Title" at bounding box center [477, 170] width 216 height 23
paste input "SaaS Platform Release UAT – SR2025 - SEP/2025"
type input "SaaS Platform Release UAT – SR2025 - SEP/2025"
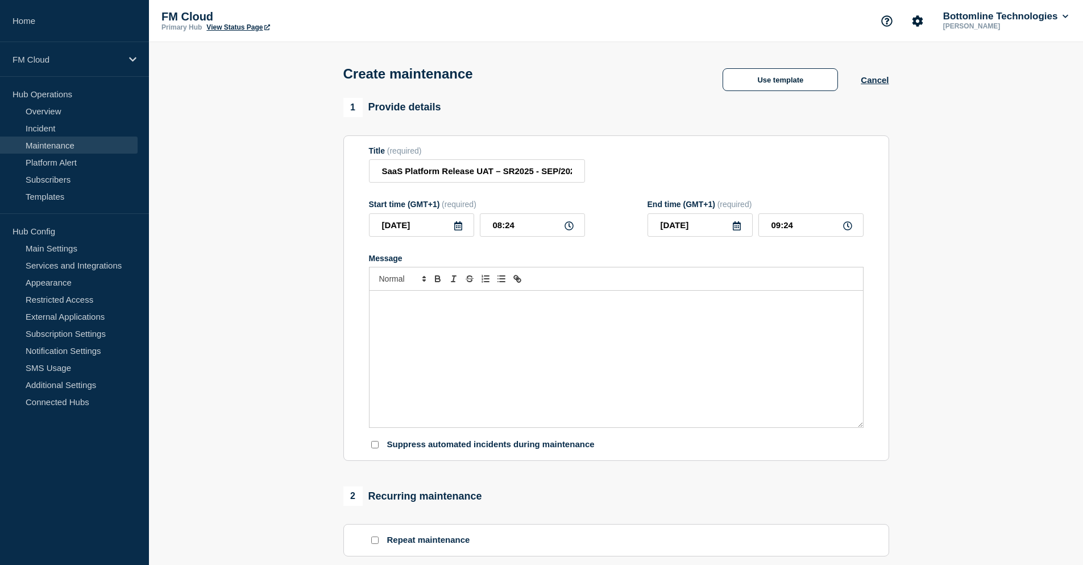
click at [460, 227] on icon at bounding box center [458, 225] width 9 height 9
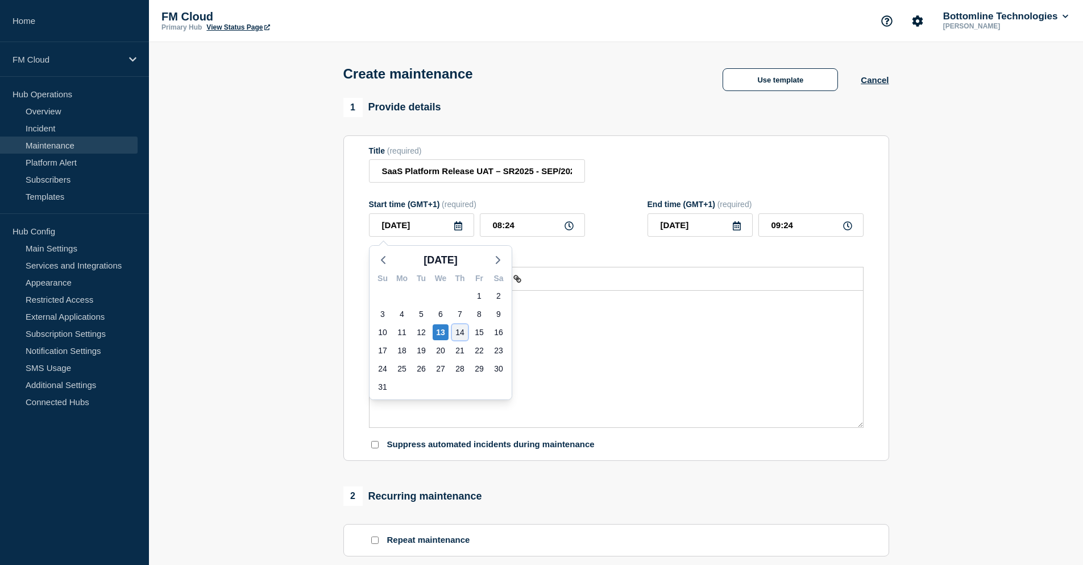
click at [459, 332] on div "14" at bounding box center [460, 332] width 16 height 16
type input "2025-08-14"
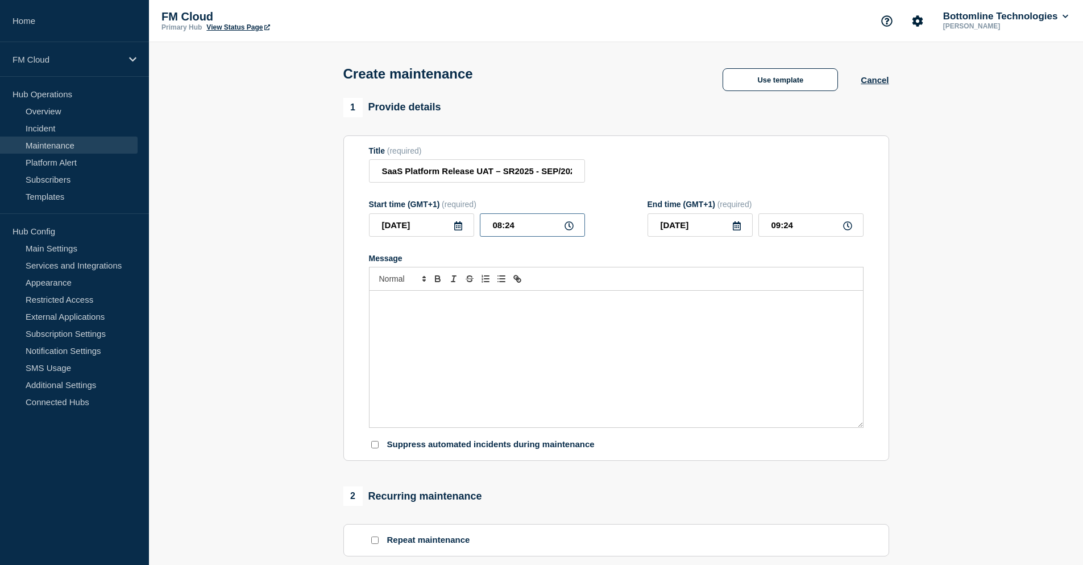
drag, startPoint x: 523, startPoint y: 229, endPoint x: 507, endPoint y: 228, distance: 15.9
click at [507, 228] on input "08:24" at bounding box center [532, 224] width 105 height 23
type input "08:00"
drag, startPoint x: 806, startPoint y: 230, endPoint x: 756, endPoint y: 230, distance: 49.5
click at [756, 230] on div "2025-08-14 09:00" at bounding box center [756, 224] width 216 height 23
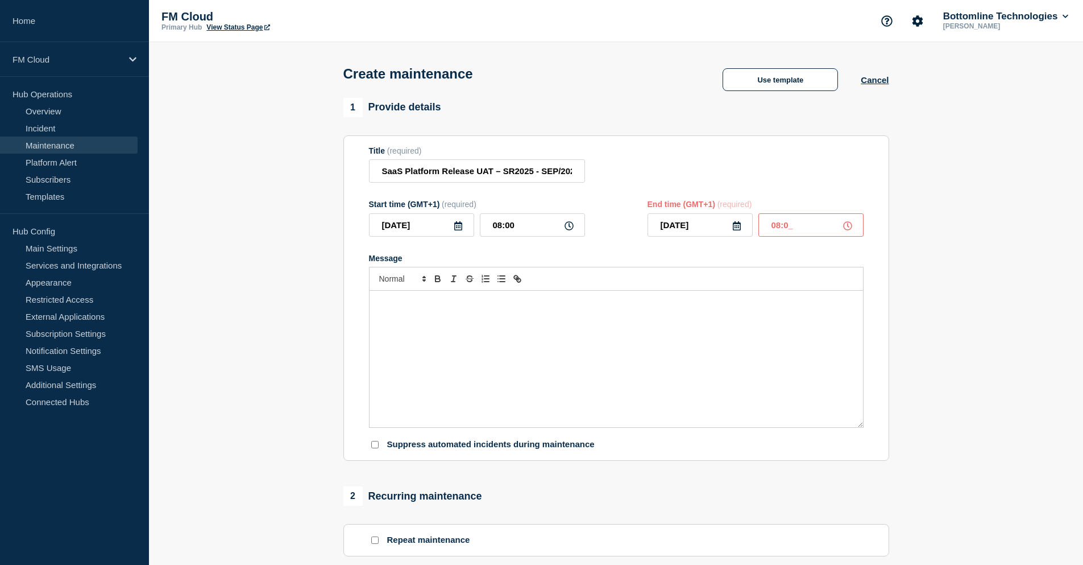
type input "08:01"
click at [454, 324] on div "Message" at bounding box center [617, 359] width 494 height 136
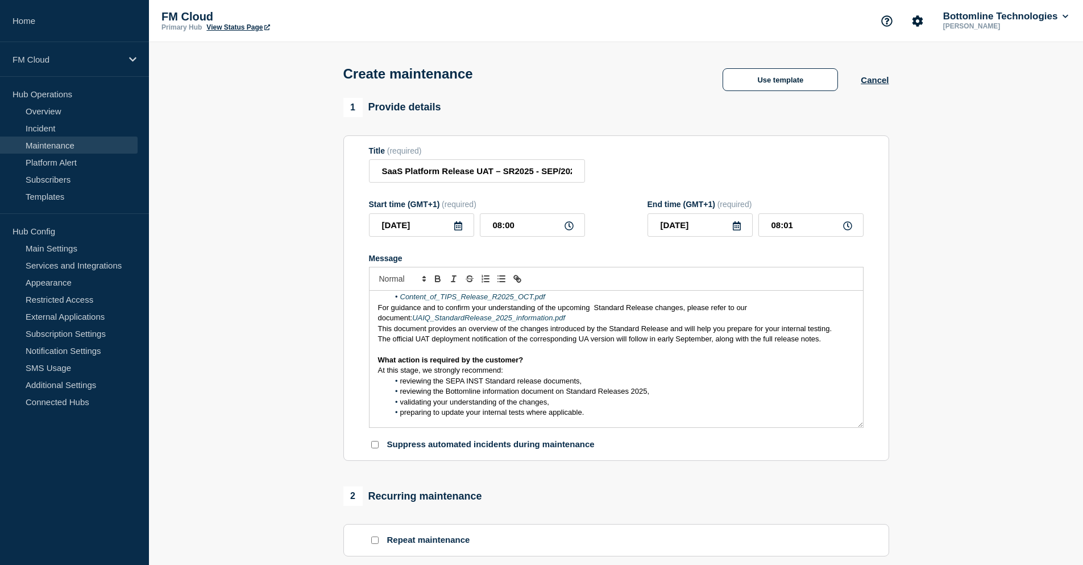
click at [401, 382] on span "reviewing the SEPA INST Standard release documents," at bounding box center [491, 380] width 182 height 9
click at [606, 384] on li "Reviewing the SEPA INST Standard release documents," at bounding box center [622, 381] width 466 height 10
click at [673, 403] on li "Validating your understanding of the changes," at bounding box center [622, 402] width 466 height 10
click at [672, 395] on li "Reviewing the Bottomline information document on Standard Releases 2025," at bounding box center [622, 391] width 466 height 10
click at [560, 403] on li "Validating your understanding of the changes," at bounding box center [622, 402] width 466 height 10
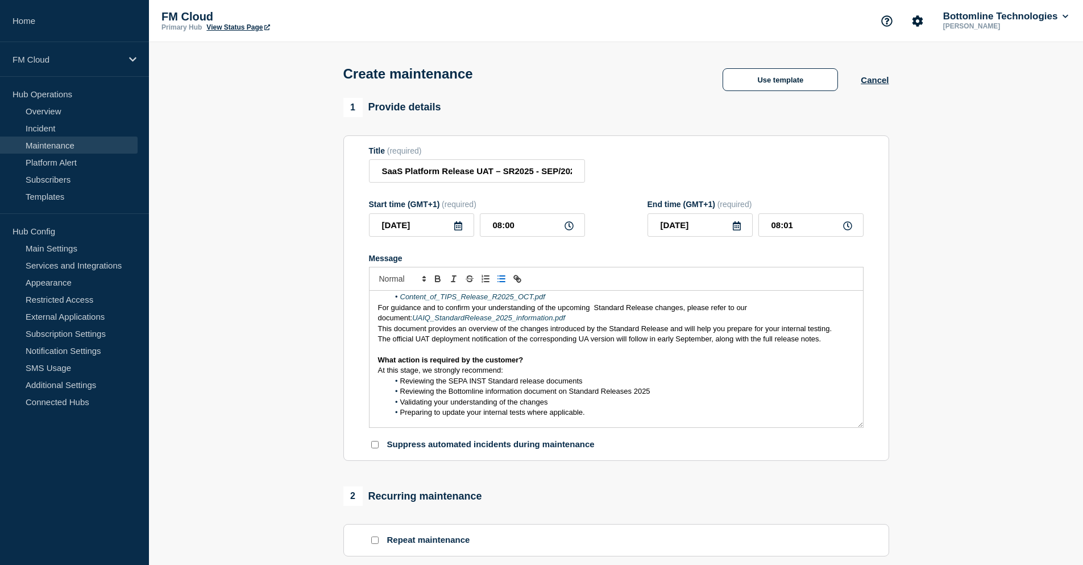
click at [604, 416] on li "Preparing to update your internal tests where applicable." at bounding box center [622, 412] width 466 height 10
click at [515, 372] on p "At this stage, we strongly recommend:" at bounding box center [616, 370] width 477 height 10
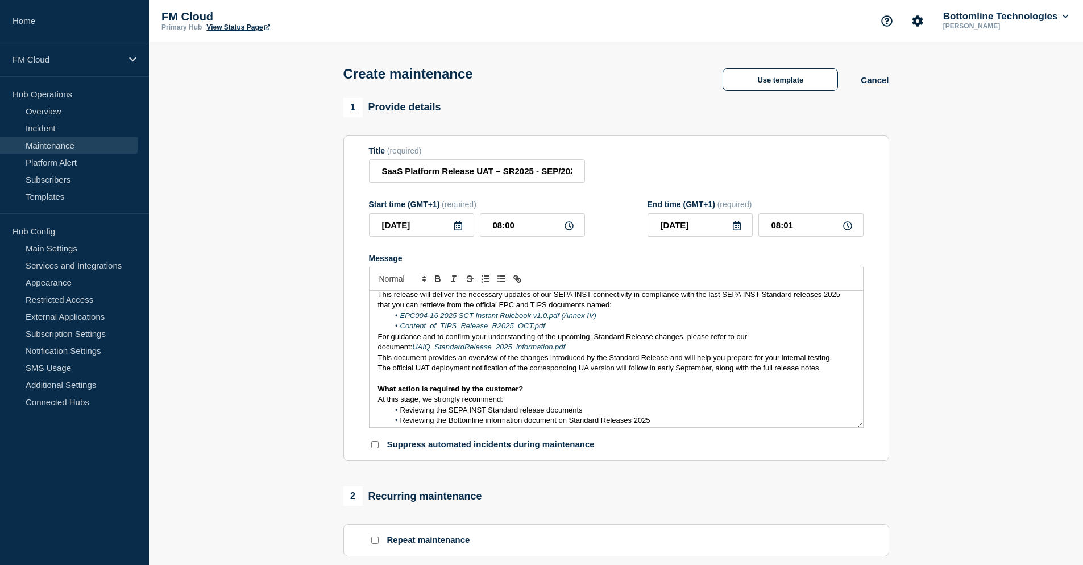
scroll to position [51, 0]
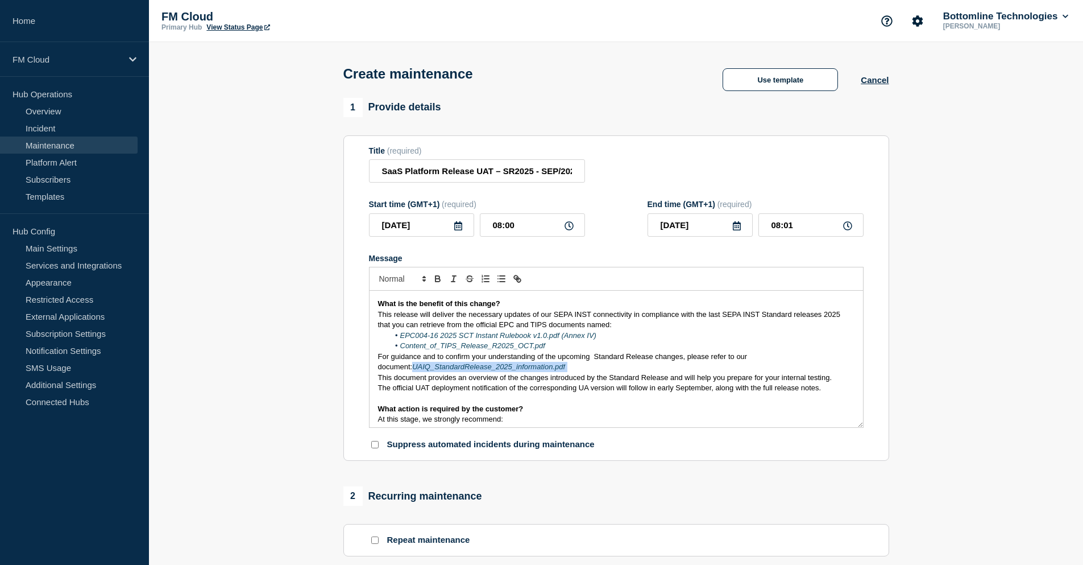
drag, startPoint x: 541, startPoint y: 371, endPoint x: 378, endPoint y: 369, distance: 162.6
click at [378, 369] on p "For guidance and to confirm your understanding of the upcoming Standard Release…" at bounding box center [616, 361] width 477 height 21
click at [521, 282] on icon "Toggle link" at bounding box center [517, 279] width 10 height 10
type input "UAIQ_StandardRelease_2025_information.pdf"
paste input "Advance release information In September 2025, Bottomline will update the UAIQ …"
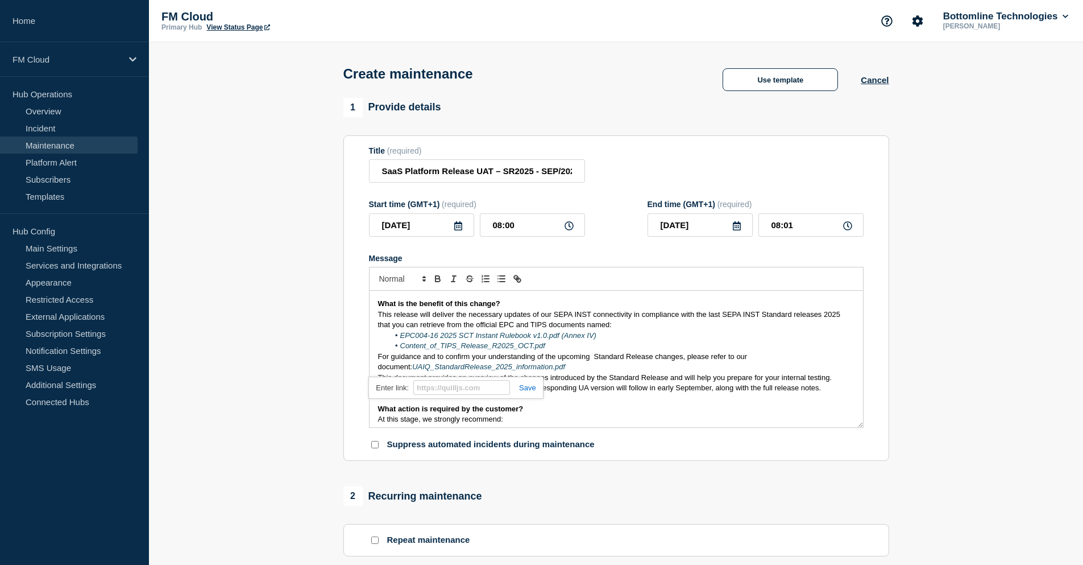
type input "Advance release information In September 2025, Bottomline will update the UAIQ …"
paste input "[URL][DOMAIN_NAME]"
type input "[URL][DOMAIN_NAME]"
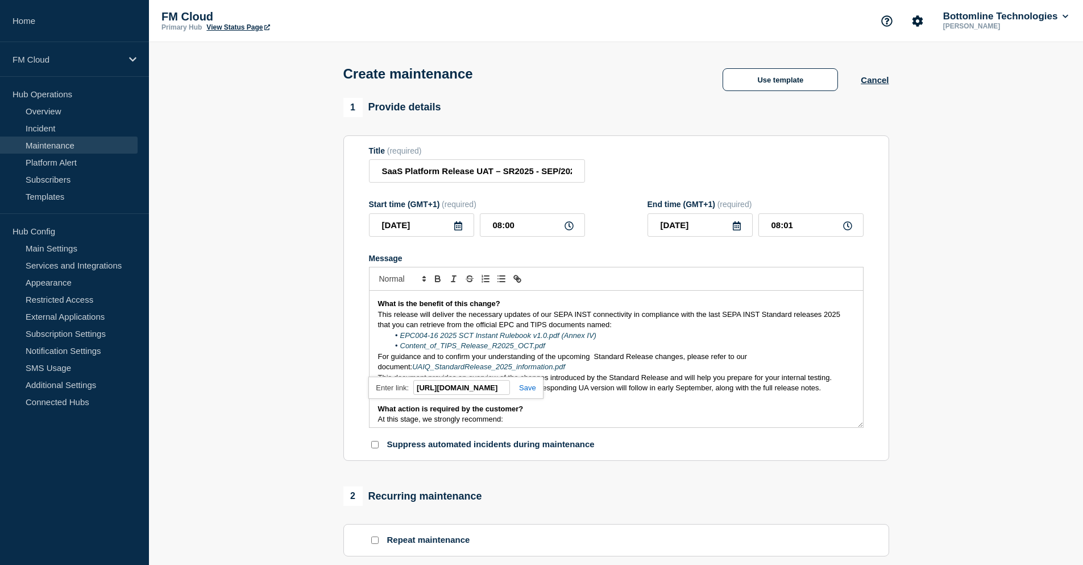
scroll to position [0, 0]
click at [529, 392] on link at bounding box center [523, 387] width 26 height 9
click at [461, 371] on link "UAIQ_StandardRelease_2025_information.pdf" at bounding box center [488, 366] width 153 height 9
click at [443, 388] on link "[URL][DOMAIN_NAME]" at bounding box center [426, 387] width 78 height 15
click at [689, 330] on p "This release will deliver the necessary updates of our SEPA INST connectivity i…" at bounding box center [616, 319] width 477 height 21
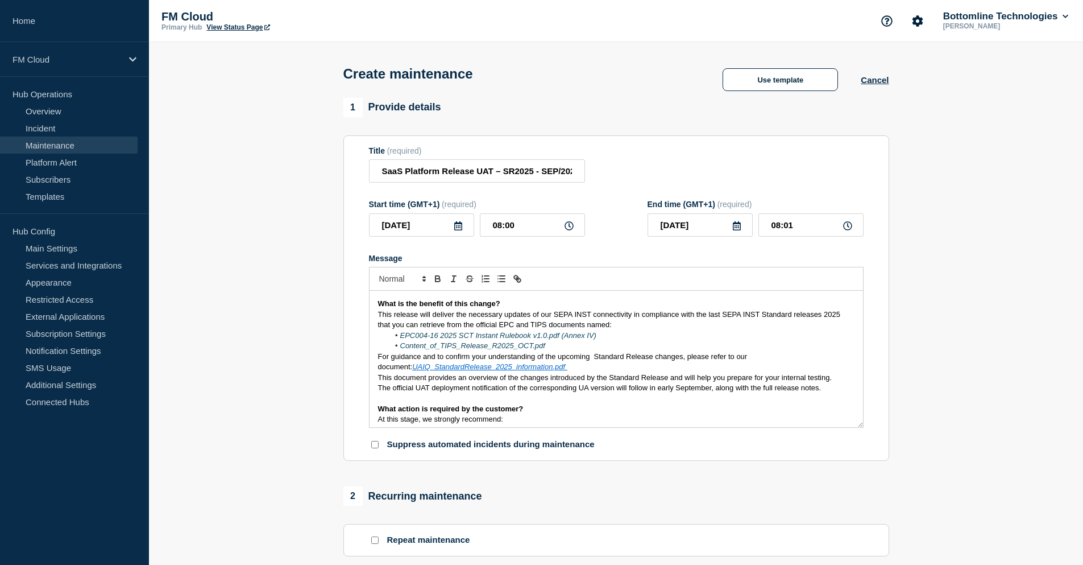
click at [612, 341] on li "EPC004-16 2025 SCT Instant Rulebook v1.0.pdf (Annex IV)" at bounding box center [622, 335] width 466 height 10
click at [544, 346] on em "Content_of_TIPS_Release_R2025_OCT.pdf" at bounding box center [472, 345] width 145 height 9
click at [574, 347] on li "Content_of_TIPS_Release_R2025_OCT.pdf" at bounding box center [622, 346] width 466 height 10
click at [606, 346] on li "Content_of_TIPS_Release_R2025_OCT.pdf" at bounding box center [622, 346] width 466 height 10
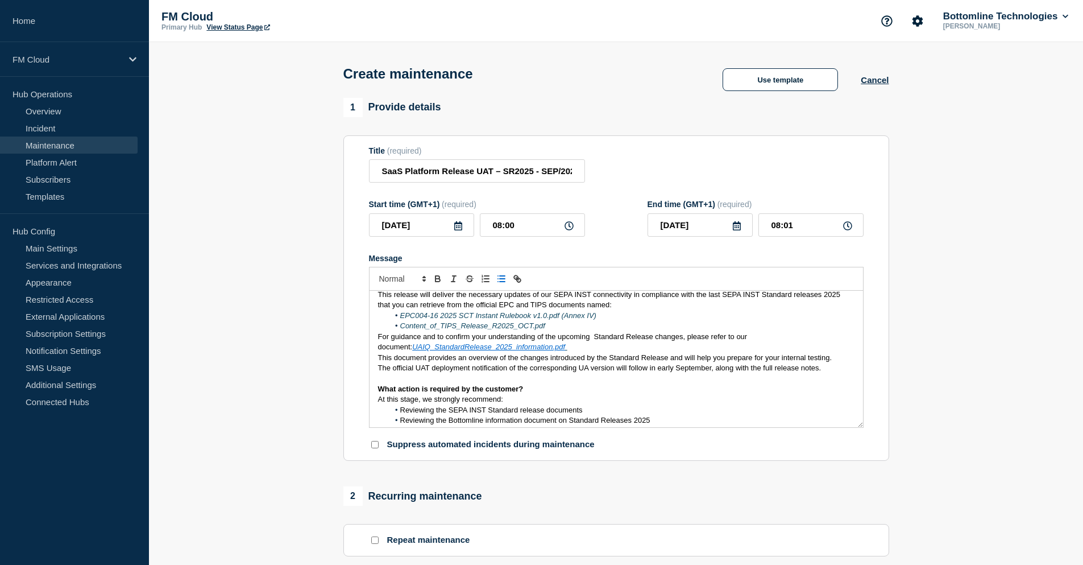
scroll to position [51, 0]
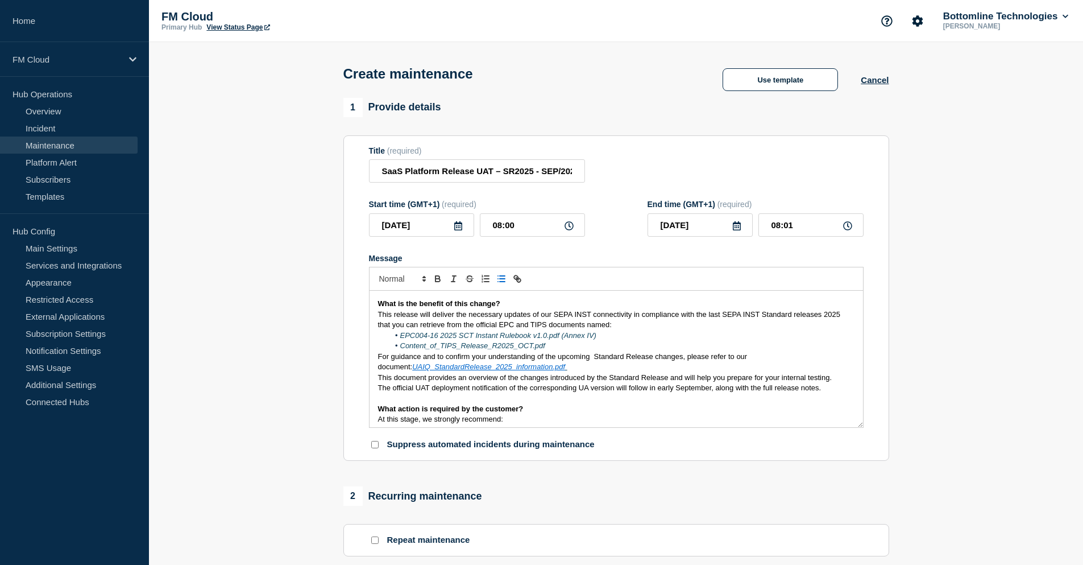
click at [378, 357] on span "For guidance and to confirm your understanding of the upcoming Standard Release…" at bounding box center [563, 361] width 371 height 19
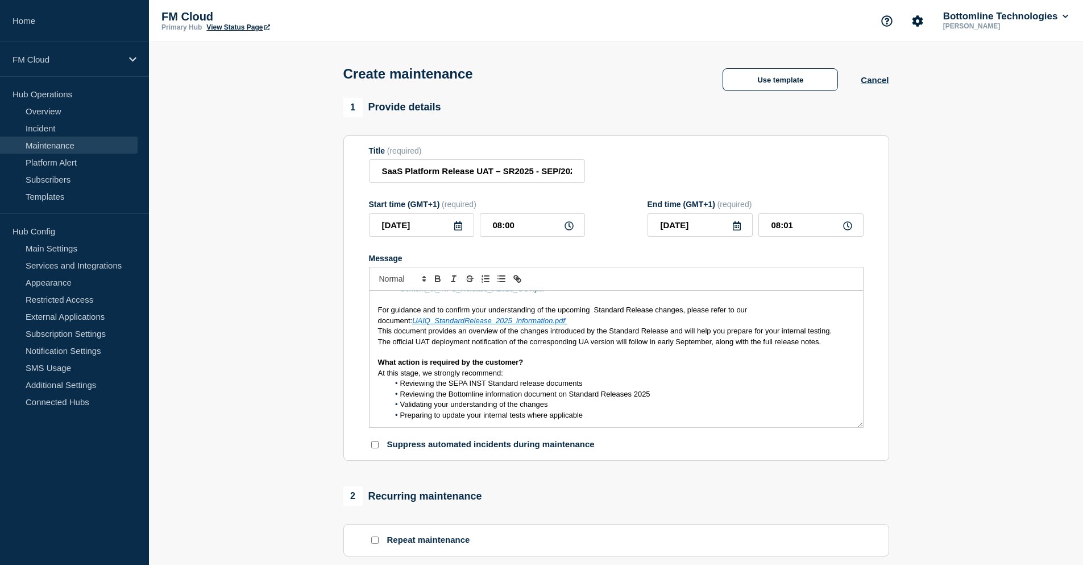
scroll to position [118, 0]
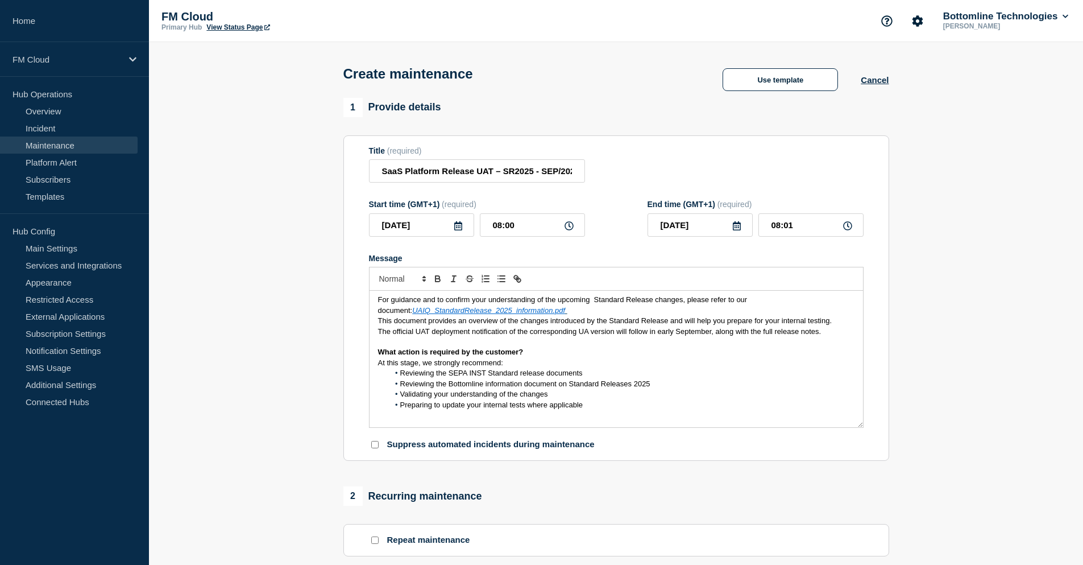
click at [612, 405] on li "Preparing to update your internal tests where applicable" at bounding box center [622, 405] width 466 height 10
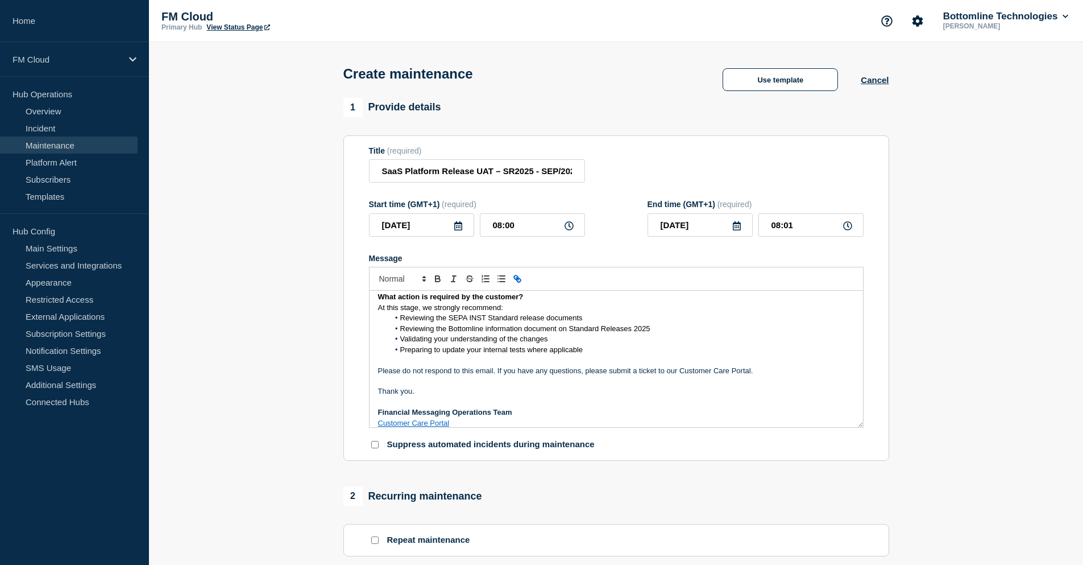
click at [481, 386] on p "Message" at bounding box center [616, 381] width 477 height 10
click at [413, 427] on link "Customer Care Portal" at bounding box center [414, 423] width 72 height 9
click at [463, 376] on p "Please do not respond to this email. If you have any questions, please submit a…" at bounding box center [616, 371] width 477 height 10
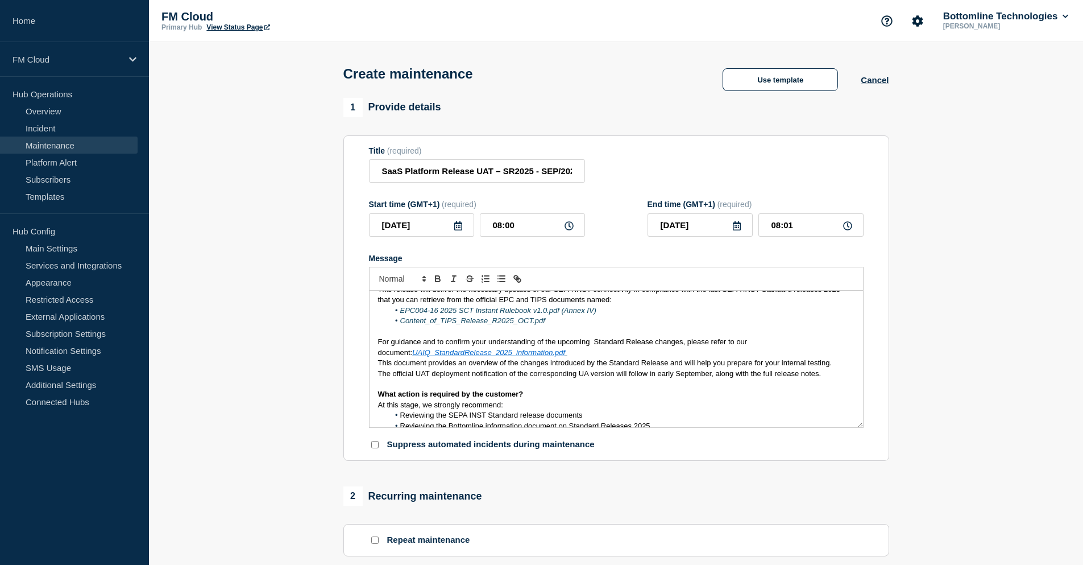
scroll to position [60, 0]
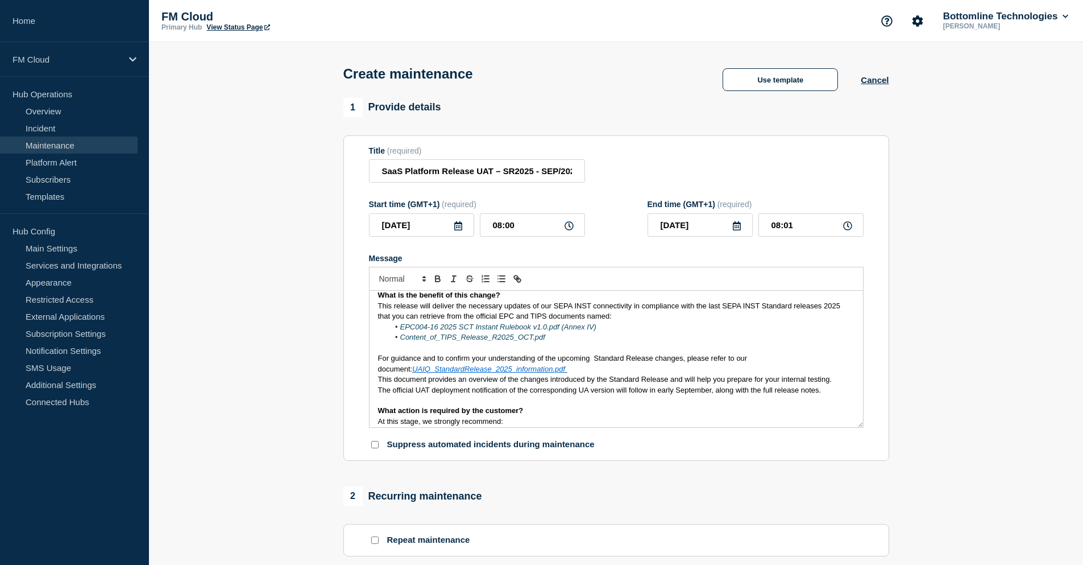
click at [585, 371] on p "For guidance and to confirm your understanding of the upcoming Standard Release…" at bounding box center [616, 363] width 477 height 21
click at [640, 377] on p "This document provides an overview of the changes introduced by the Standard Re…" at bounding box center [616, 379] width 477 height 10
click at [516, 373] on link "UAIQ_StandardRelease_2025_information.pdf" at bounding box center [488, 369] width 153 height 9
click at [624, 365] on span "For guidance and to confirm your understanding of the upcoming Standard Release…" at bounding box center [563, 363] width 371 height 19
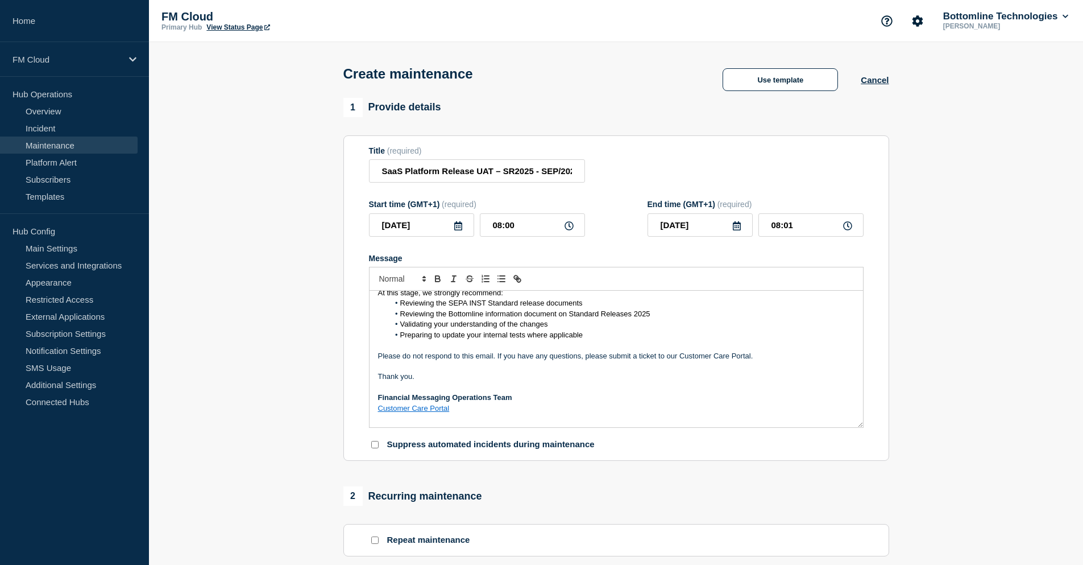
scroll to position [192, 0]
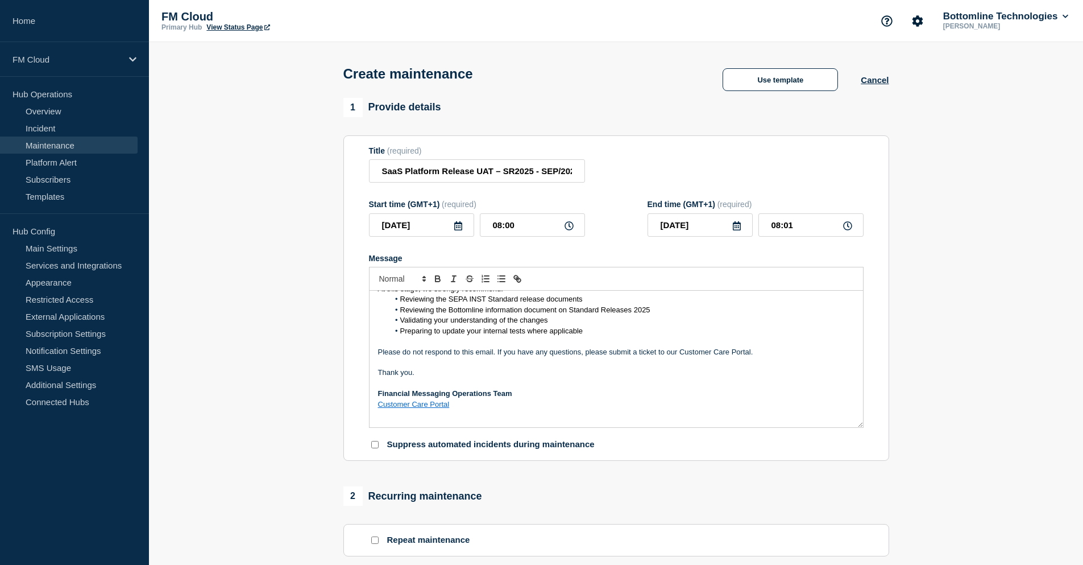
click at [512, 419] on p "Message" at bounding box center [616, 414] width 477 height 10
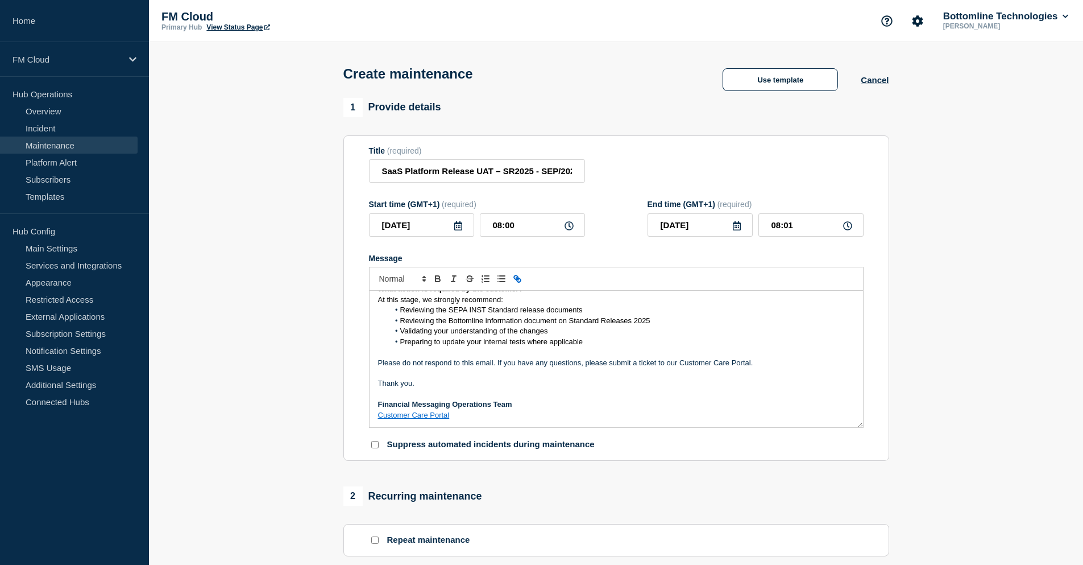
click at [652, 362] on p "Please do not respond to this email. If you have any questions, please submit a…" at bounding box center [616, 363] width 477 height 10
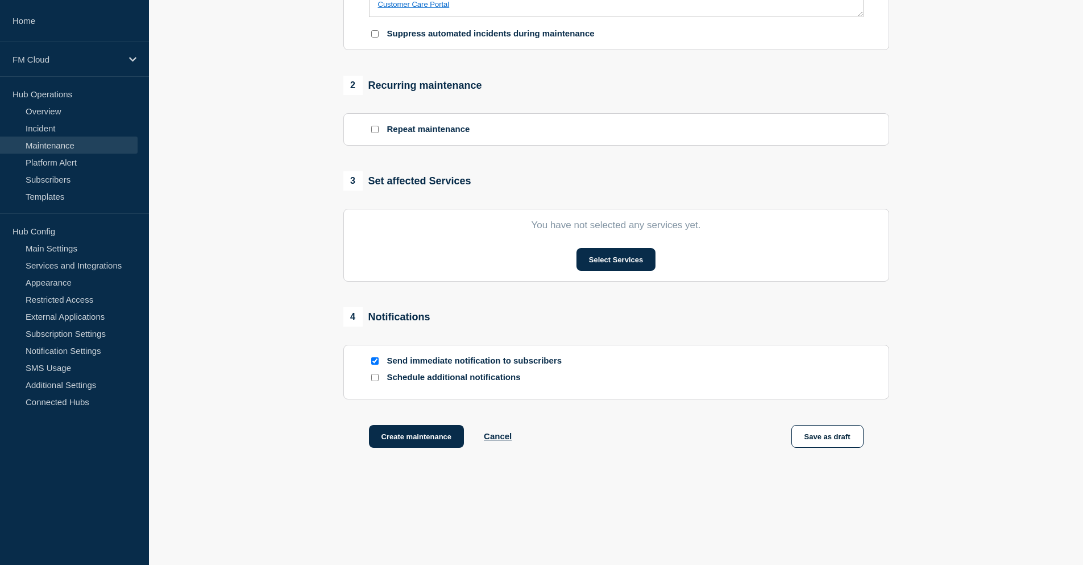
scroll to position [427, 0]
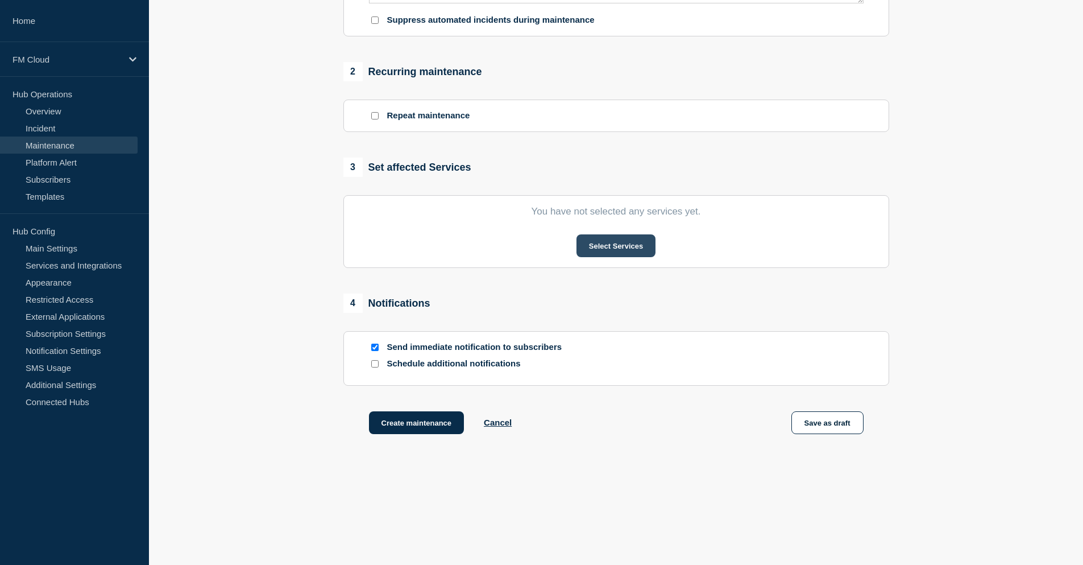
click at [610, 237] on button "Select Services" at bounding box center [616, 245] width 79 height 23
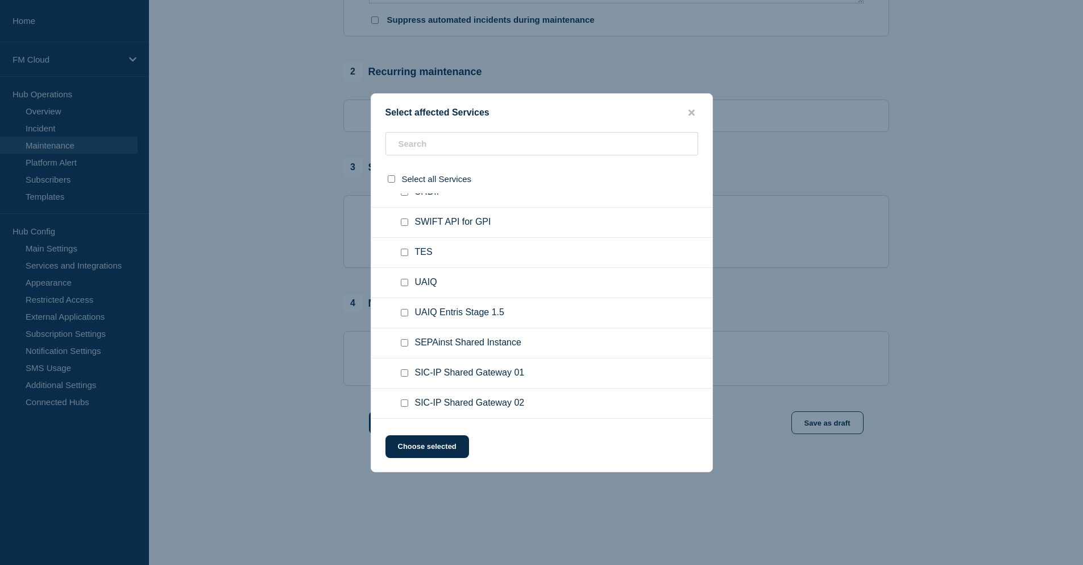
scroll to position [227, 0]
click at [401, 313] on input "SEPAinst Shared Instance checkbox" at bounding box center [404, 312] width 7 height 7
checkbox input "true"
click at [448, 453] on button "Choose selected" at bounding box center [428, 446] width 84 height 23
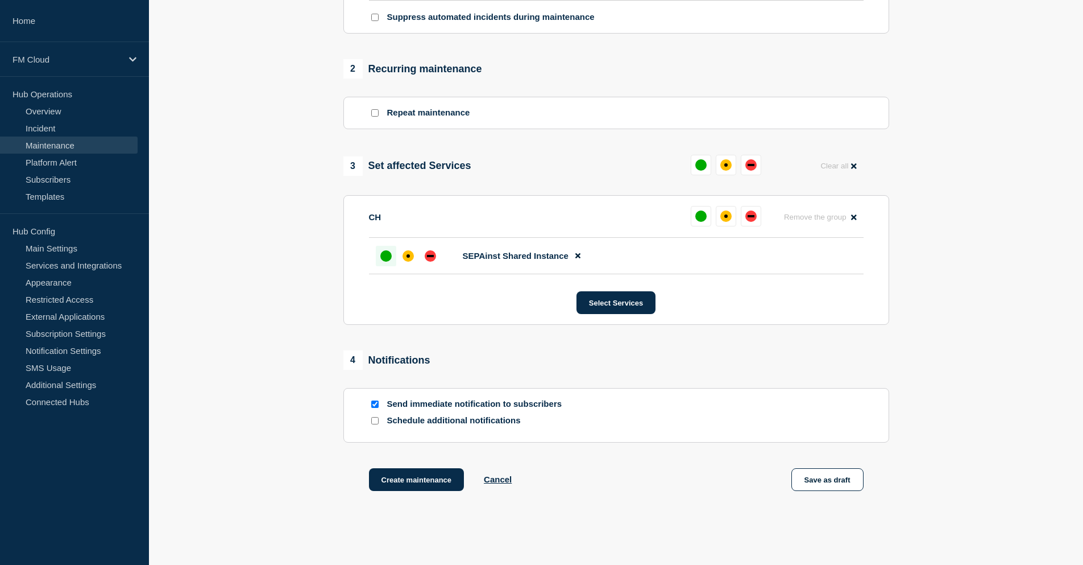
click at [384, 262] on div "up" at bounding box center [385, 255] width 11 height 11
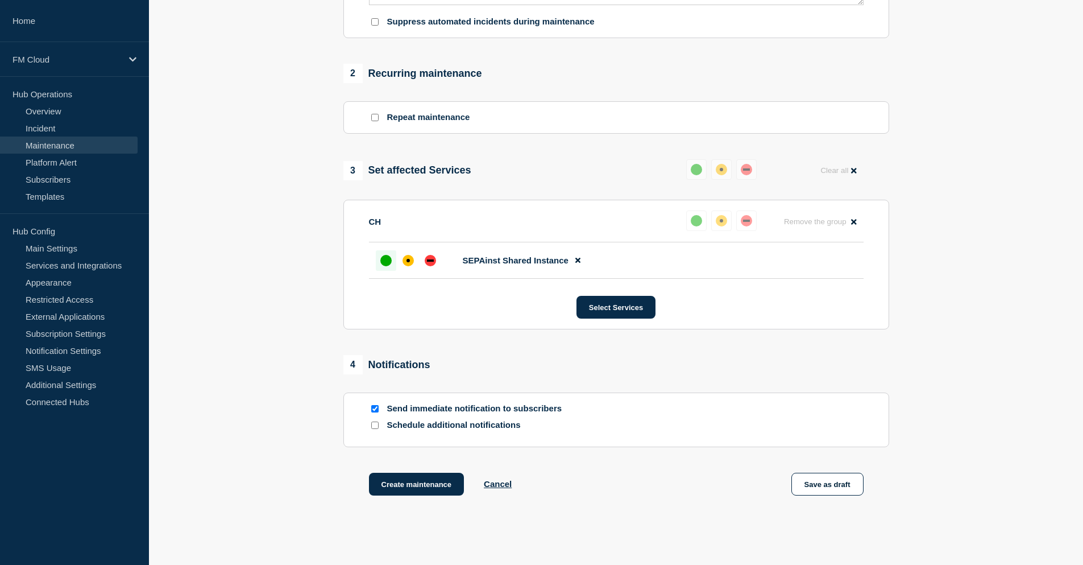
scroll to position [487, 0]
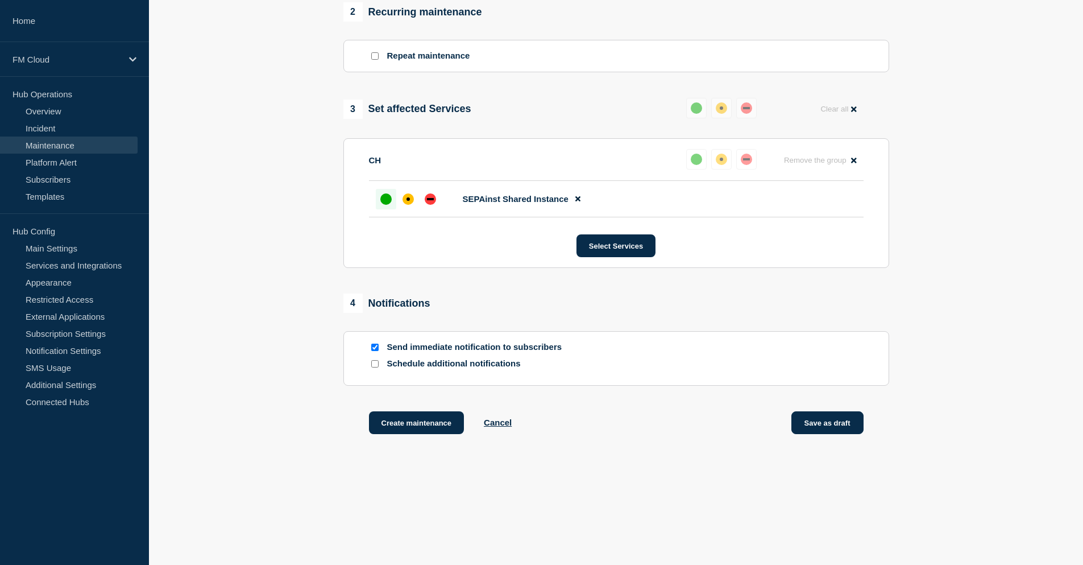
click at [825, 421] on button "Save as draft" at bounding box center [828, 422] width 72 height 23
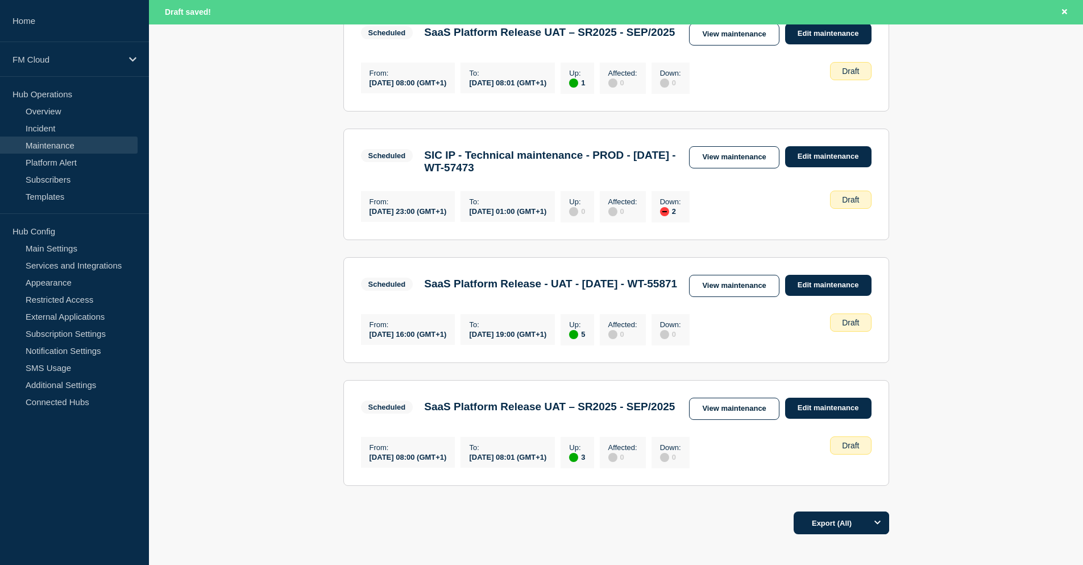
scroll to position [528, 0]
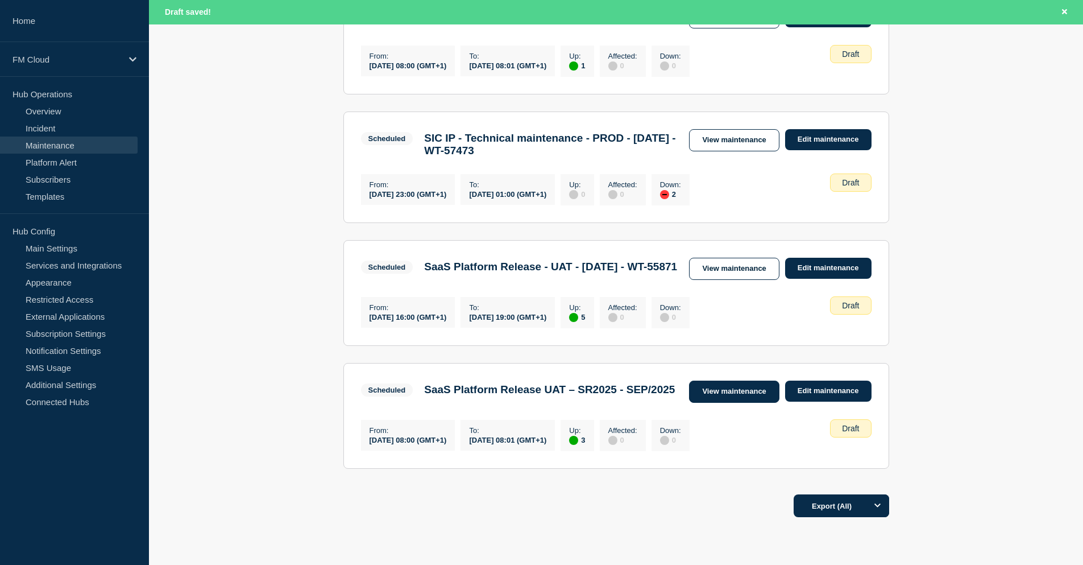
click at [715, 403] on link "View maintenance" at bounding box center [734, 391] width 90 height 22
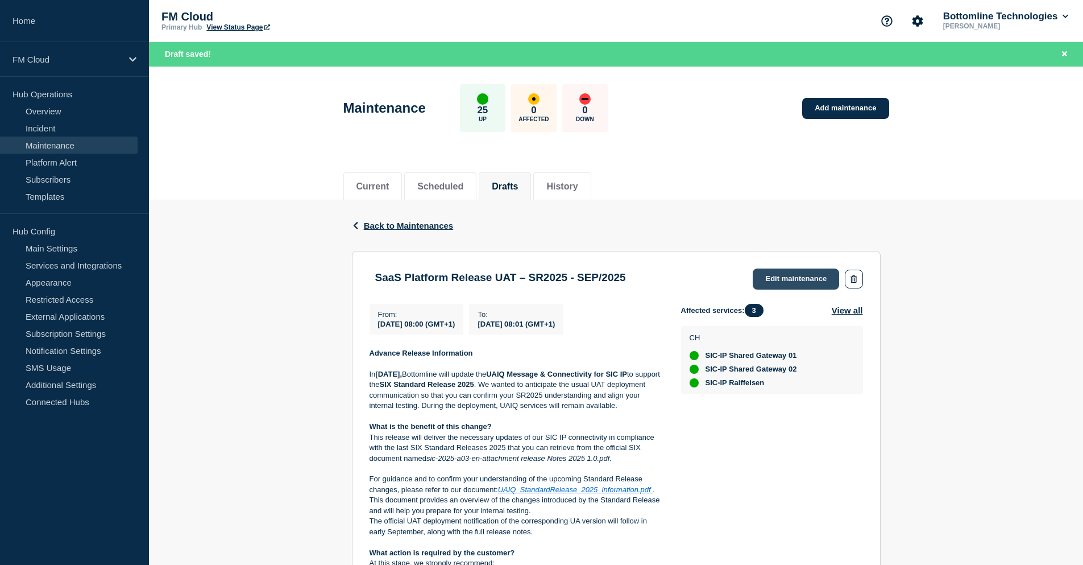
click at [814, 279] on link "Edit maintenance" at bounding box center [796, 278] width 86 height 21
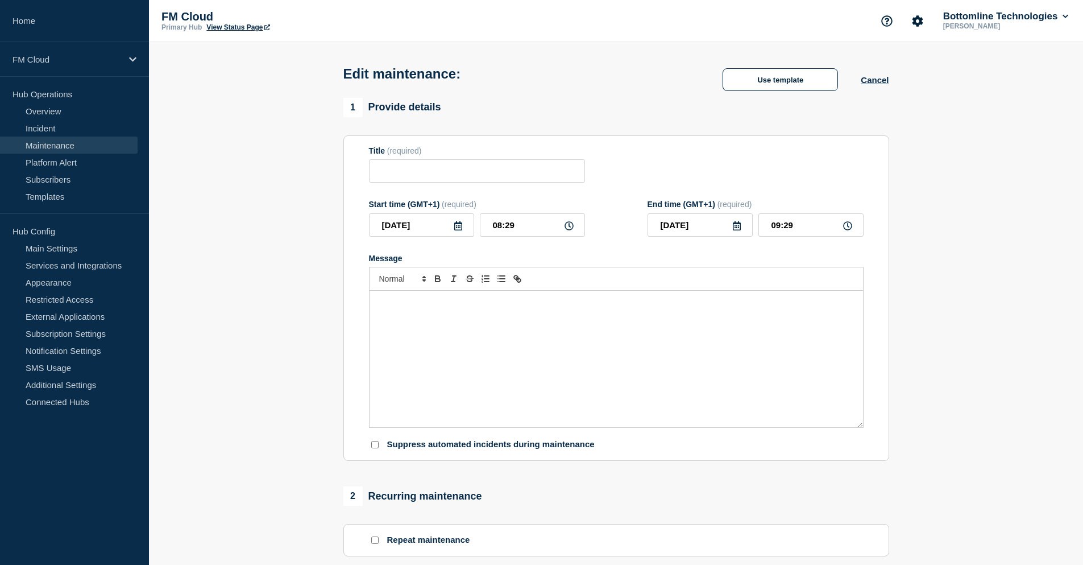
type input "SaaS Platform Release UAT – SR2025 - SEP/2025"
type input "[DATE]"
type input "08:00"
type input "[DATE]"
type input "08:01"
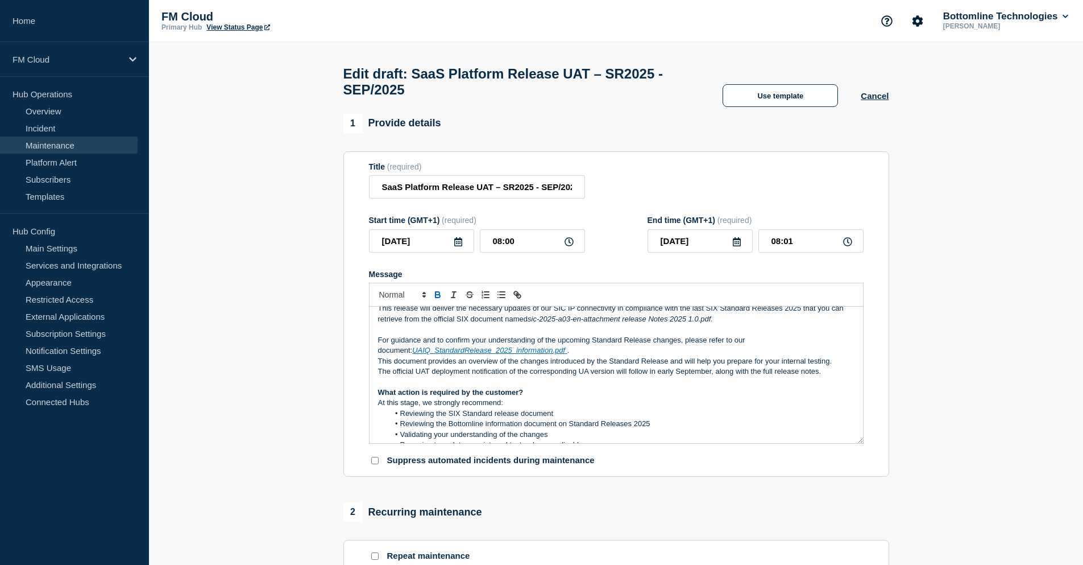
scroll to position [171, 0]
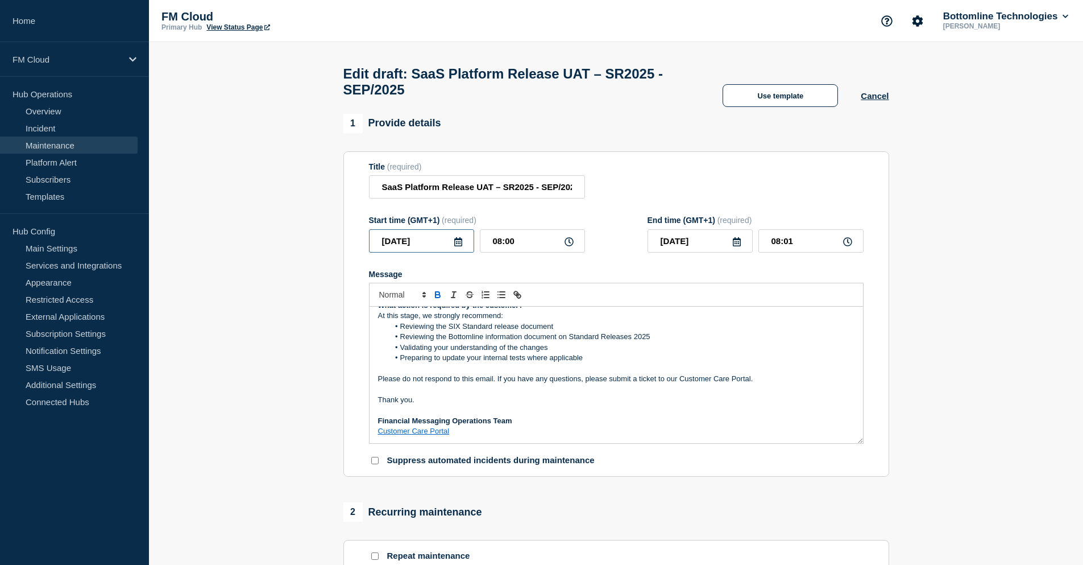
click at [457, 252] on input "[DATE]" at bounding box center [421, 240] width 105 height 23
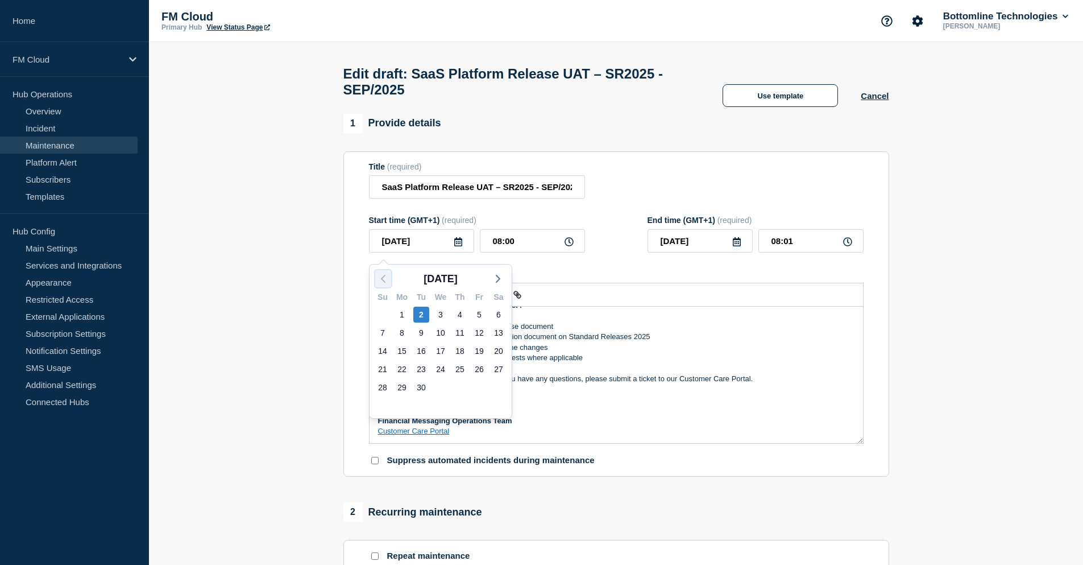
click at [379, 280] on icon "button" at bounding box center [383, 279] width 14 height 14
click at [465, 351] on div "14" at bounding box center [460, 351] width 16 height 16
type input "2025-08-14"
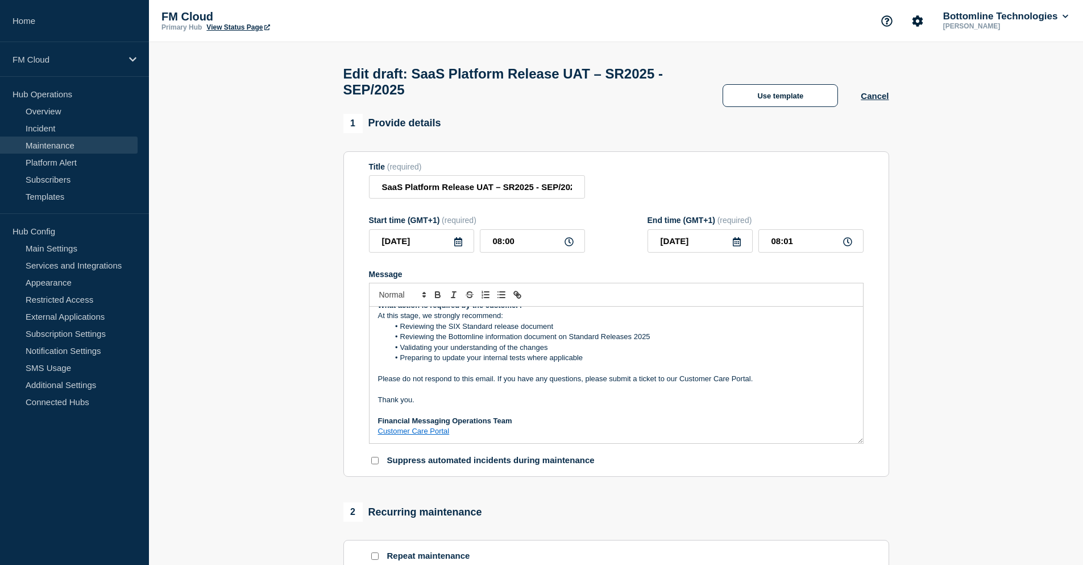
click at [666, 342] on li "Reviewing the Bottomline information document on Standard Releases 2025" at bounding box center [622, 337] width 466 height 10
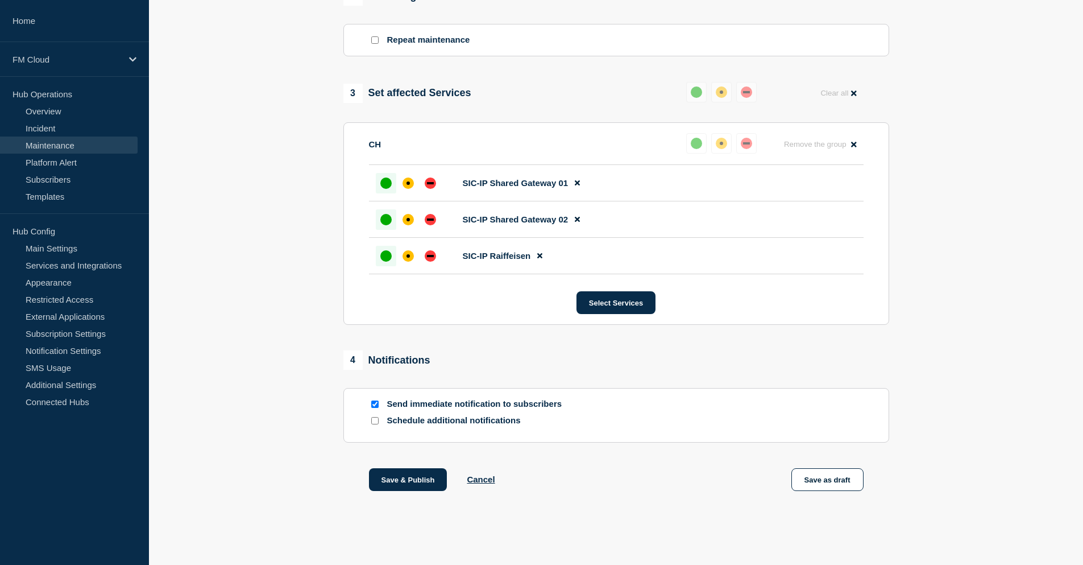
scroll to position [521, 0]
click at [826, 483] on button "Save as draft" at bounding box center [828, 479] width 72 height 23
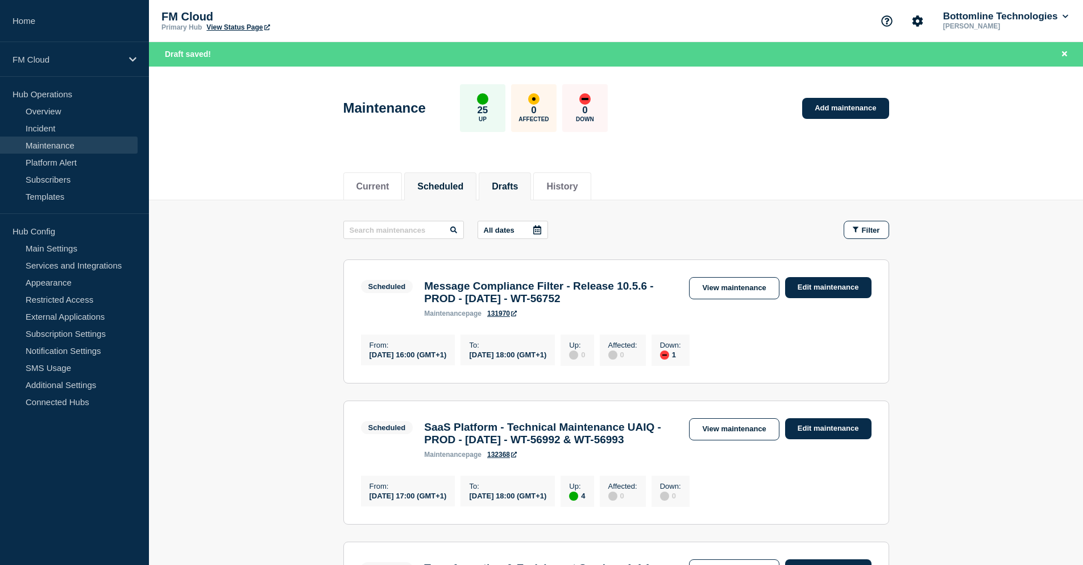
click at [506, 183] on button "Drafts" at bounding box center [505, 186] width 26 height 10
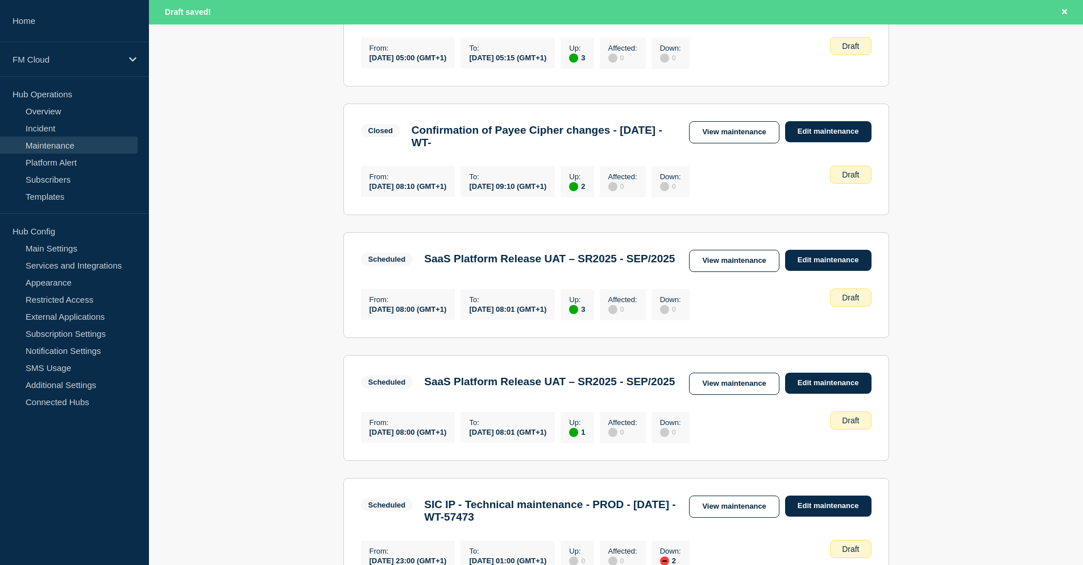
scroll to position [341, 0]
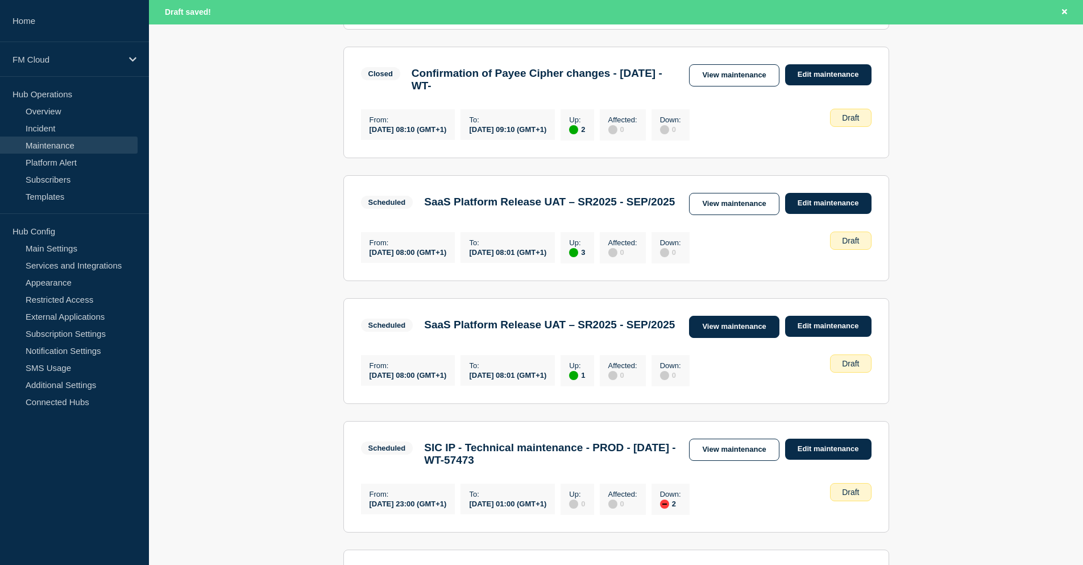
click at [738, 338] on link "View maintenance" at bounding box center [734, 327] width 90 height 22
